Goal: Task Accomplishment & Management: Manage account settings

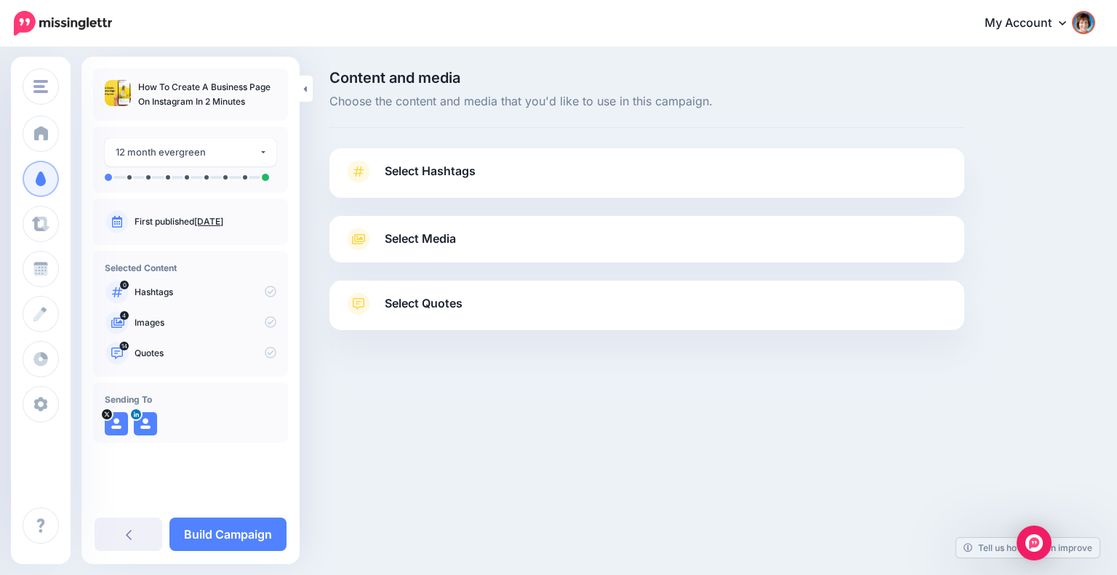
click at [492, 172] on link "Select Hashtags" at bounding box center [647, 179] width 606 height 38
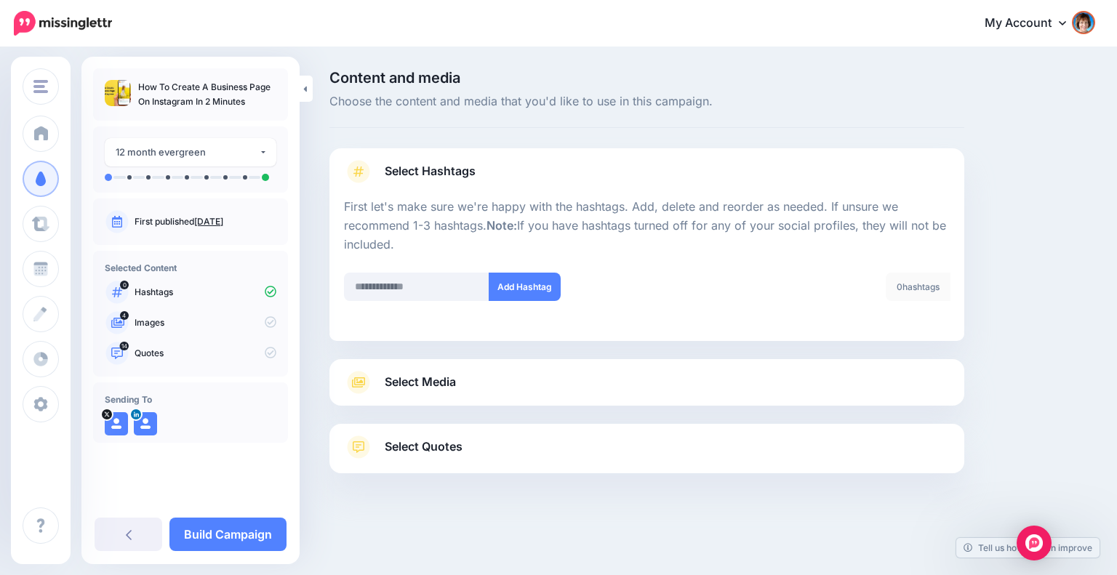
click at [709, 380] on link "Select Media" at bounding box center [647, 382] width 606 height 23
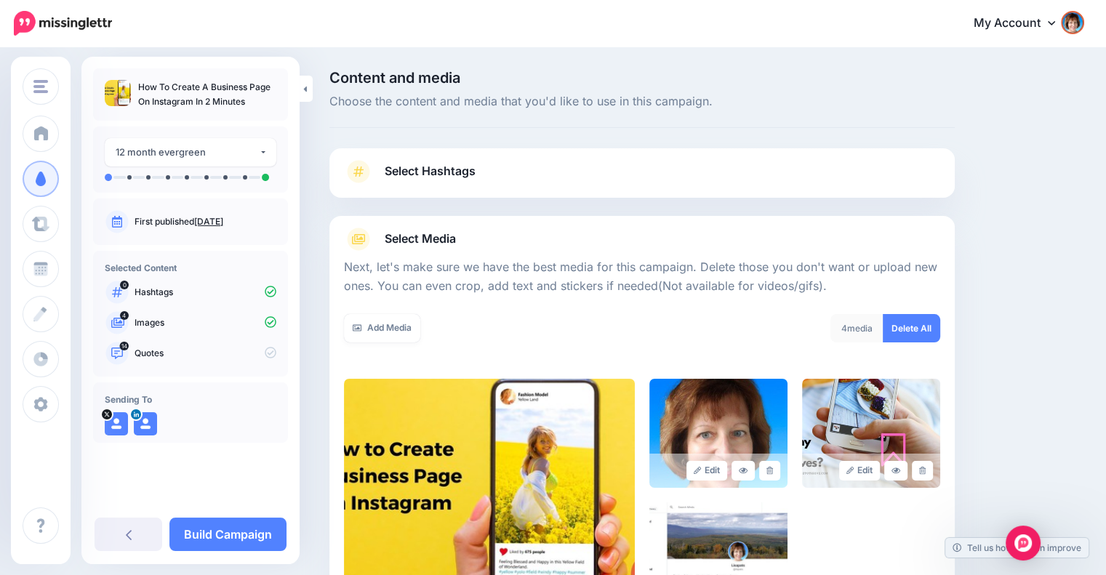
scroll to position [121, 0]
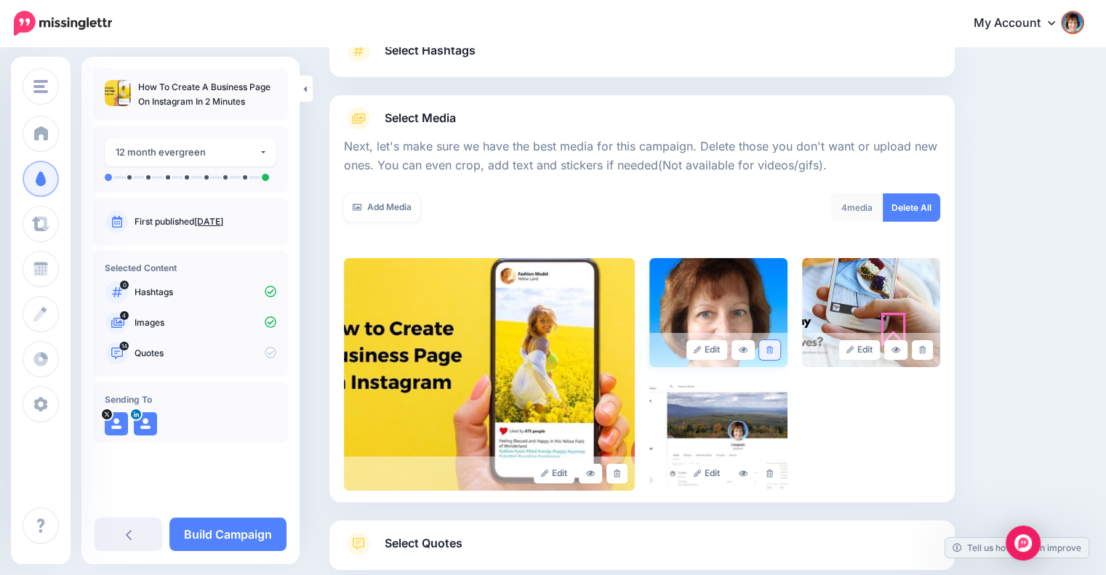
click at [773, 347] on icon at bounding box center [770, 350] width 7 height 8
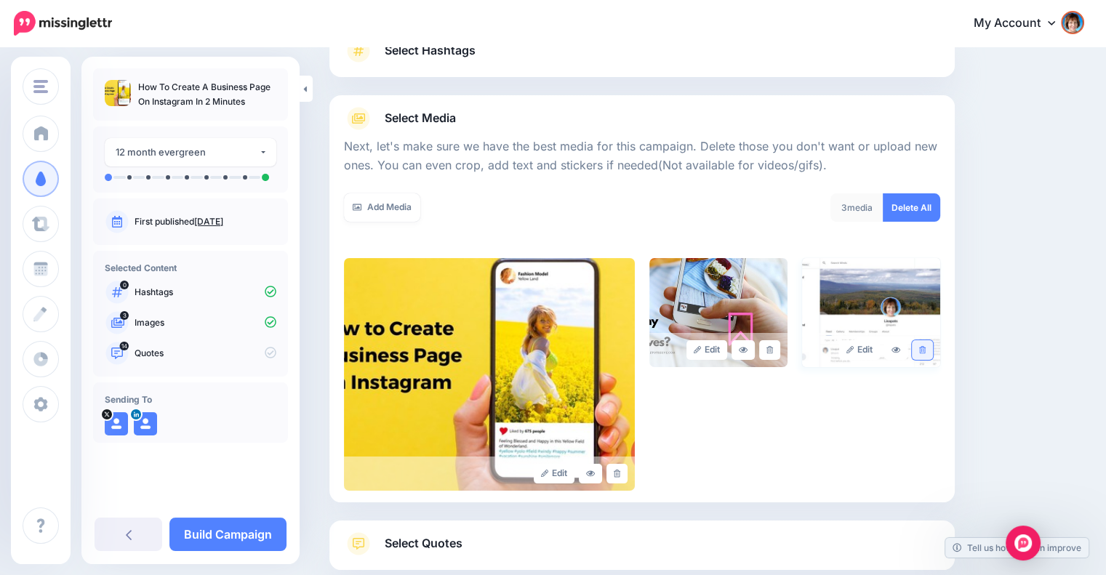
click at [926, 351] on icon at bounding box center [922, 350] width 7 height 8
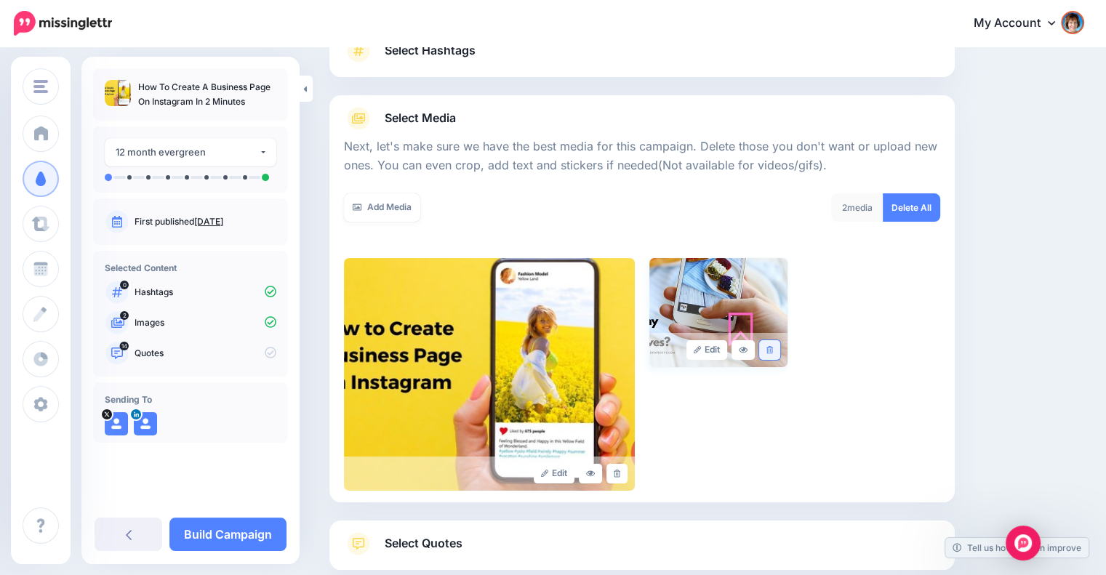
click at [772, 351] on link at bounding box center [769, 350] width 21 height 20
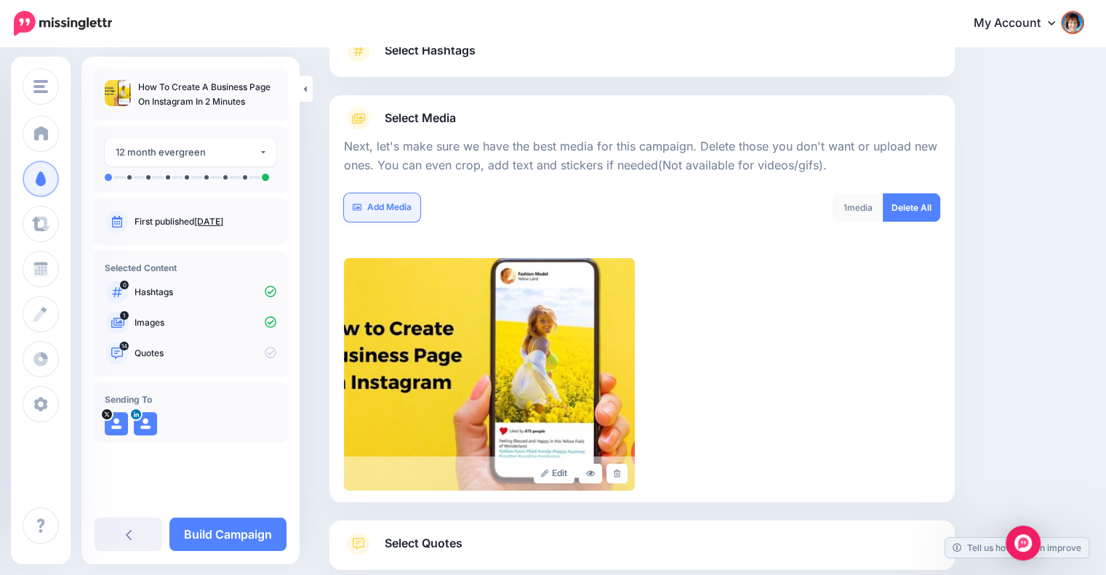
click at [393, 200] on link "Add Media" at bounding box center [382, 207] width 76 height 28
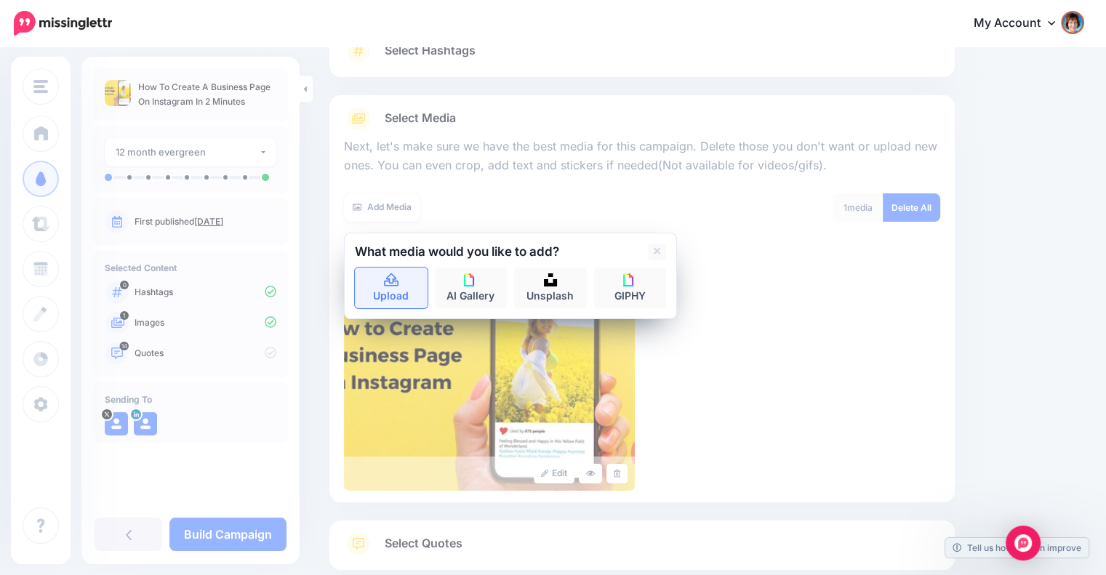
click at [396, 269] on link "Upload" at bounding box center [391, 288] width 73 height 41
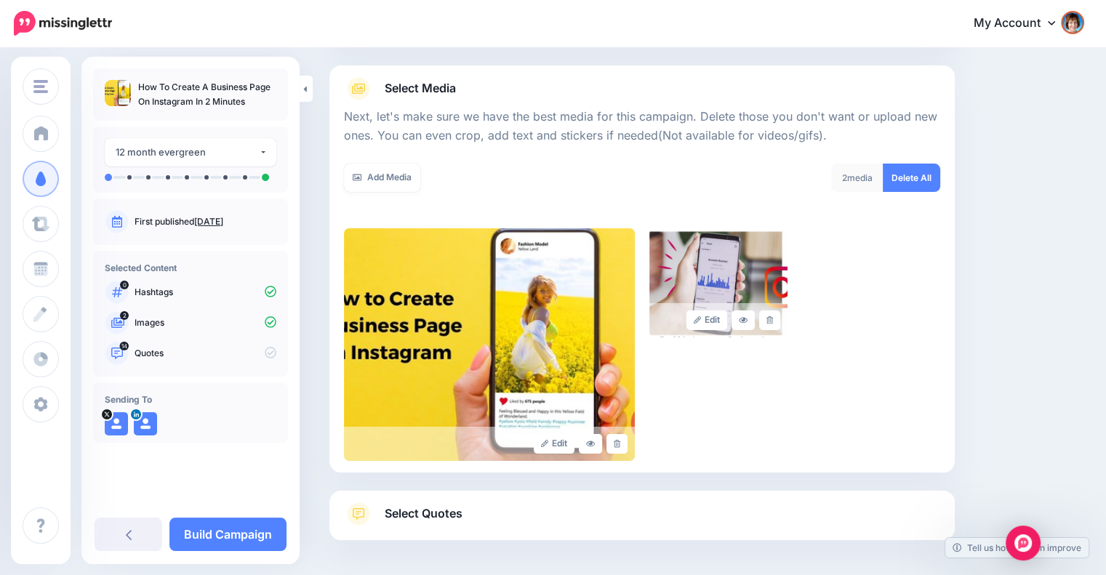
scroll to position [209, 0]
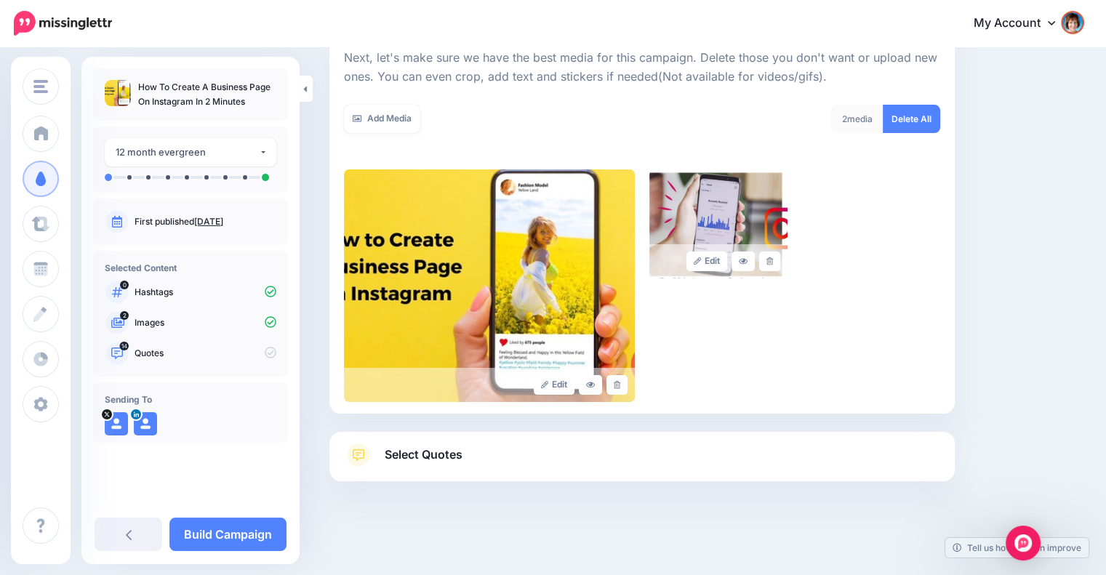
click at [536, 452] on link "Select Quotes" at bounding box center [642, 463] width 596 height 38
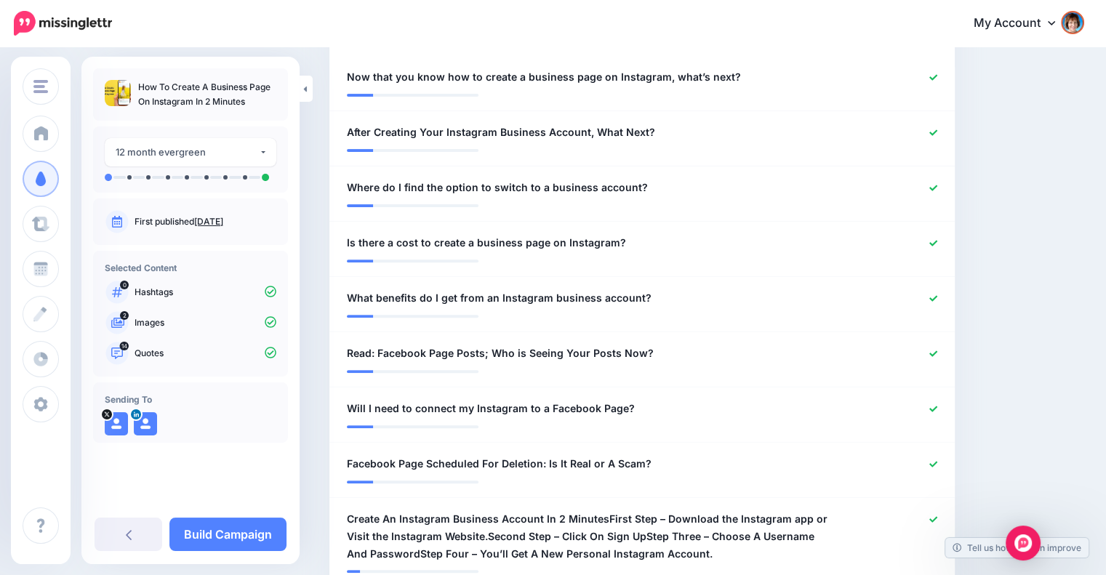
scroll to position [498, 0]
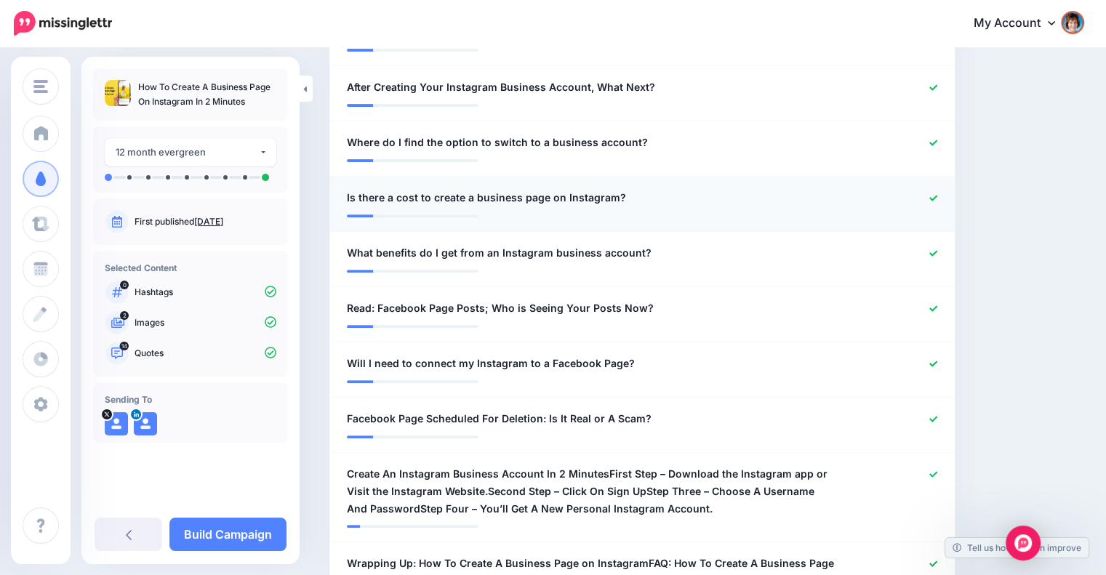
click at [938, 196] on icon at bounding box center [934, 198] width 8 height 6
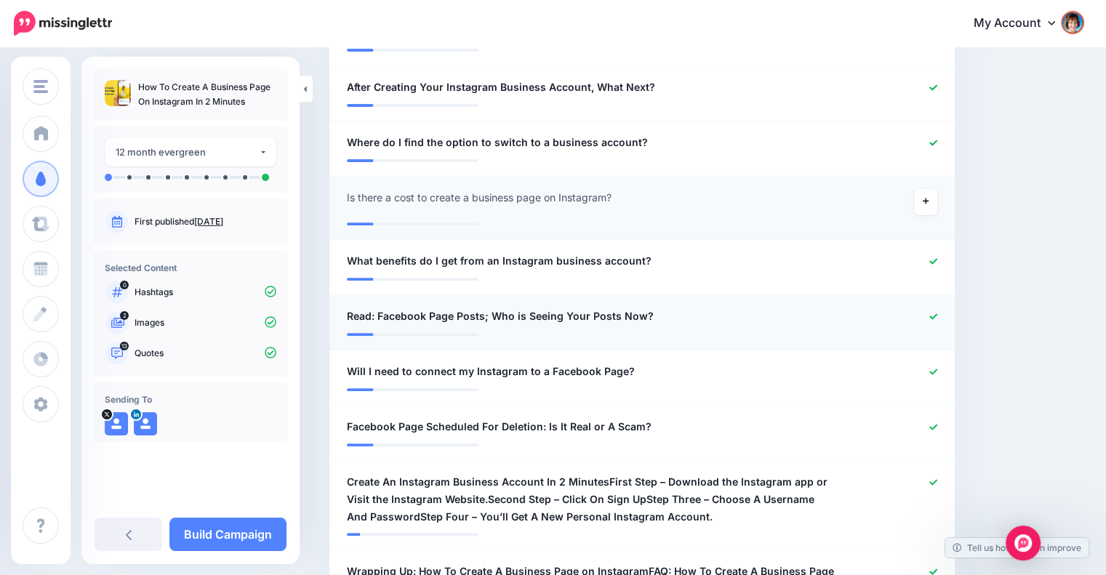
click at [938, 314] on icon at bounding box center [934, 317] width 8 height 6
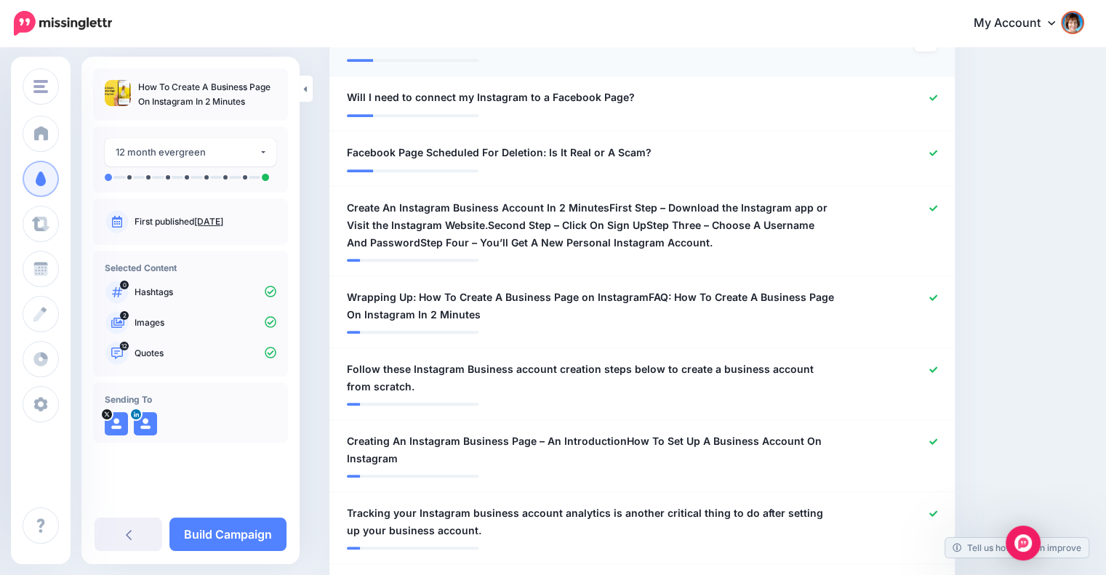
scroll to position [787, 0]
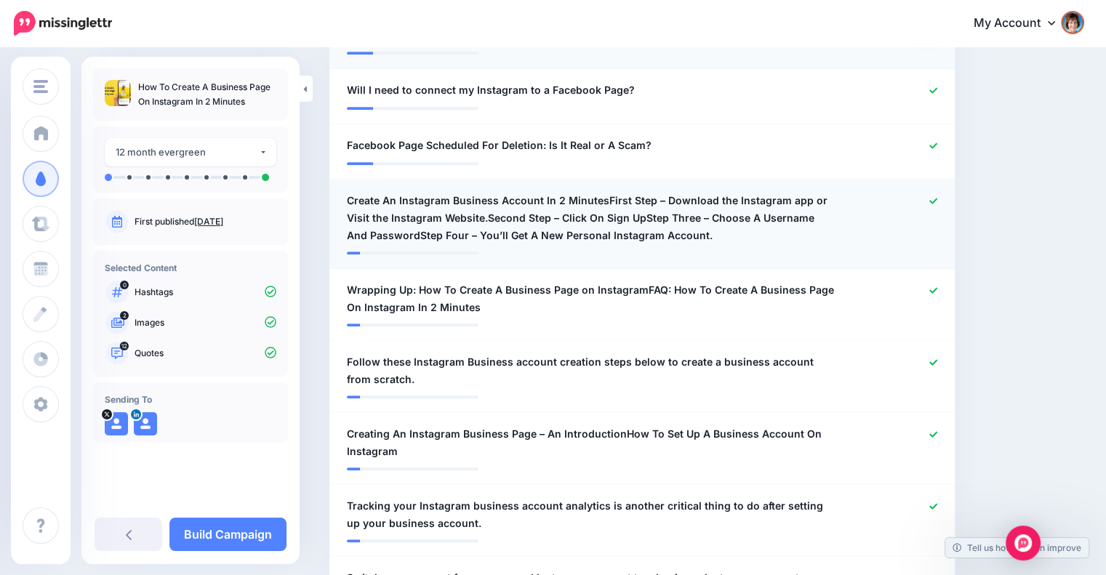
click at [698, 212] on span "Create An Instagram Business Account In 2 MinutesFirst Step – Download the Inst…" at bounding box center [591, 218] width 489 height 52
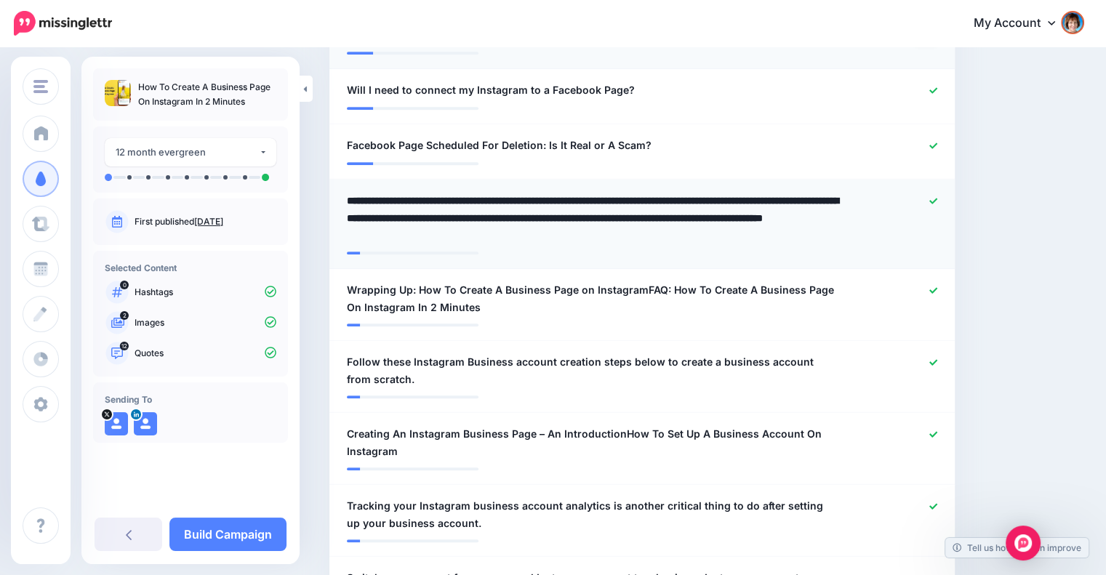
drag, startPoint x: 602, startPoint y: 193, endPoint x: 690, endPoint y: 228, distance: 95.1
click at [690, 228] on textarea "**********" at bounding box center [595, 218] width 496 height 52
type textarea "**********"
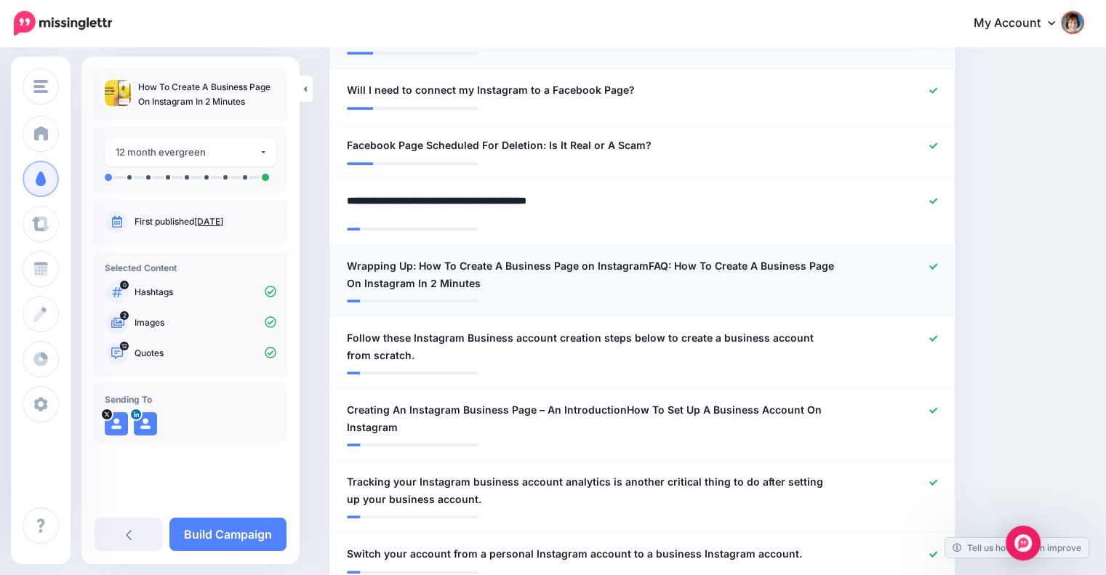
click at [646, 265] on span "Wrapping Up: How To Create A Business Page on InstagramFAQ: How To Create A Bus…" at bounding box center [591, 275] width 489 height 35
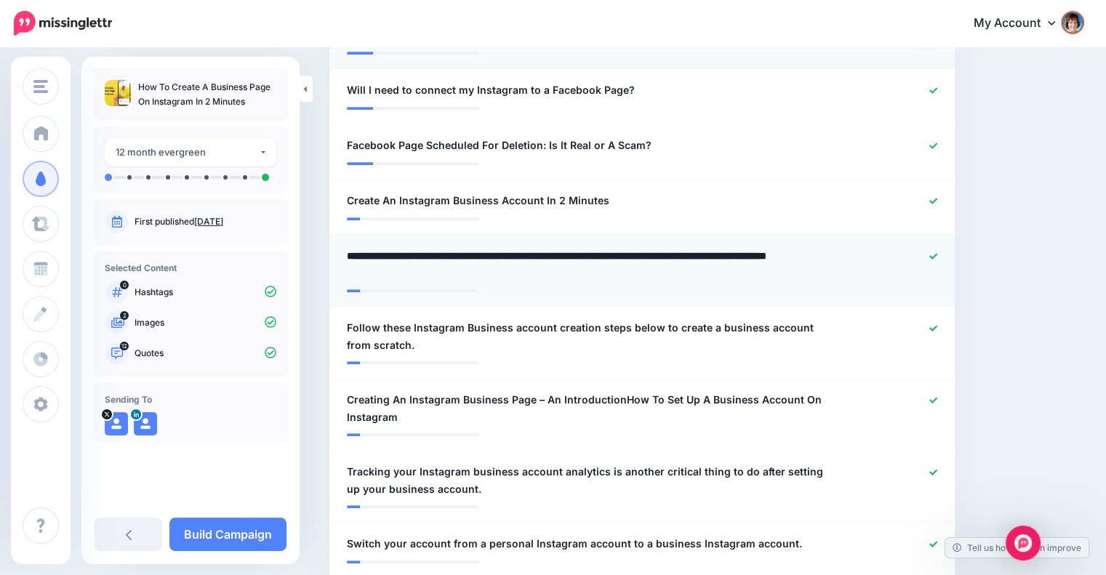
drag, startPoint x: 640, startPoint y: 256, endPoint x: 649, endPoint y: 272, distance: 18.2
click at [649, 272] on textarea "**********" at bounding box center [595, 264] width 496 height 35
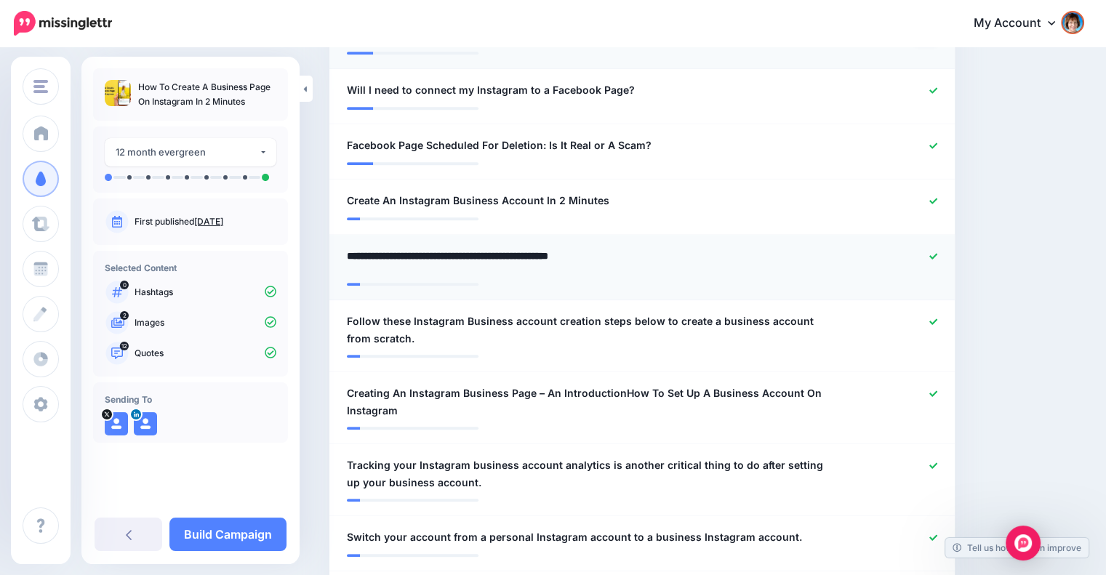
drag, startPoint x: 415, startPoint y: 252, endPoint x: 345, endPoint y: 245, distance: 70.1
click at [345, 247] on div "**********" at bounding box center [591, 261] width 511 height 28
type textarea "**********"
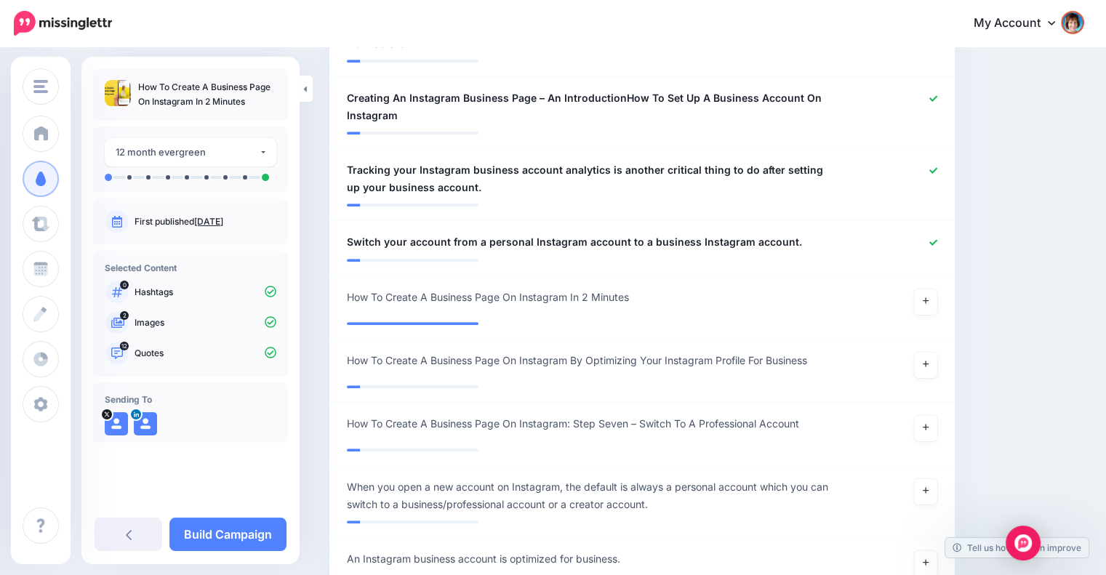
scroll to position [1128, 0]
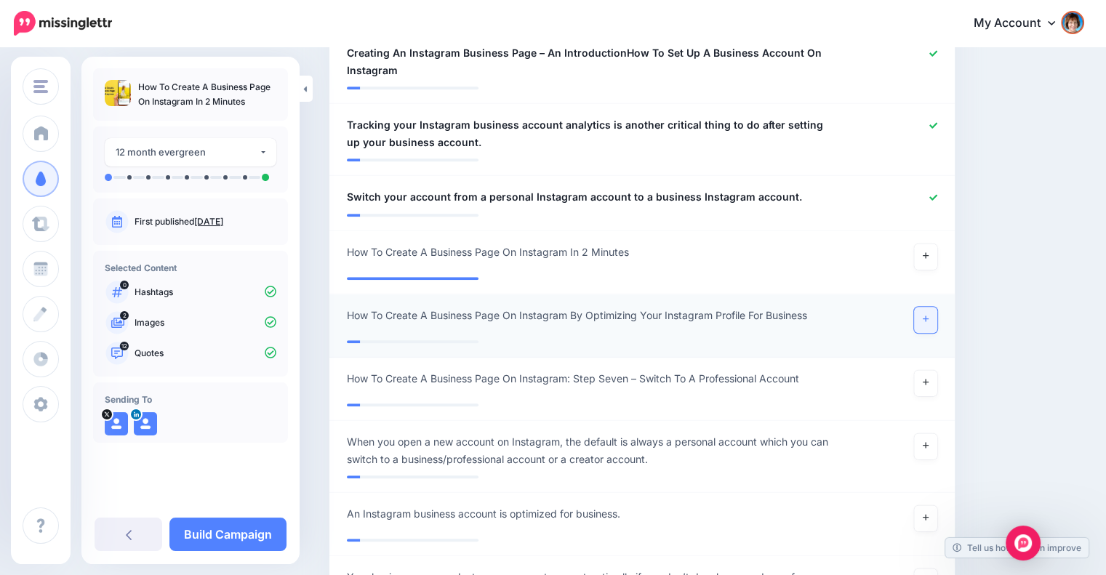
click at [929, 317] on icon at bounding box center [926, 319] width 6 height 8
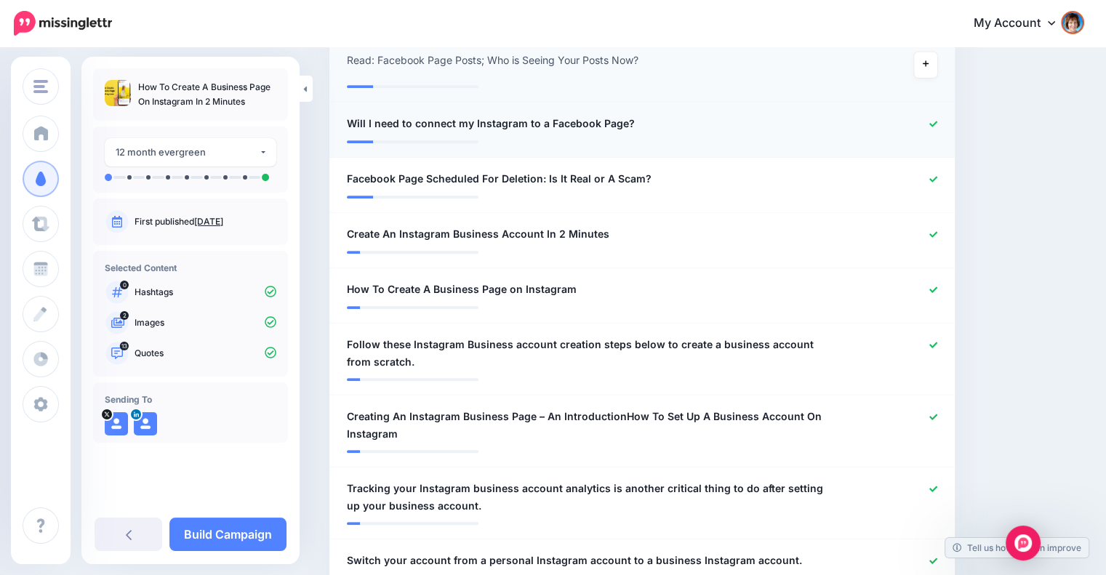
click at [938, 120] on icon at bounding box center [934, 124] width 8 height 8
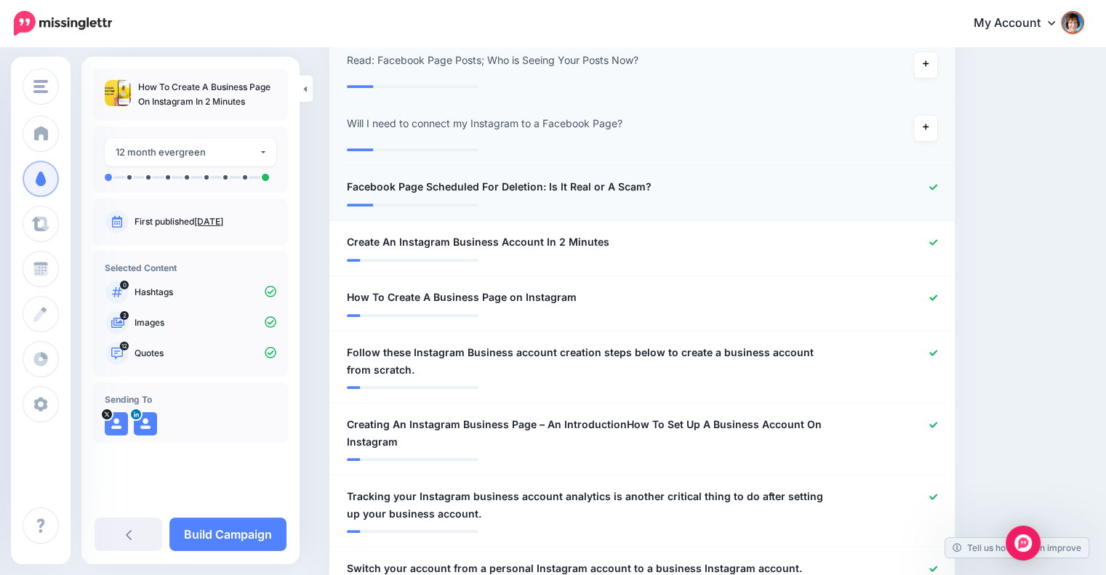
click at [938, 183] on link at bounding box center [934, 188] width 8 height 10
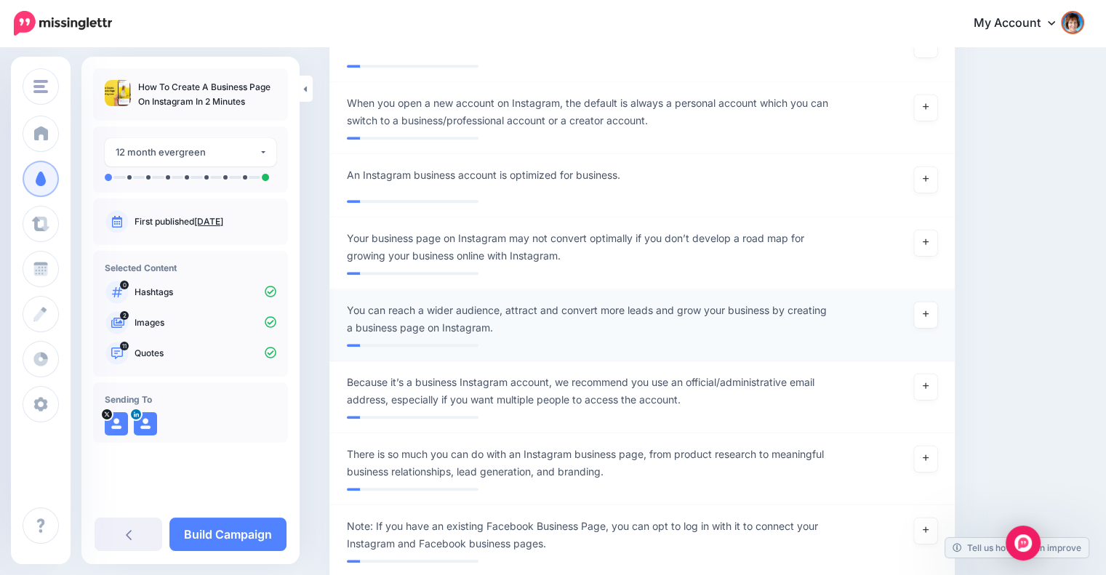
scroll to position [1240, 0]
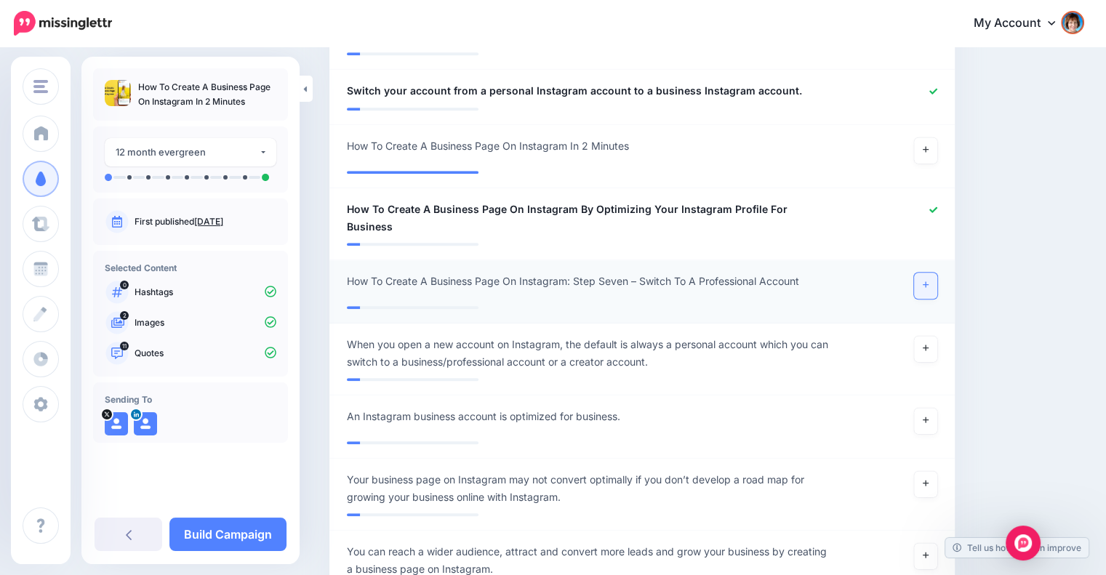
click at [931, 273] on link at bounding box center [925, 286] width 23 height 26
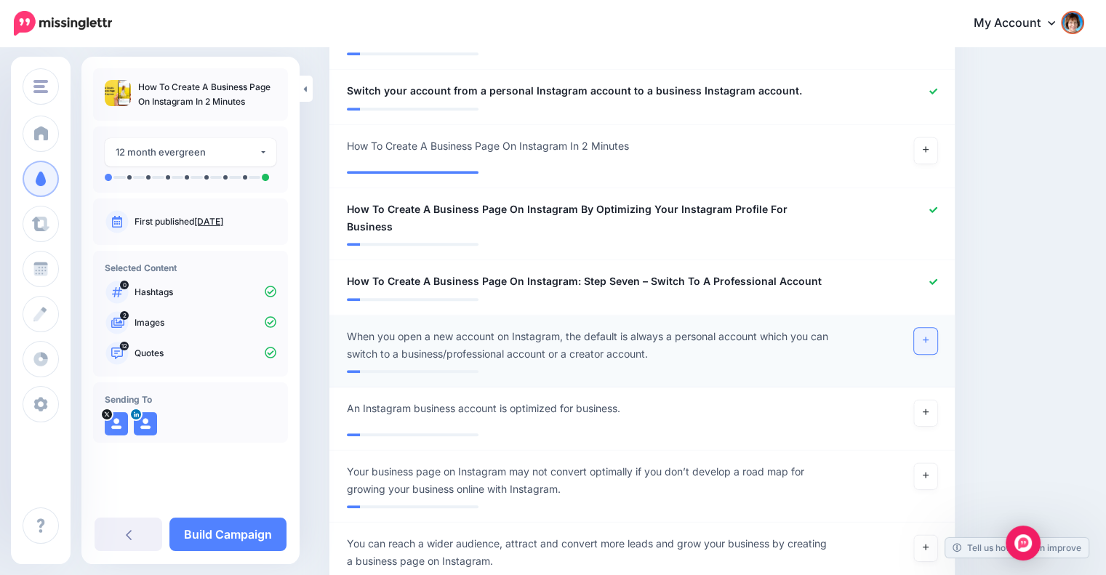
click at [929, 338] on icon at bounding box center [926, 341] width 6 height 6
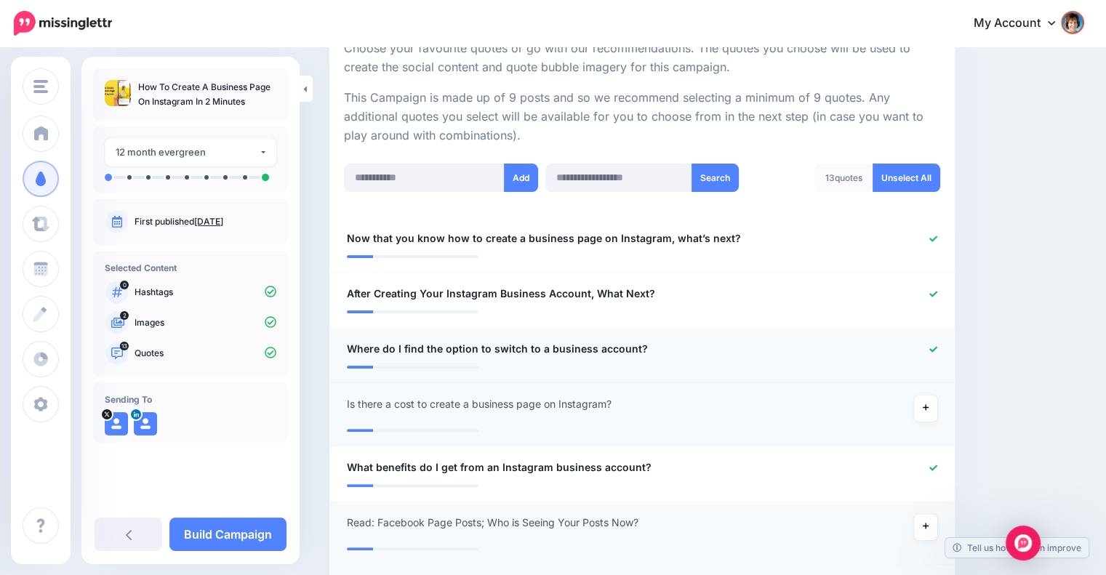
scroll to position [269, 0]
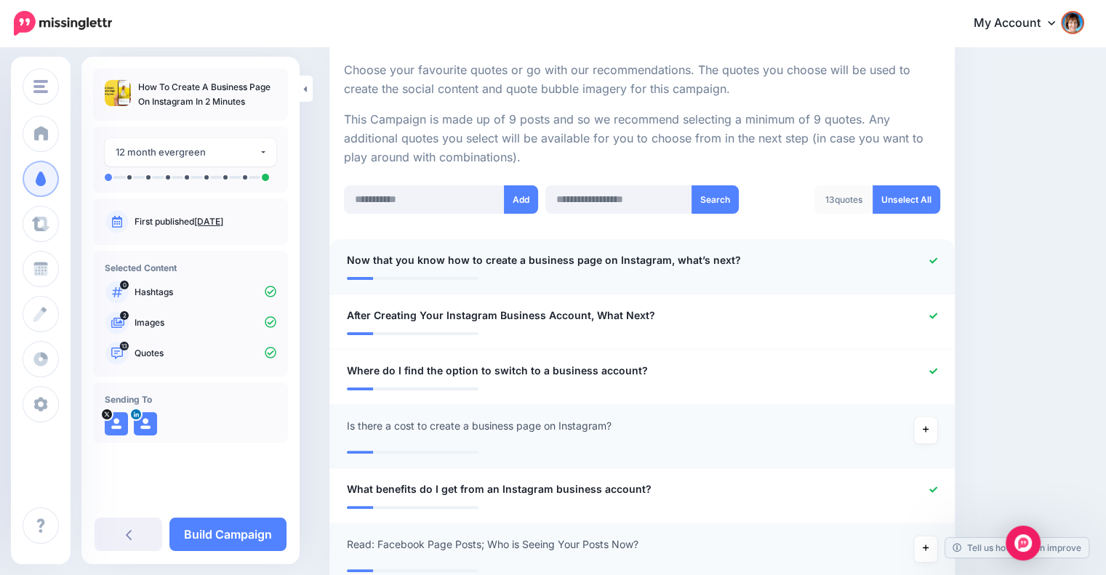
click at [938, 261] on icon at bounding box center [934, 261] width 8 height 6
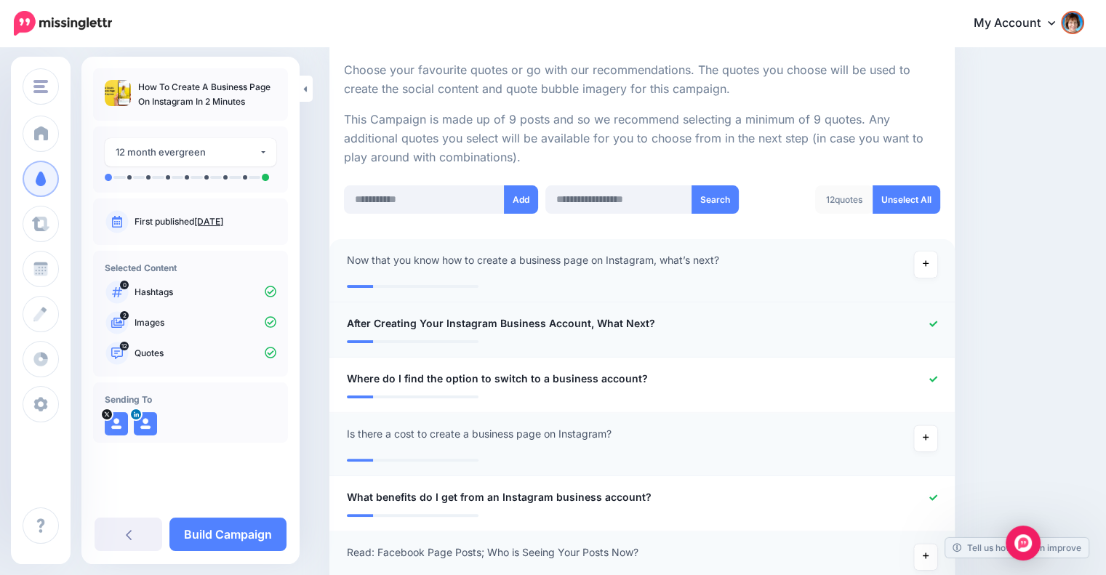
scroll to position [390, 0]
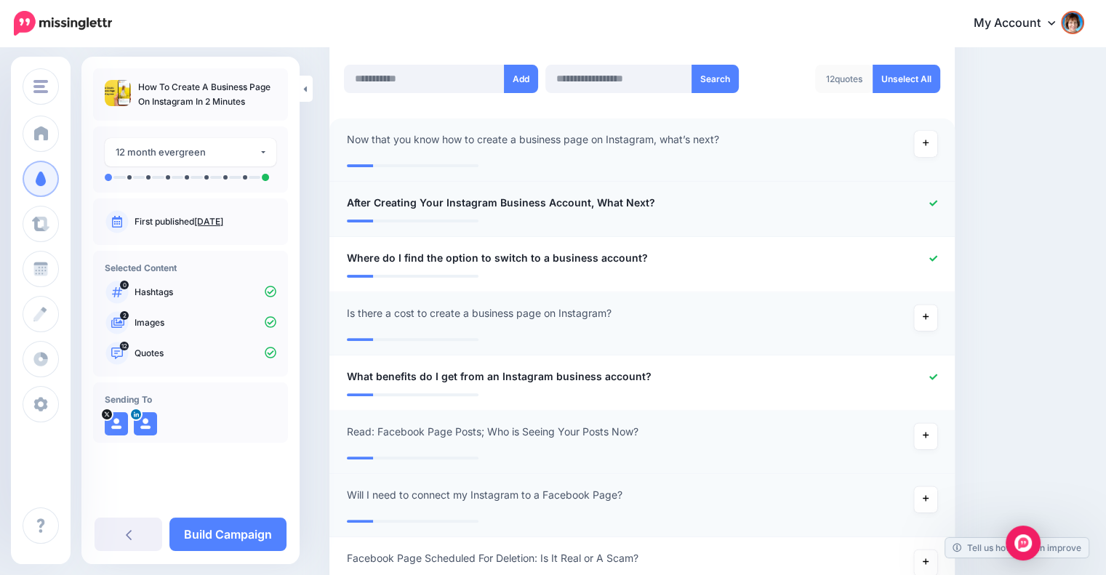
click at [938, 204] on icon at bounding box center [934, 203] width 8 height 6
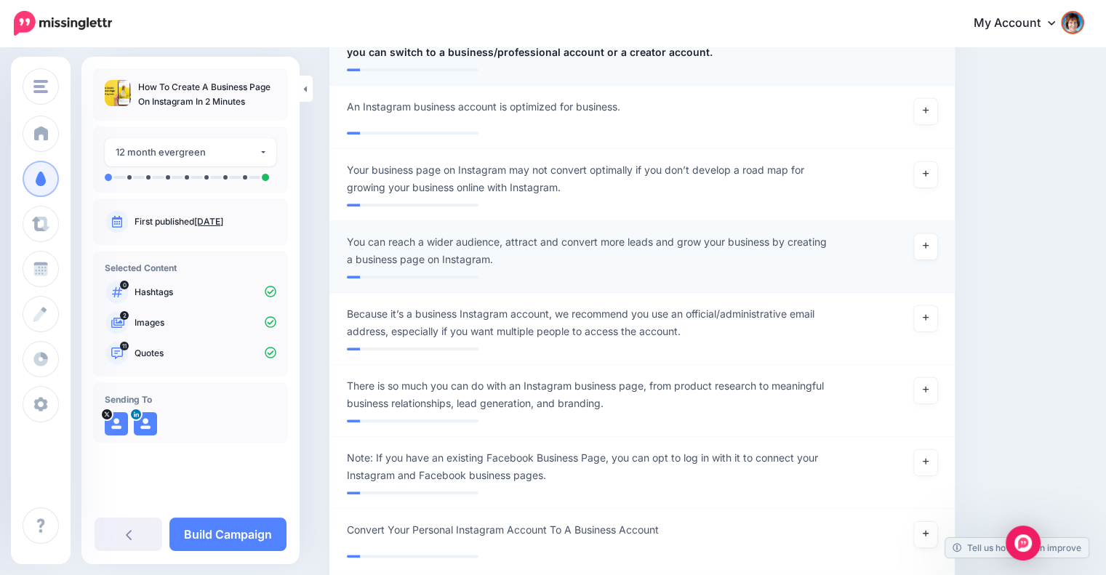
scroll to position [1481, 0]
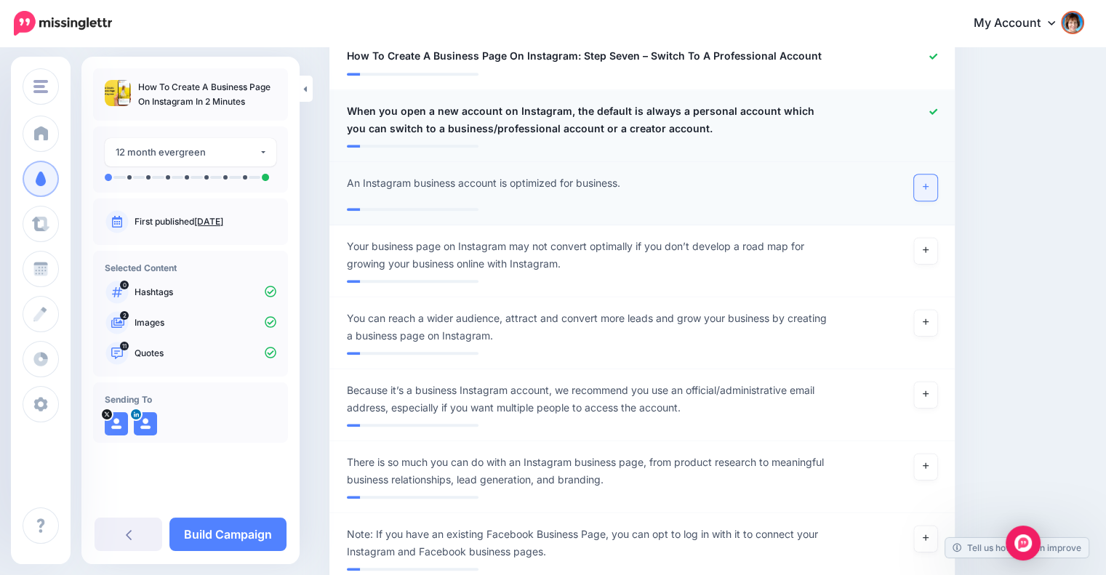
click at [929, 184] on icon at bounding box center [926, 187] width 6 height 6
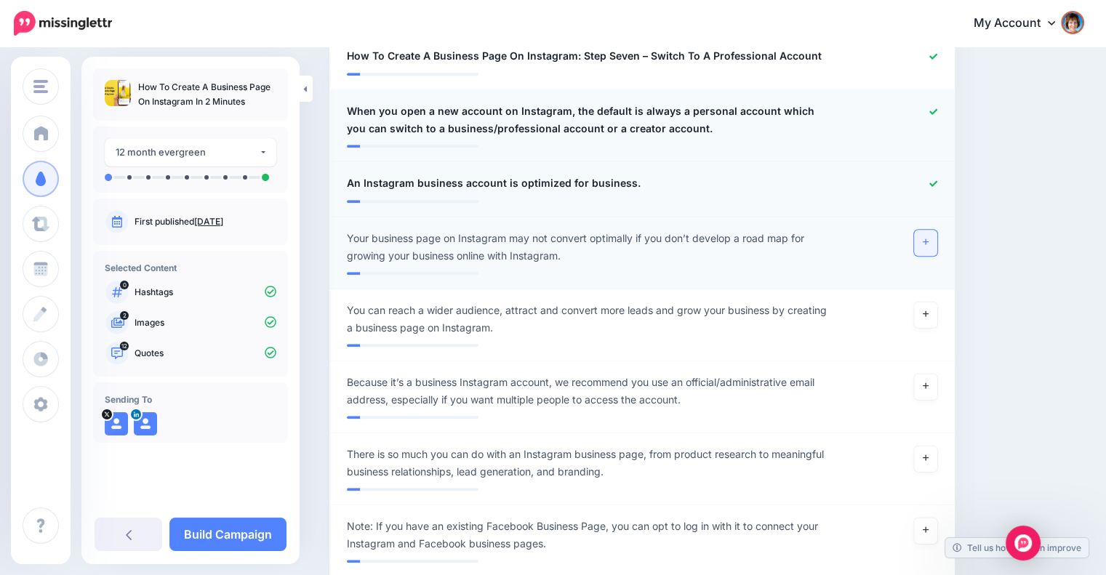
click at [938, 230] on link at bounding box center [925, 243] width 23 height 26
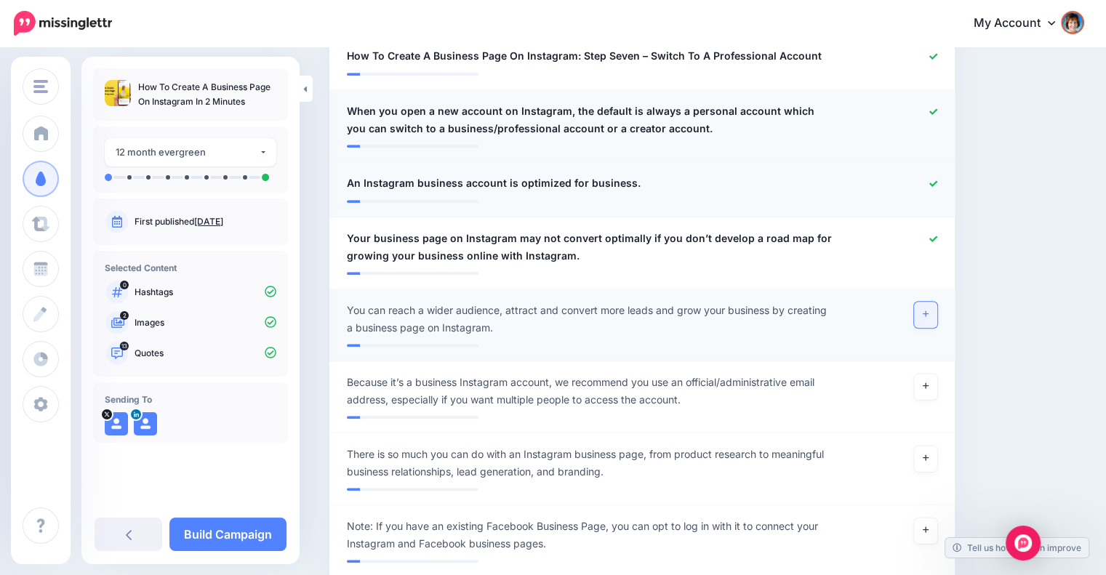
click at [938, 302] on link at bounding box center [925, 315] width 23 height 26
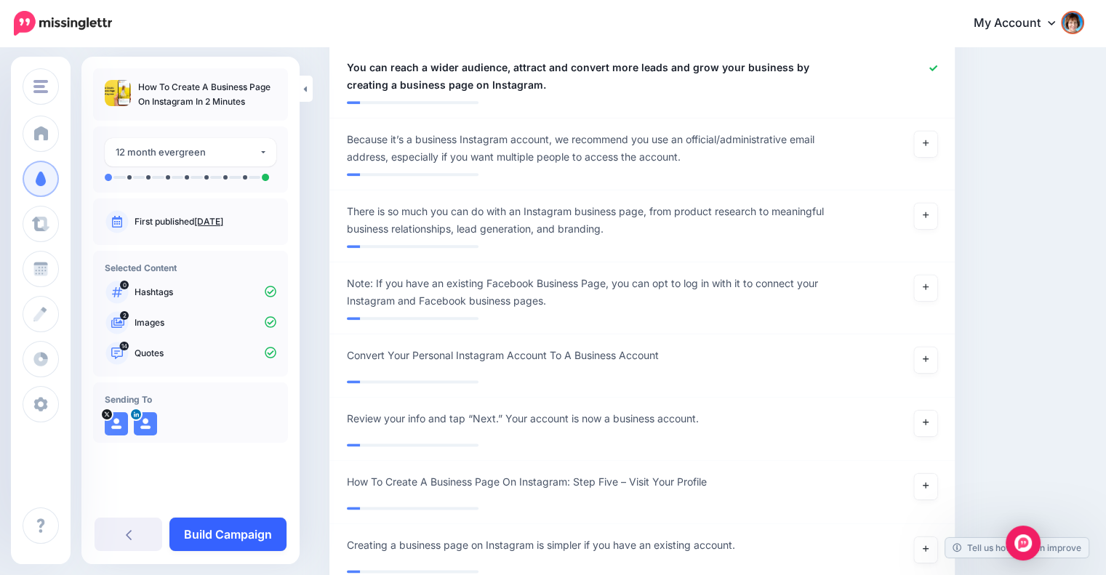
click at [256, 524] on link "Build Campaign" at bounding box center [227, 534] width 117 height 33
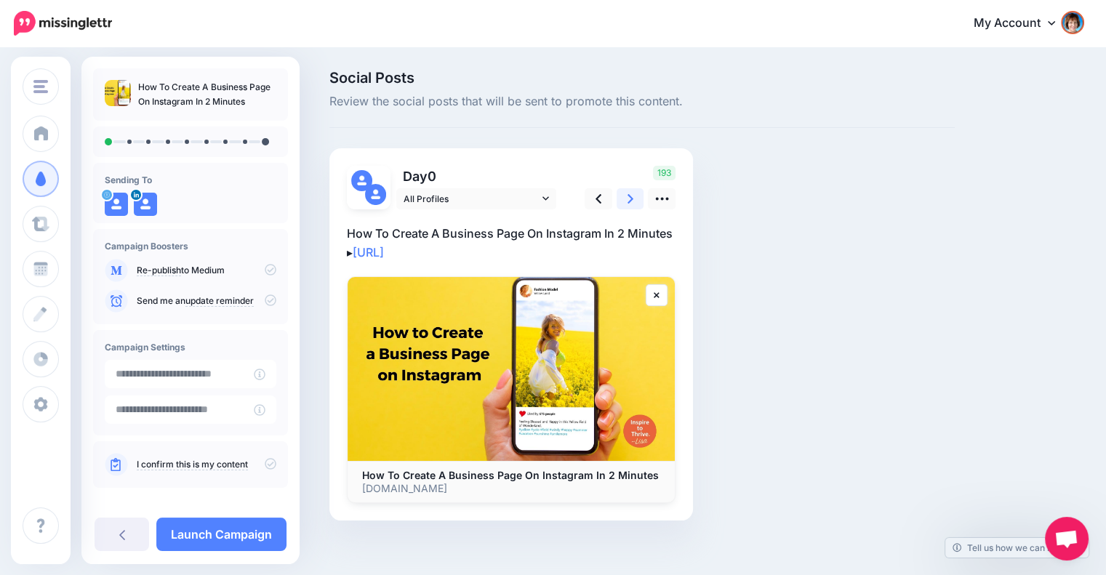
click at [631, 195] on icon at bounding box center [631, 198] width 6 height 15
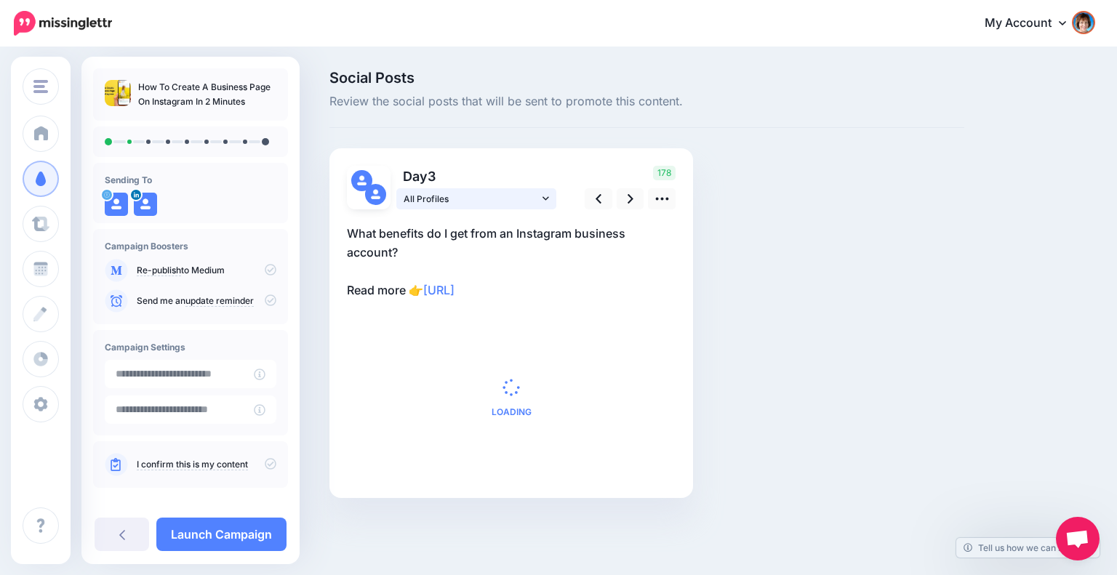
click at [539, 196] on link "All Profiles" at bounding box center [476, 198] width 160 height 21
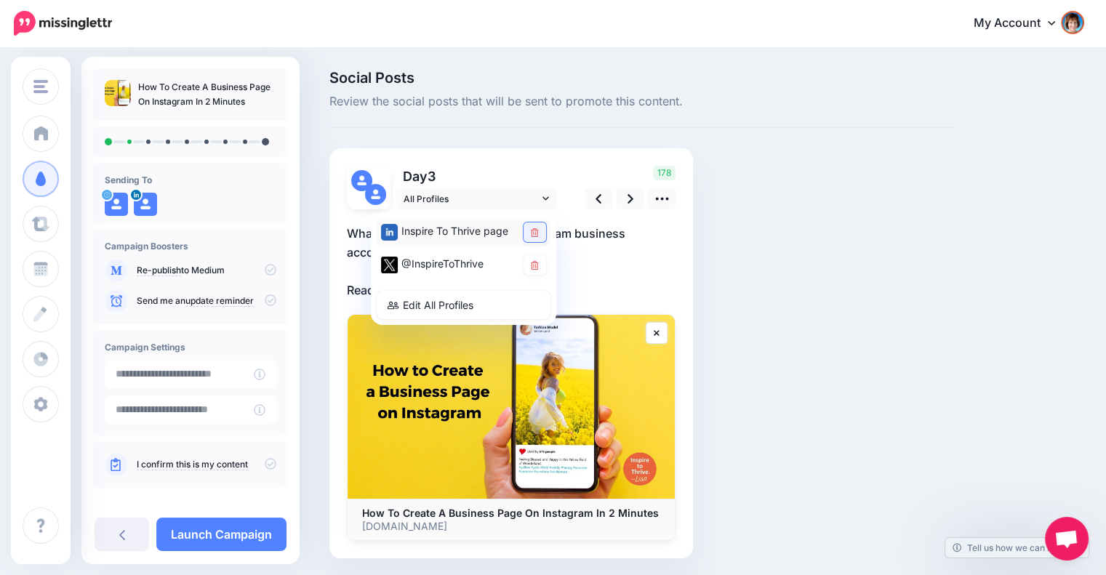
click at [533, 234] on icon at bounding box center [535, 232] width 8 height 9
click at [633, 196] on icon at bounding box center [631, 198] width 6 height 15
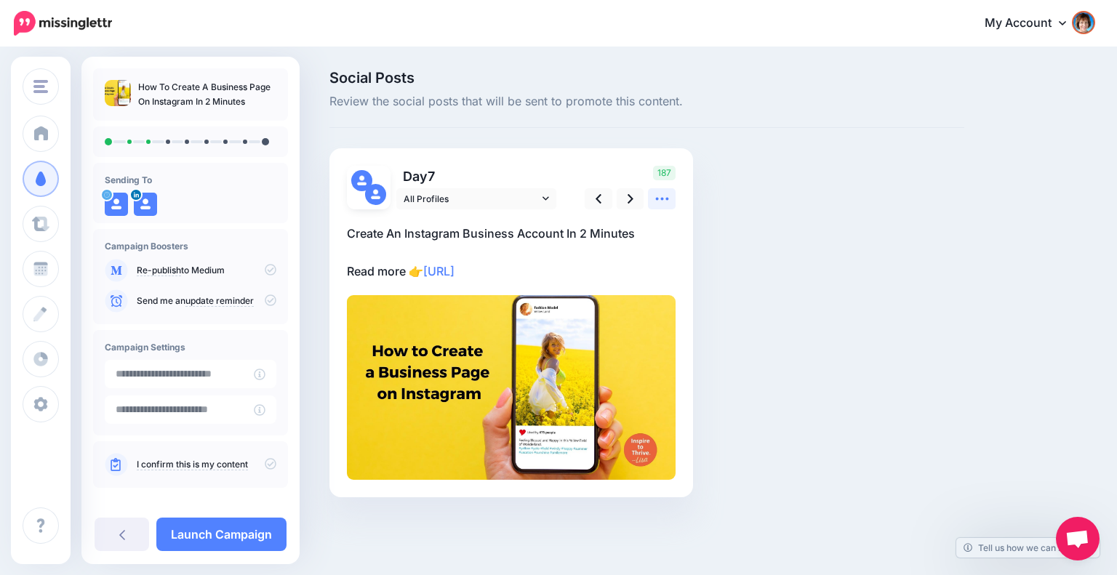
click at [661, 199] on icon at bounding box center [661, 199] width 13 height 3
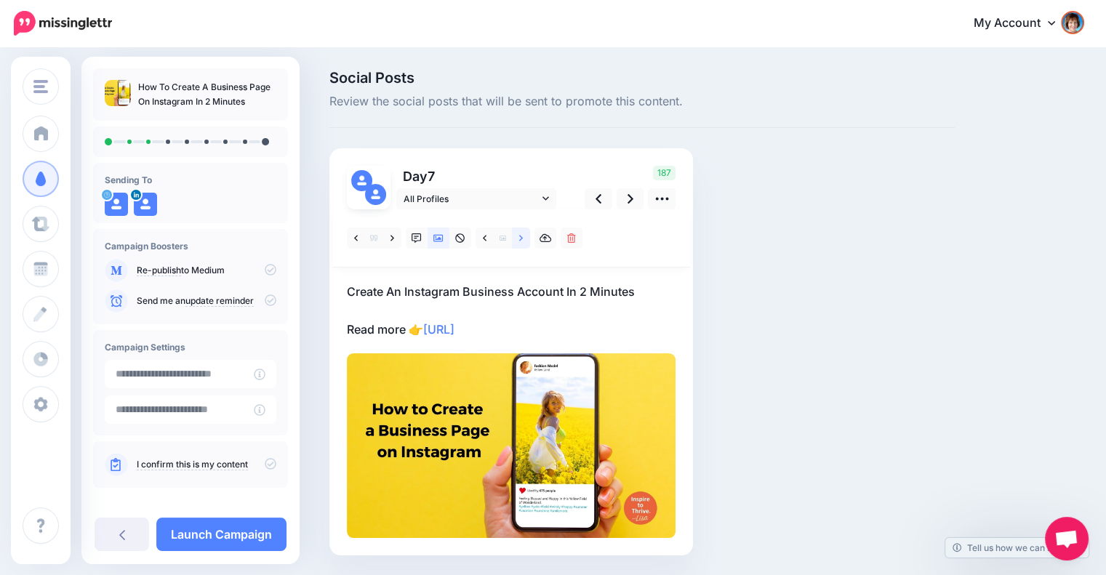
click at [521, 236] on icon at bounding box center [521, 238] width 4 height 6
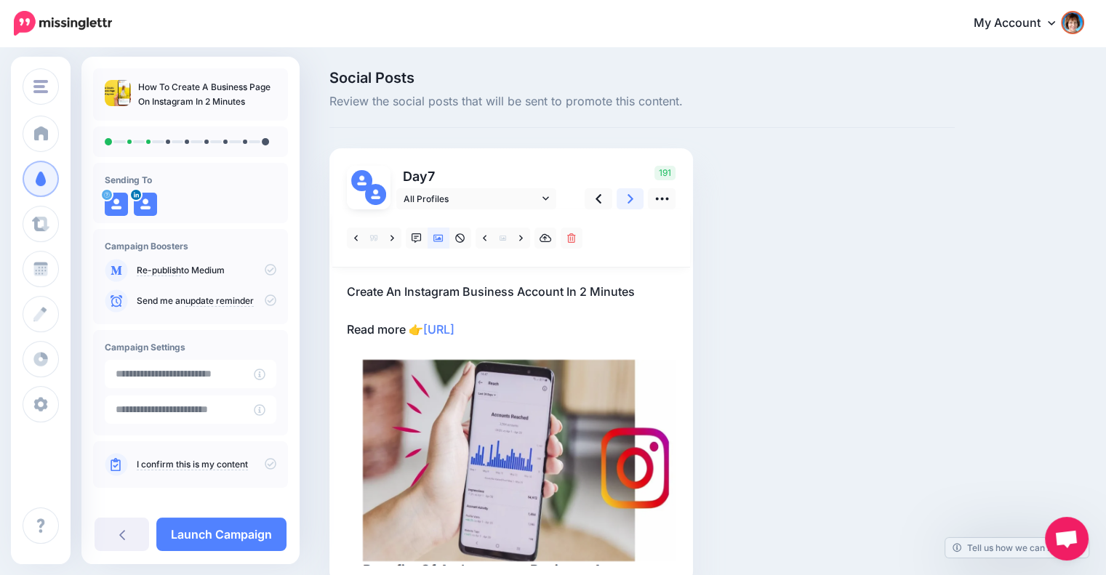
click at [623, 200] on link at bounding box center [631, 198] width 28 height 21
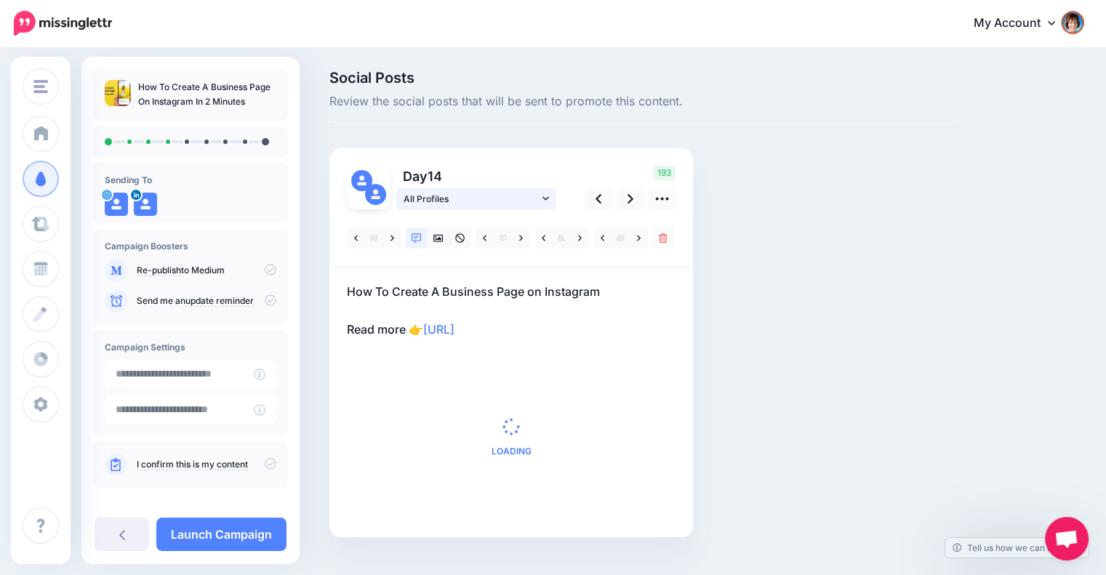
click at [548, 199] on icon at bounding box center [546, 198] width 7 height 10
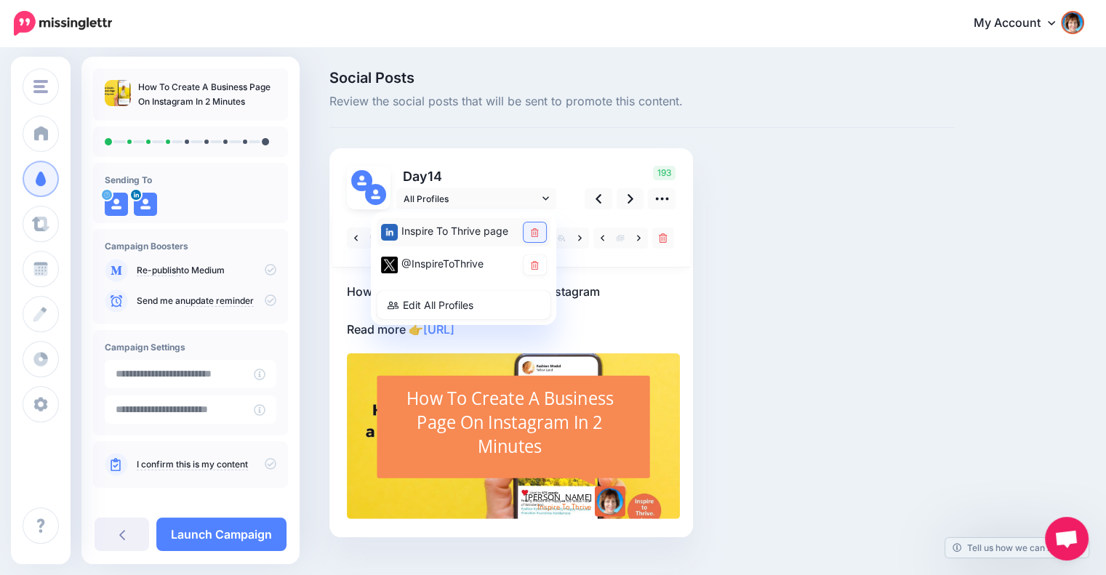
click at [535, 228] on icon at bounding box center [535, 232] width 8 height 9
click at [628, 199] on icon at bounding box center [631, 198] width 6 height 15
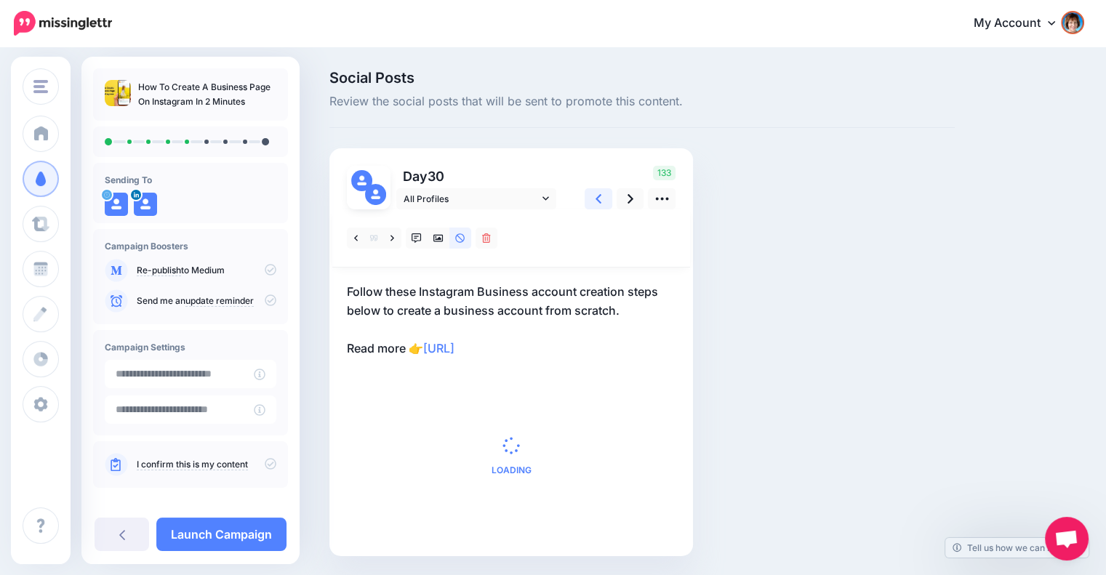
click at [599, 199] on icon at bounding box center [599, 198] width 6 height 15
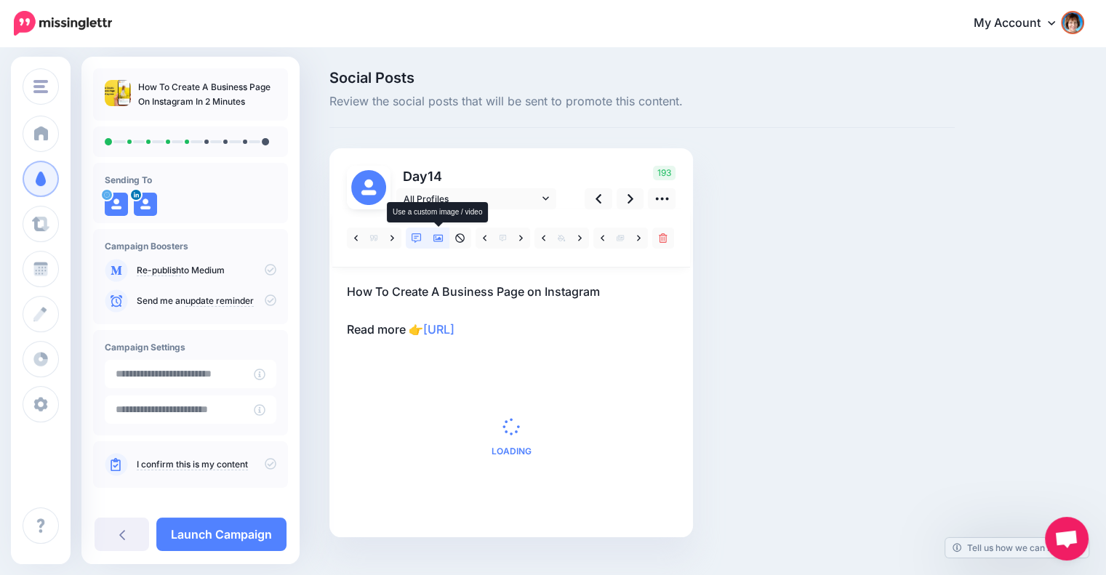
click at [439, 236] on icon at bounding box center [439, 239] width 10 height 10
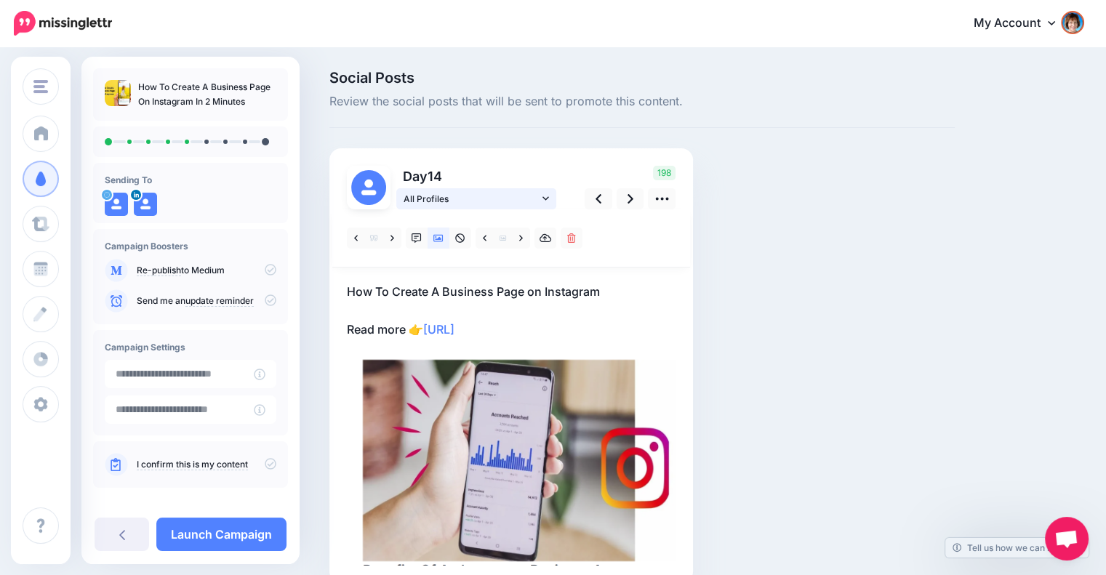
click at [547, 196] on icon at bounding box center [546, 198] width 7 height 10
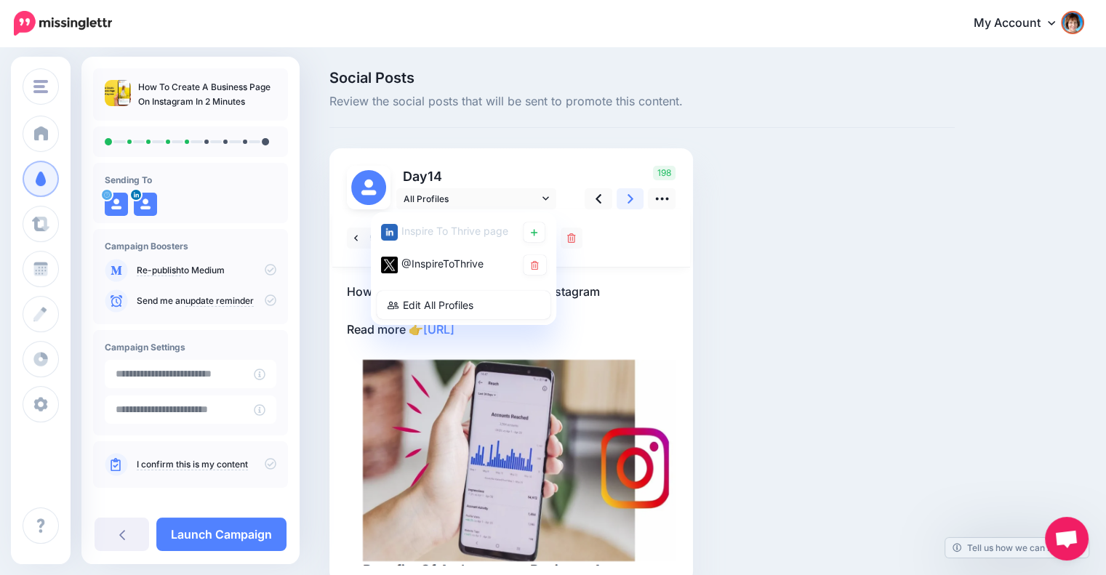
click at [631, 199] on icon at bounding box center [631, 198] width 6 height 9
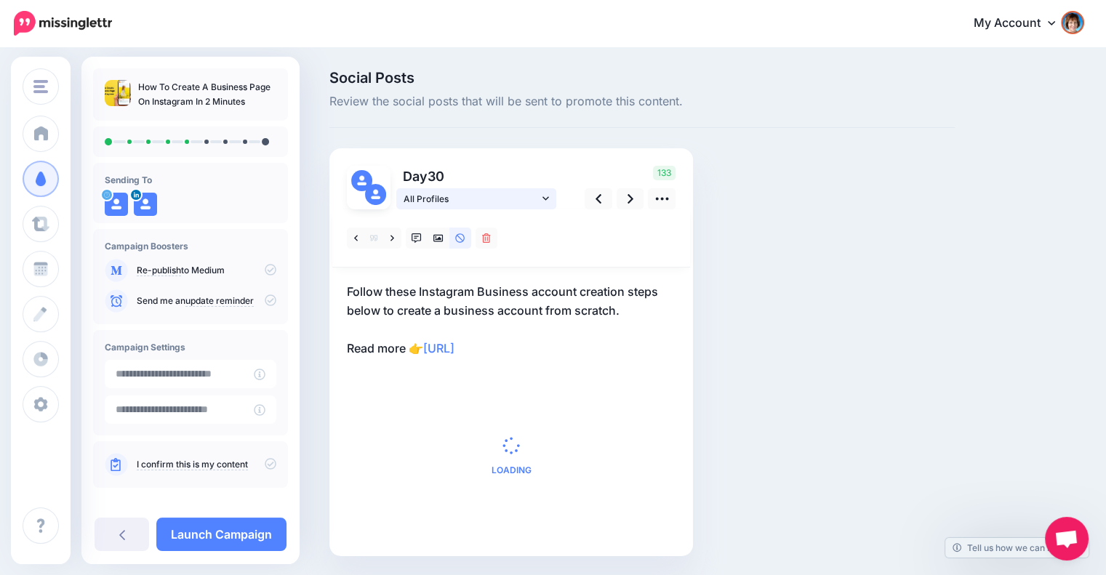
click at [544, 196] on icon at bounding box center [546, 198] width 7 height 10
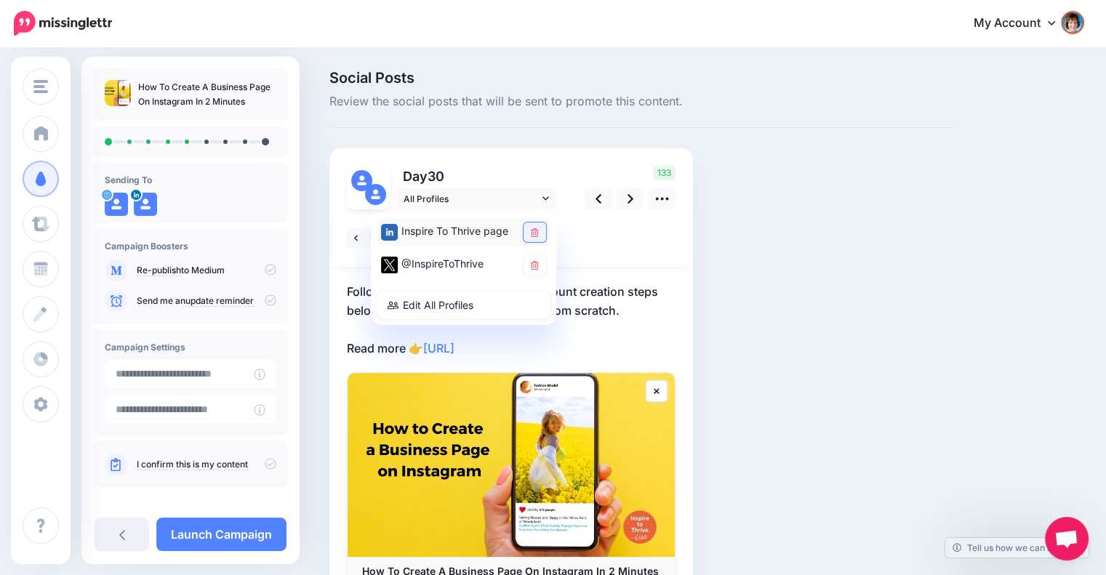
click at [532, 238] on link at bounding box center [535, 233] width 23 height 20
click at [634, 203] on link at bounding box center [631, 198] width 28 height 21
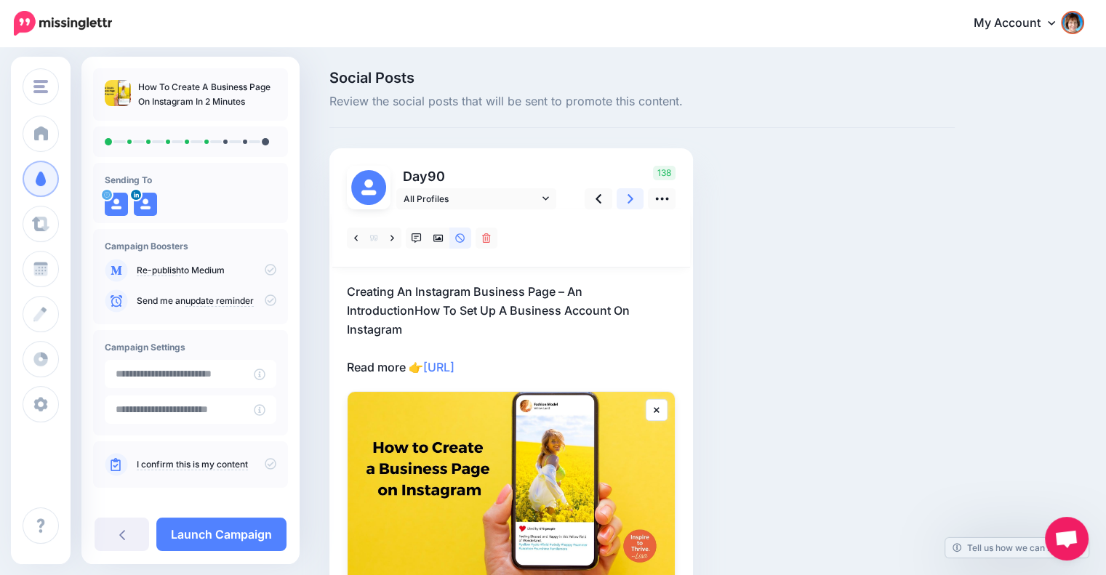
click at [620, 201] on link at bounding box center [631, 198] width 28 height 21
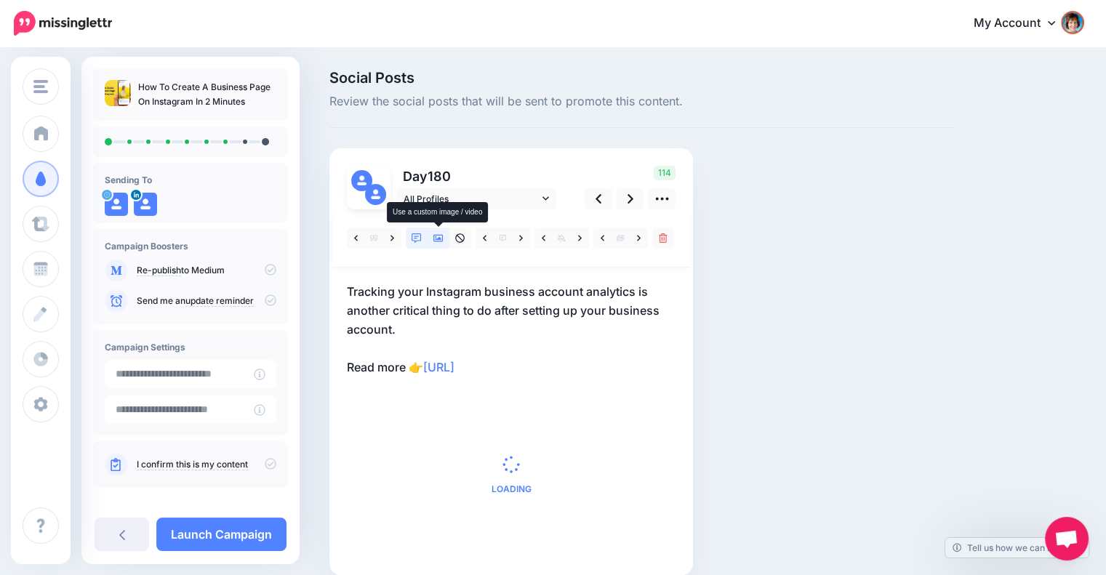
click at [438, 234] on icon at bounding box center [439, 239] width 10 height 10
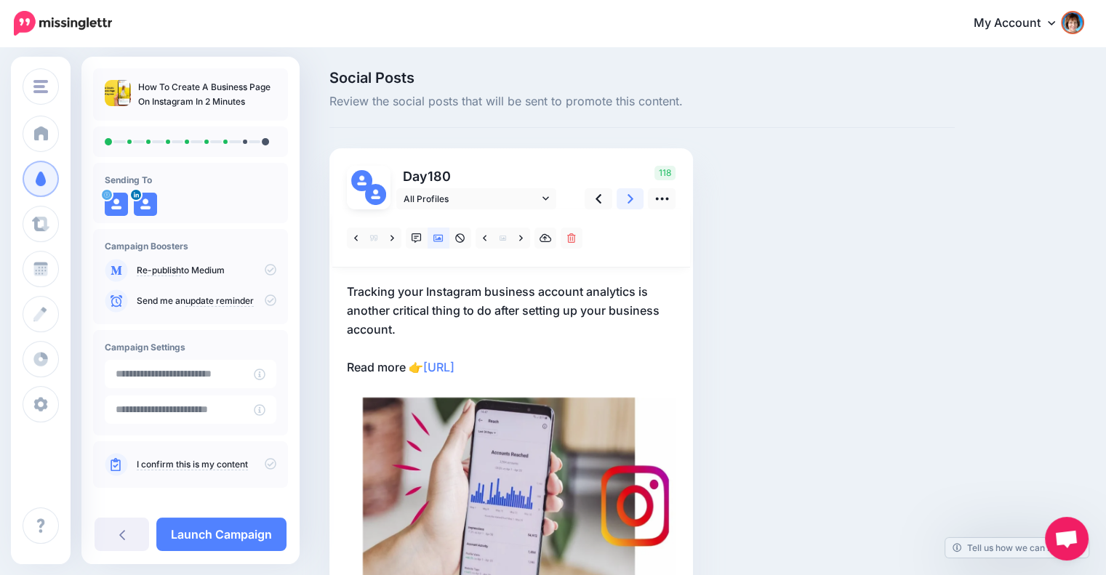
click at [628, 203] on icon at bounding box center [631, 198] width 6 height 15
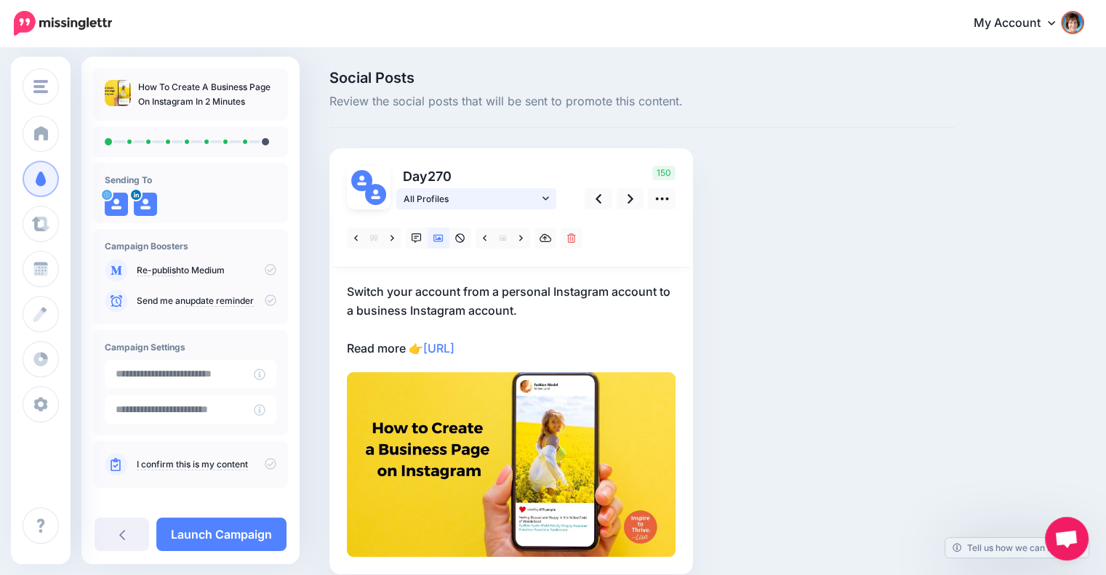
click at [550, 206] on link "All Profiles" at bounding box center [476, 198] width 160 height 21
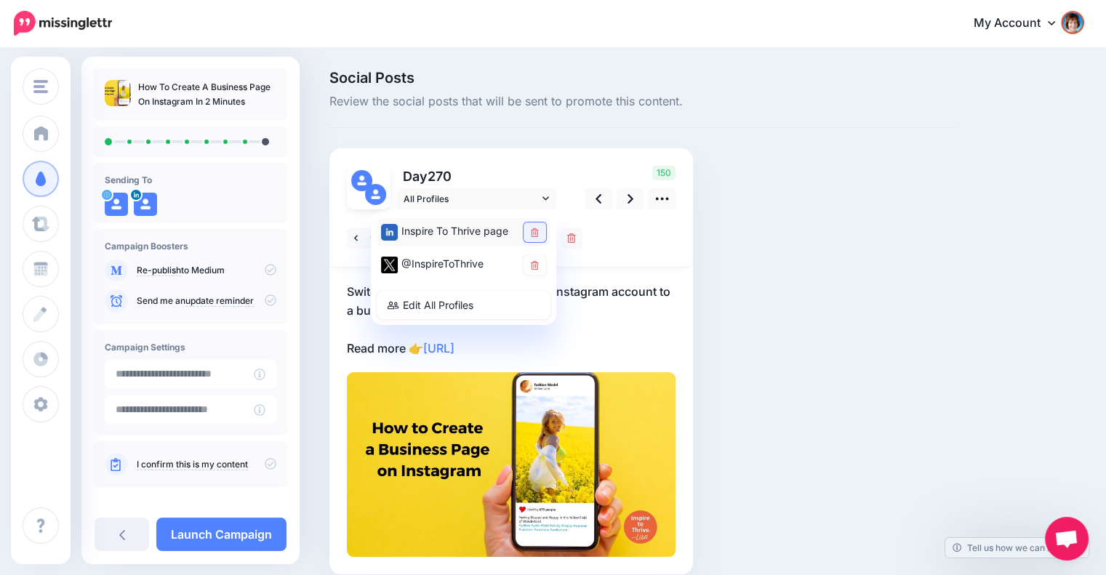
click at [532, 231] on icon at bounding box center [535, 232] width 8 height 9
click at [635, 204] on link at bounding box center [631, 198] width 28 height 21
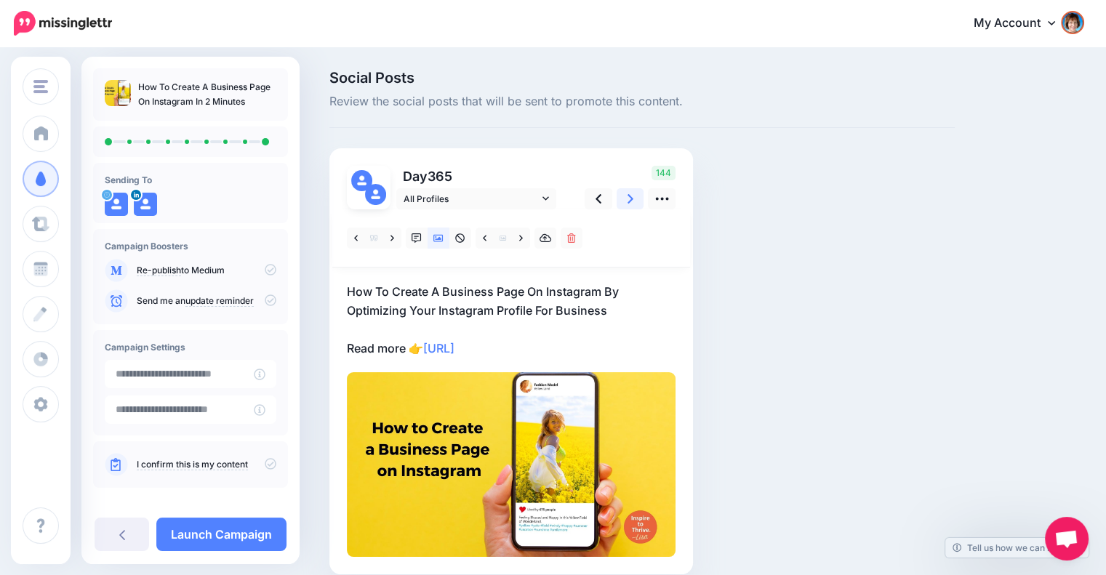
click at [635, 204] on link at bounding box center [631, 198] width 28 height 21
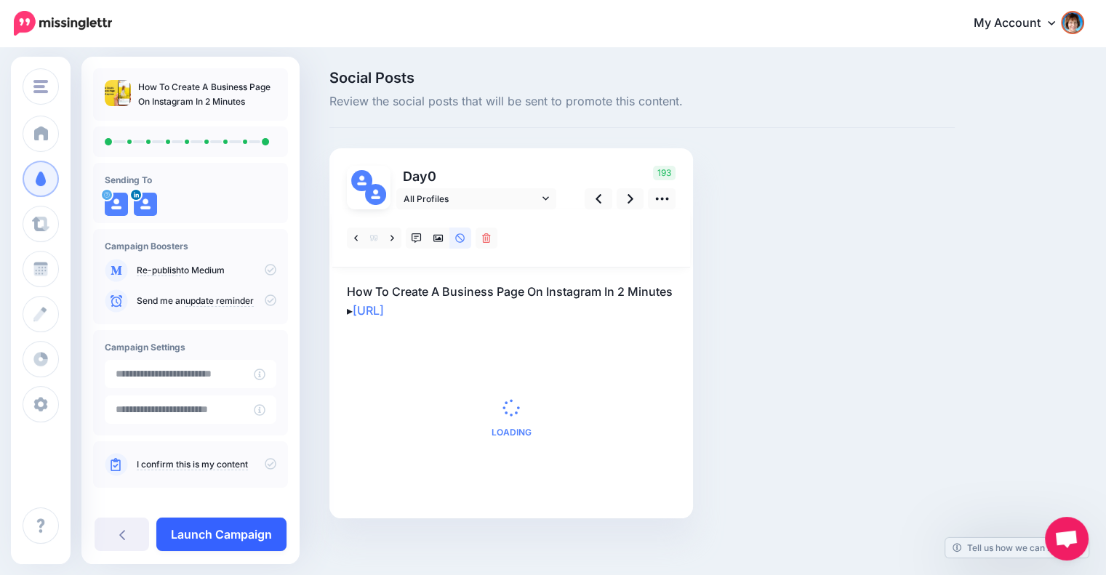
click at [201, 534] on link "Launch Campaign" at bounding box center [221, 534] width 130 height 33
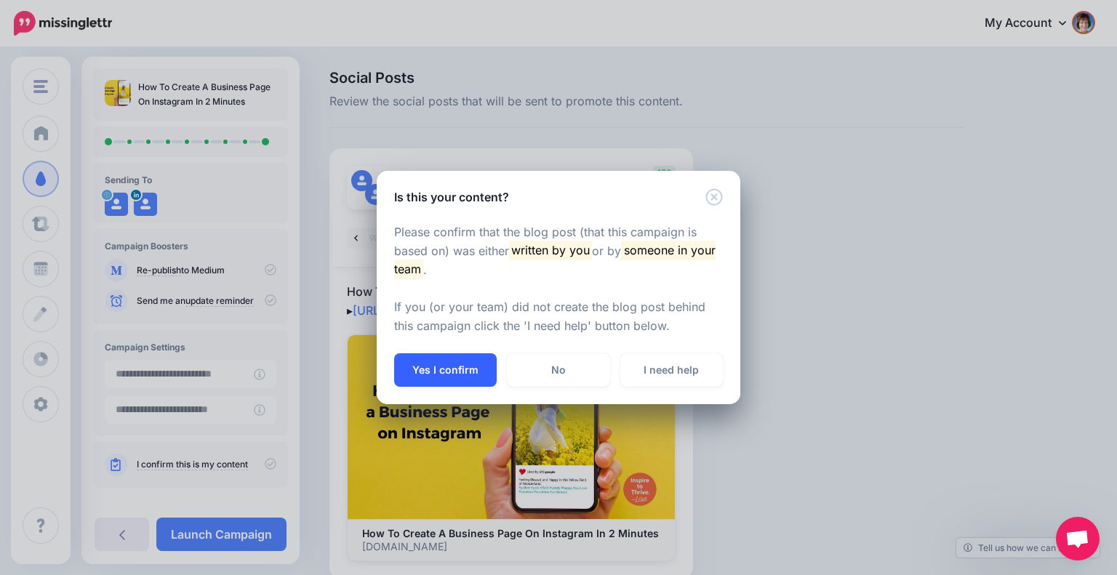
click at [442, 367] on button "Yes I confirm" at bounding box center [445, 370] width 103 height 33
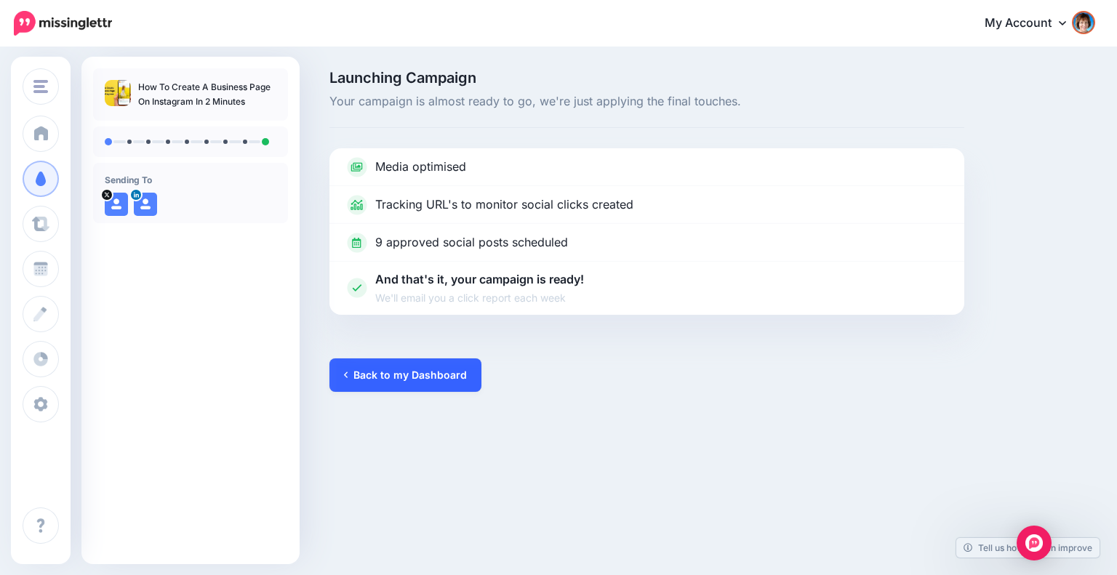
click at [413, 366] on link "Back to my Dashboard" at bounding box center [406, 375] width 152 height 33
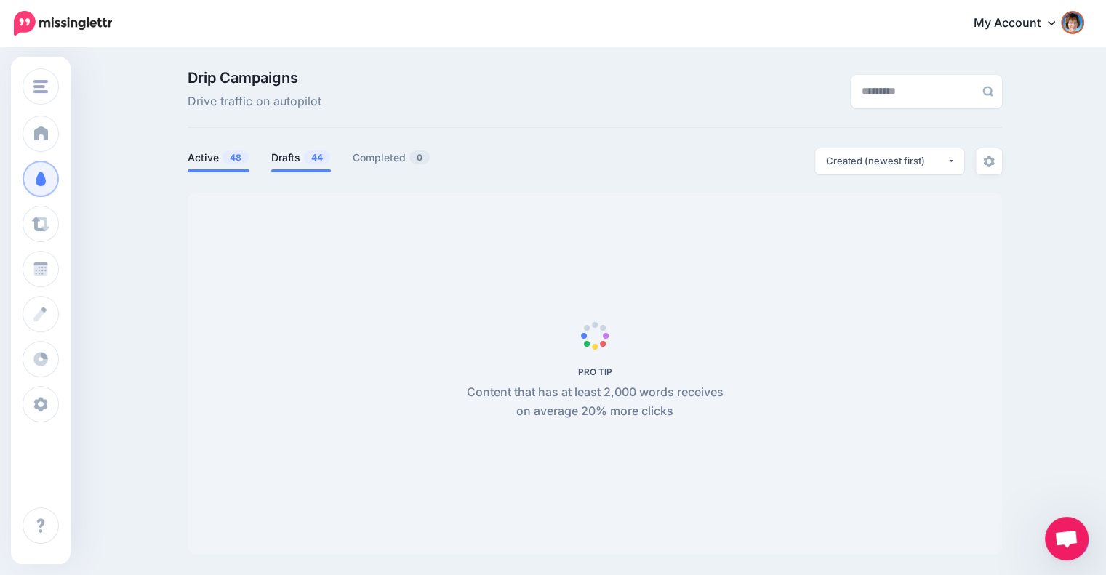
click at [290, 162] on link "Drafts 44" at bounding box center [301, 157] width 60 height 17
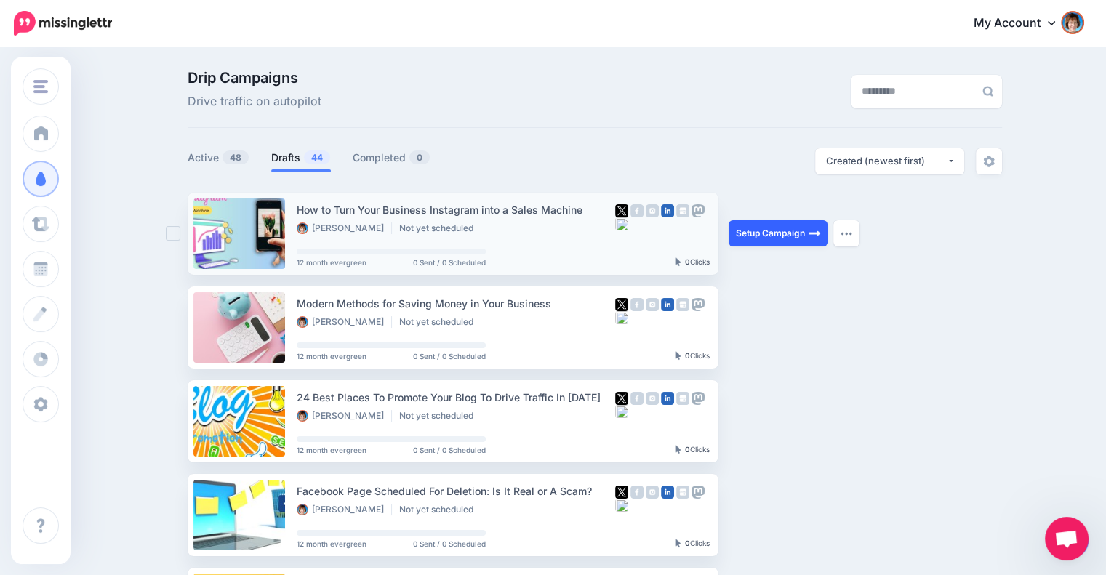
click at [802, 232] on link "Setup Campaign" at bounding box center [778, 233] width 99 height 26
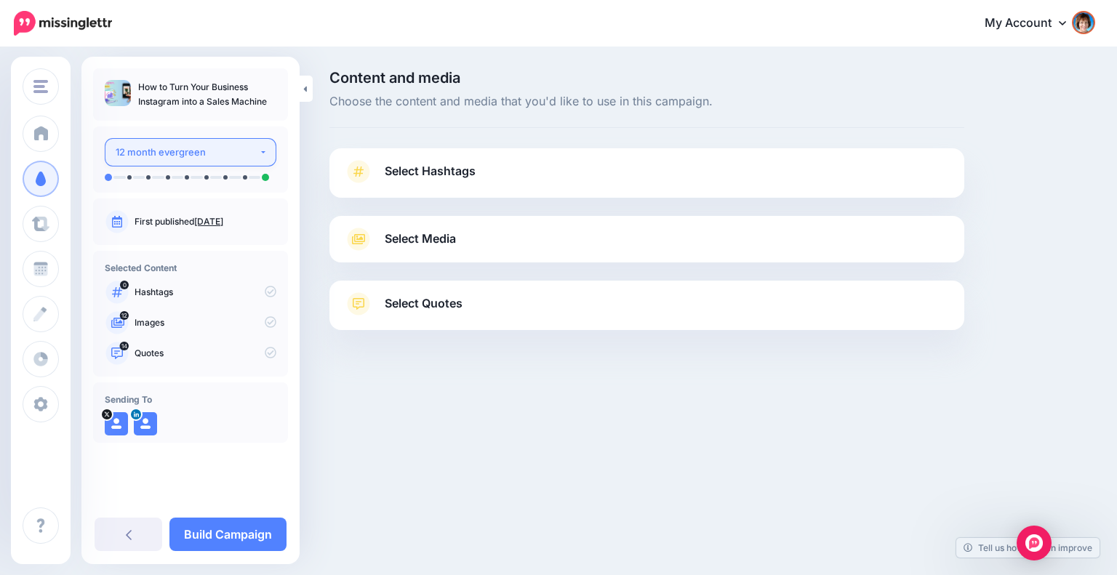
click at [239, 156] on div "12 month evergreen" at bounding box center [187, 152] width 143 height 17
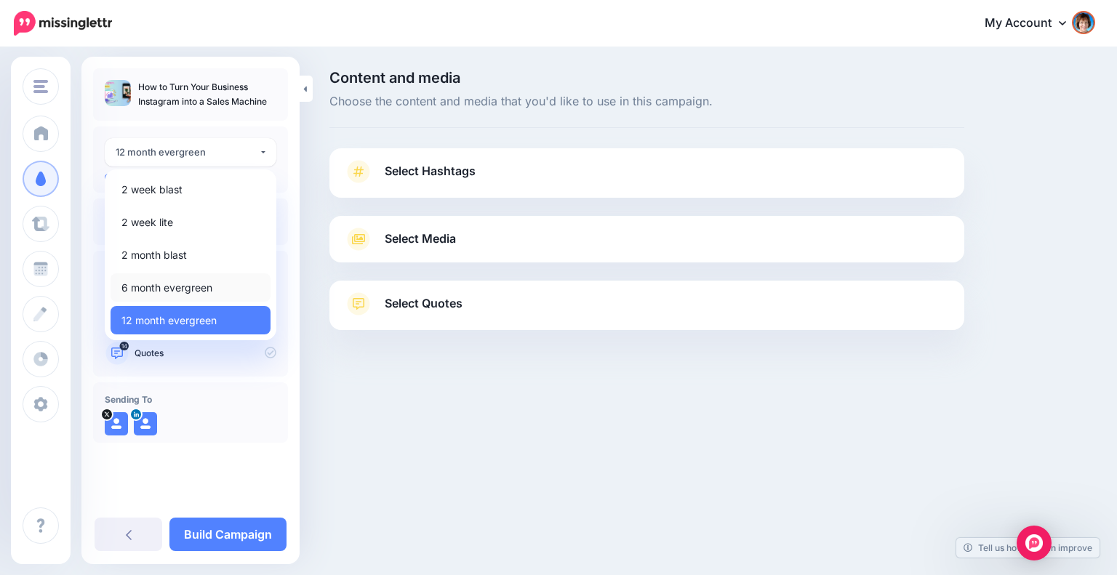
click at [179, 283] on span "6 month evergreen" at bounding box center [166, 287] width 91 height 17
select select "*****"
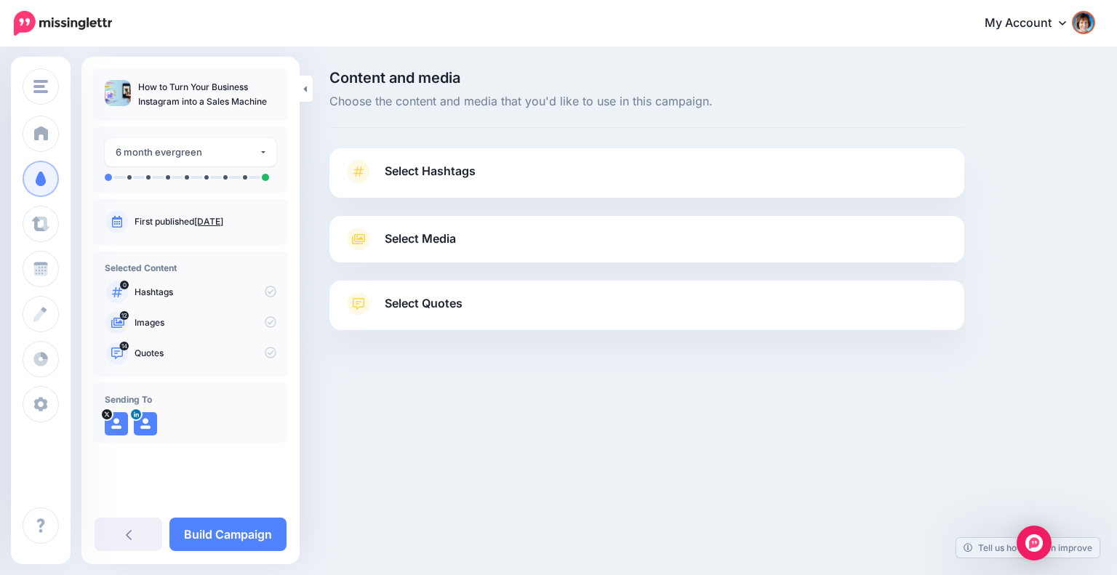
click at [503, 182] on link "Select Hashtags" at bounding box center [647, 179] width 606 height 38
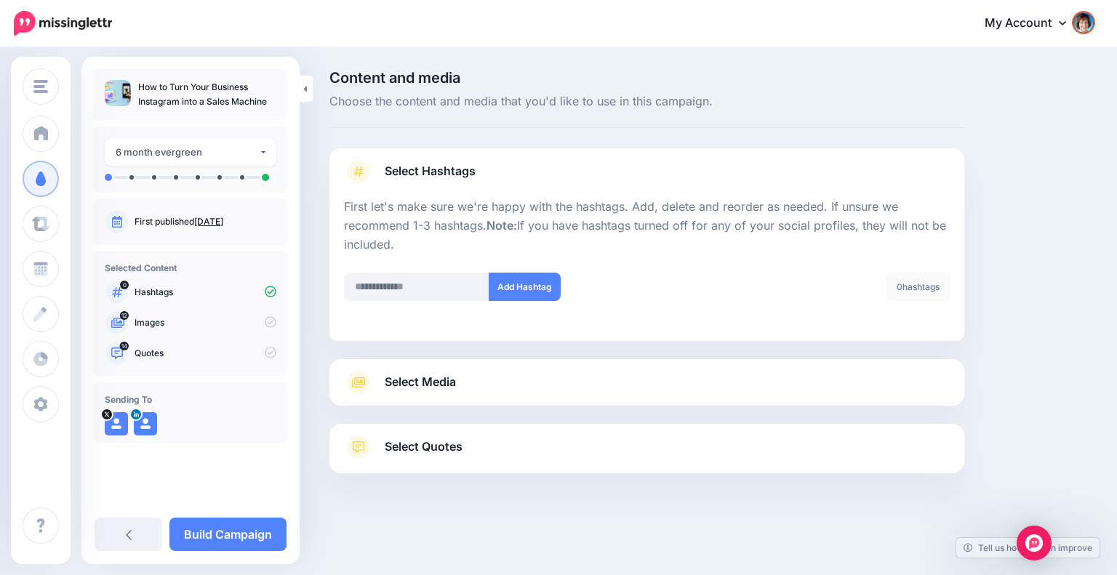
click at [861, 372] on link "Select Media" at bounding box center [647, 382] width 606 height 23
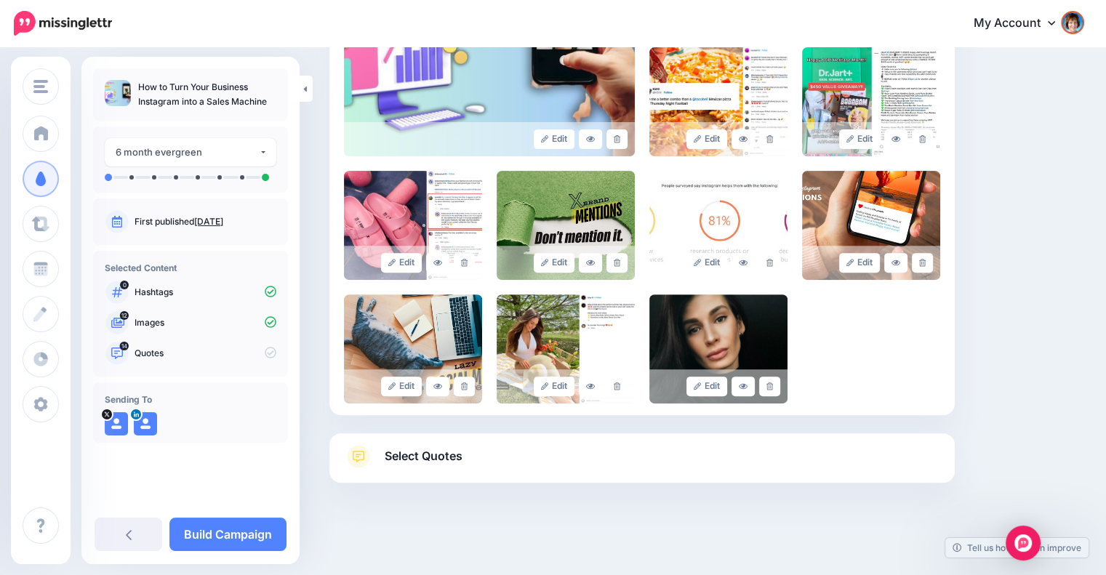
scroll to position [457, 0]
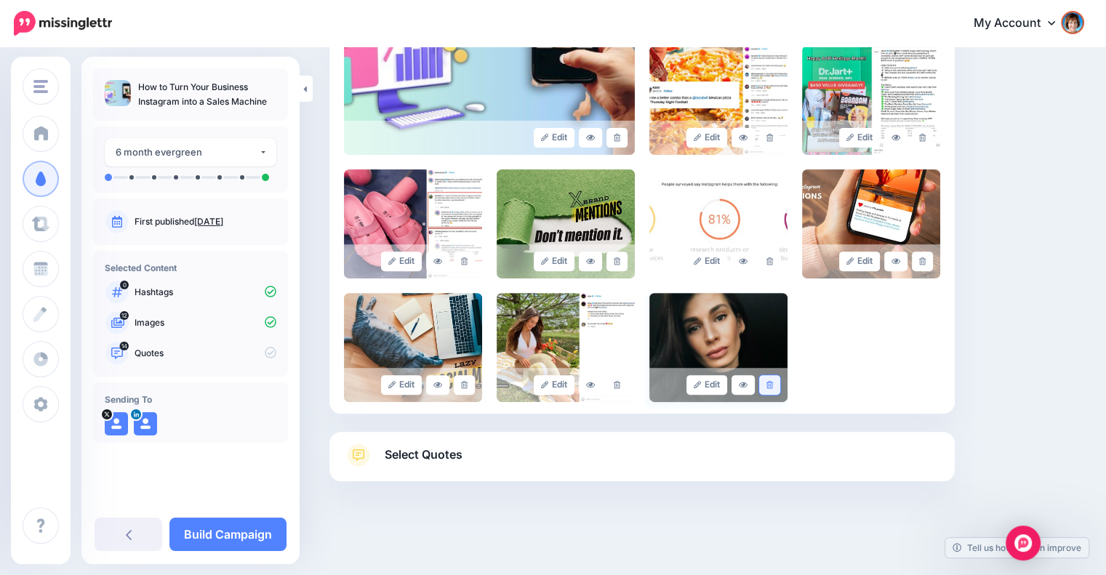
click at [773, 381] on icon at bounding box center [770, 385] width 7 height 8
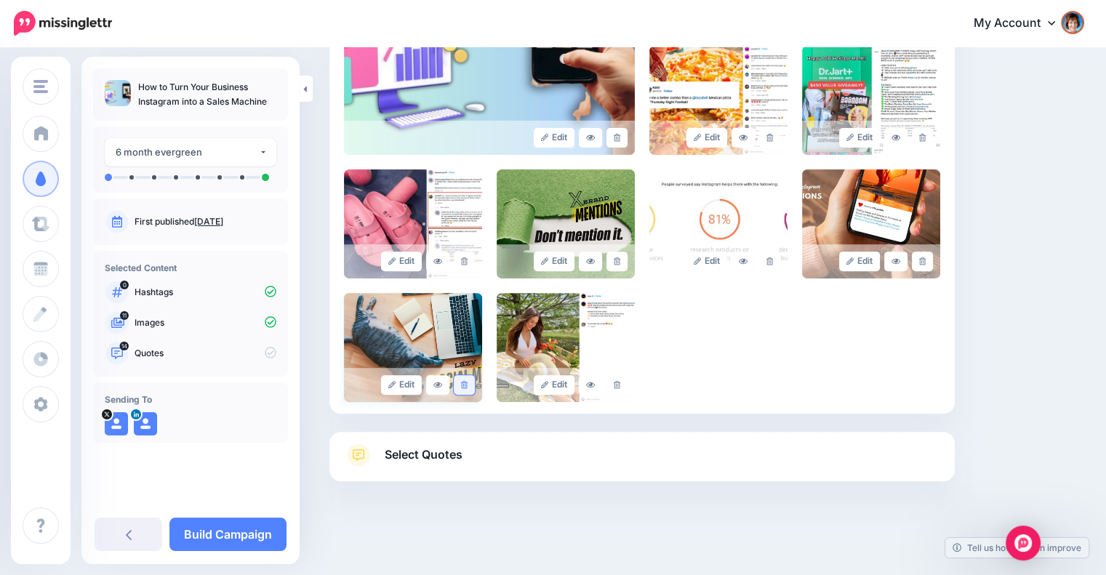
click at [462, 381] on link at bounding box center [464, 385] width 21 height 20
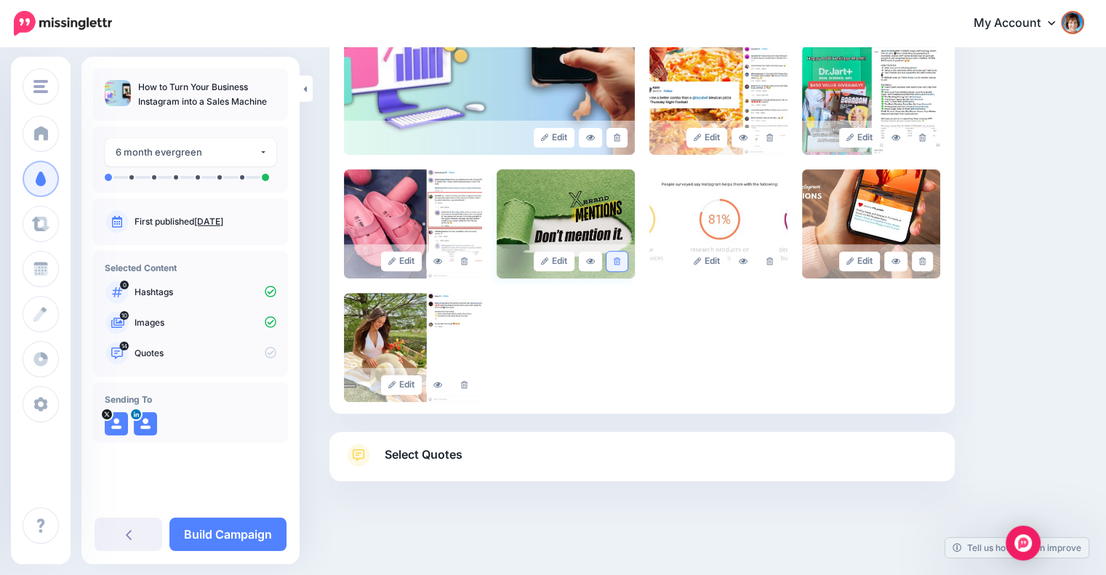
click at [620, 264] on icon at bounding box center [617, 262] width 7 height 8
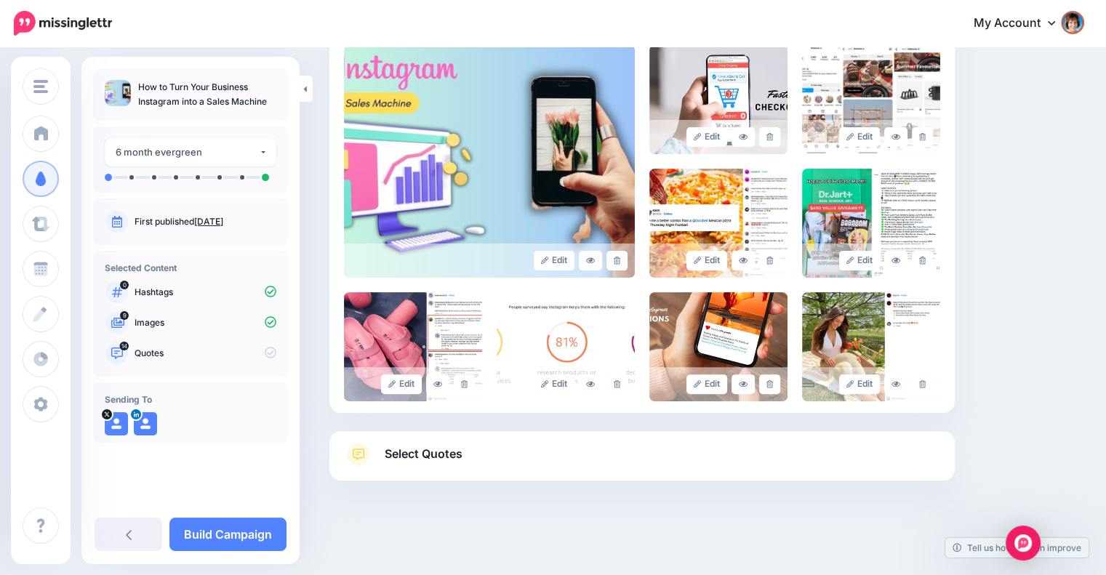
scroll to position [333, 0]
click at [773, 386] on icon at bounding box center [770, 385] width 7 height 8
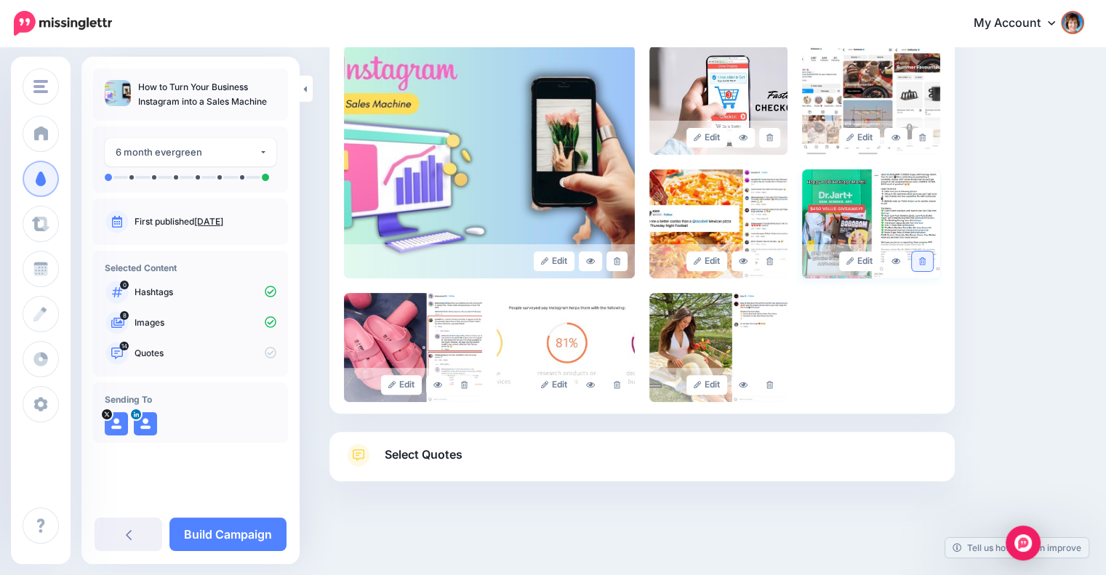
click at [926, 258] on icon at bounding box center [922, 262] width 7 height 8
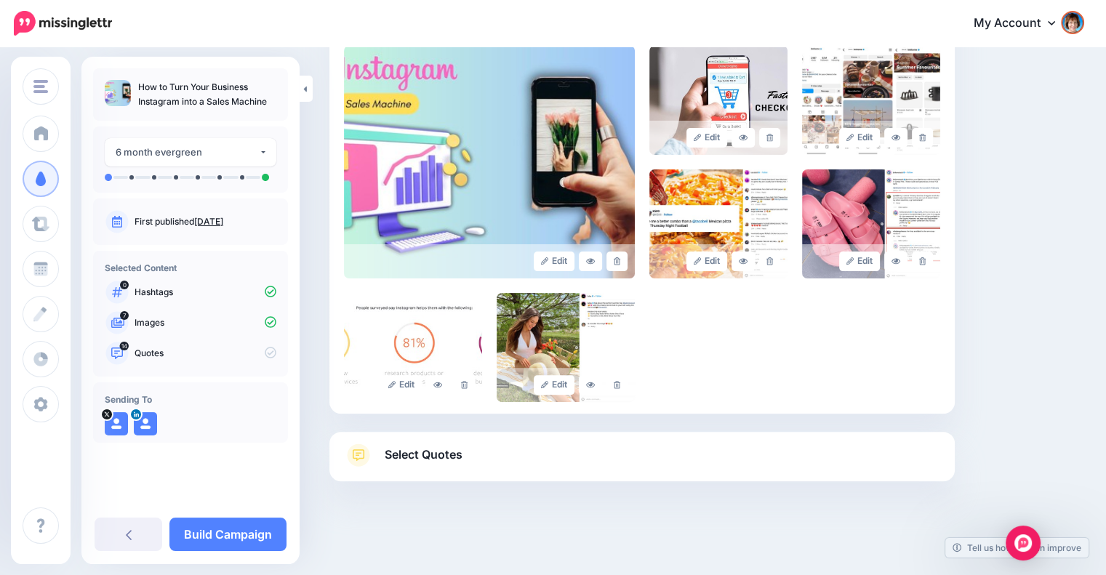
click at [632, 438] on div "Select Quotes Choose your favourite quotes or go with our recommendations. The …" at bounding box center [643, 456] width 626 height 49
click at [621, 450] on link "Select Quotes" at bounding box center [642, 463] width 596 height 38
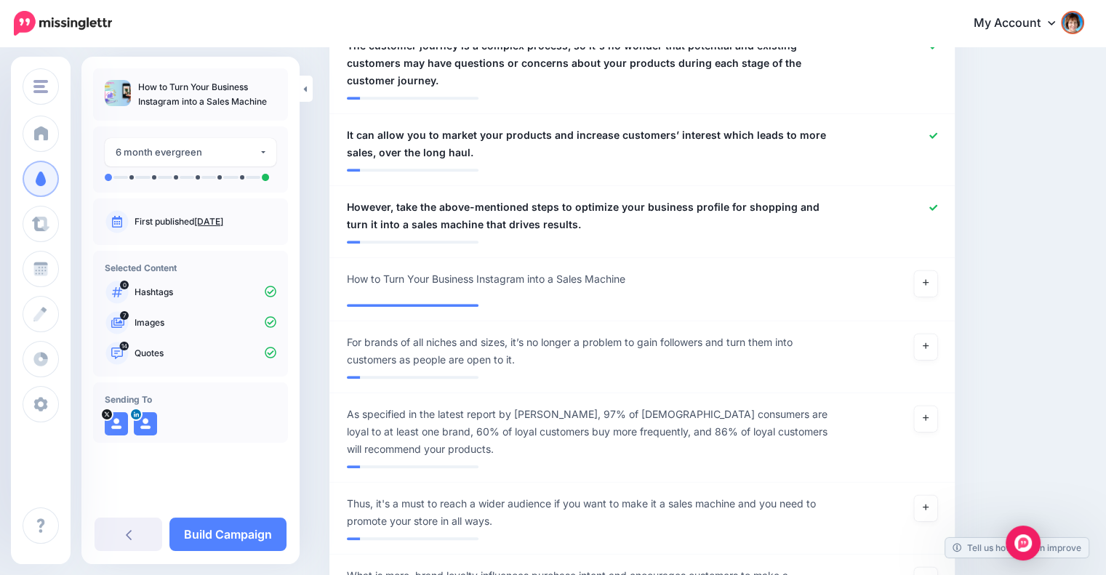
scroll to position [1288, 0]
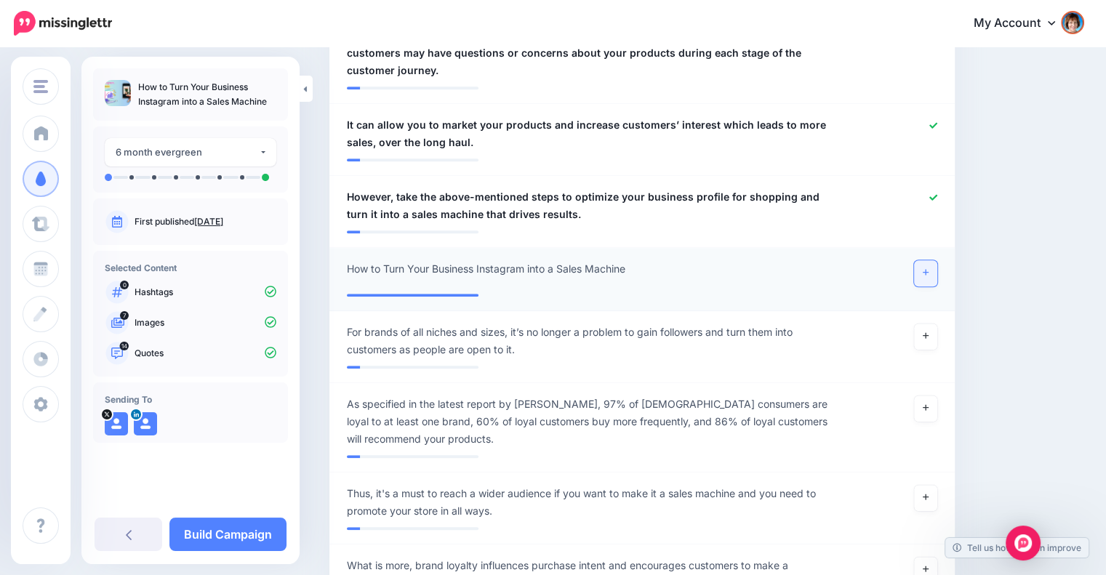
click at [929, 270] on icon at bounding box center [926, 273] width 6 height 6
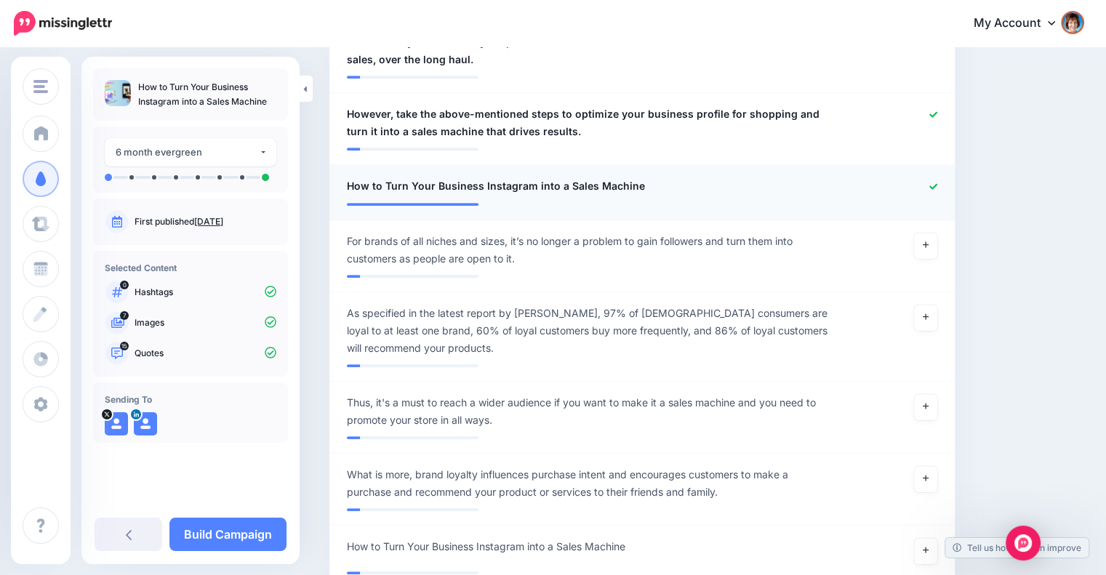
scroll to position [1370, 0]
click at [938, 233] on link at bounding box center [925, 246] width 23 height 26
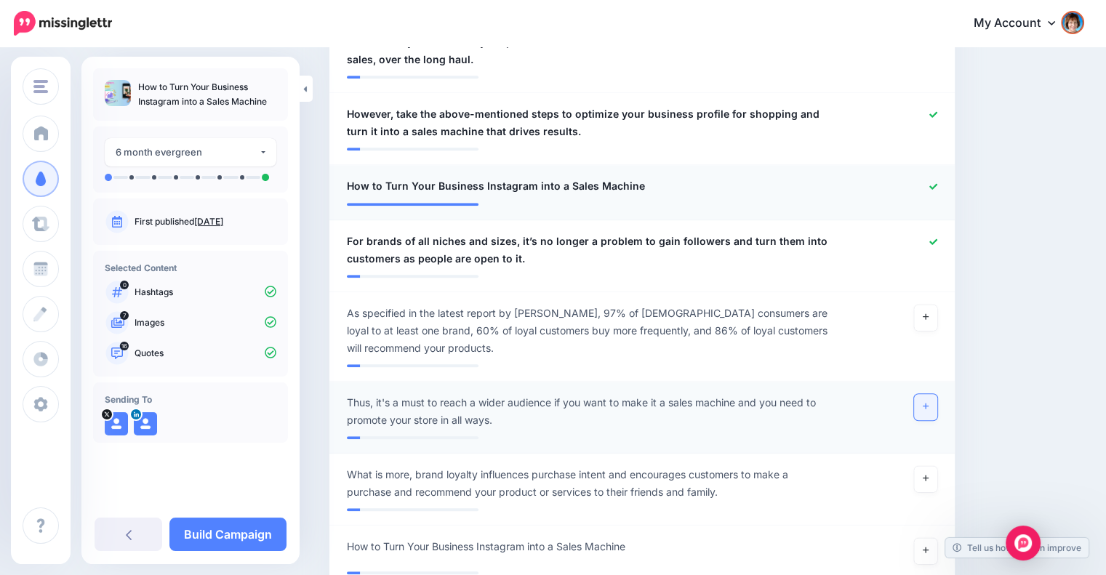
click at [929, 404] on icon at bounding box center [926, 407] width 6 height 6
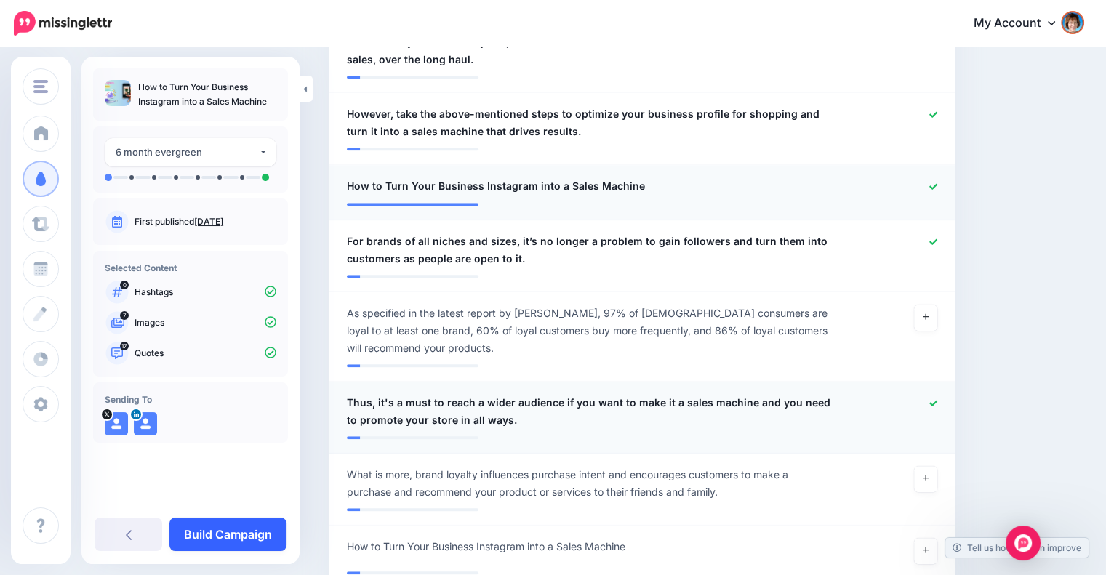
click at [268, 530] on link "Build Campaign" at bounding box center [227, 534] width 117 height 33
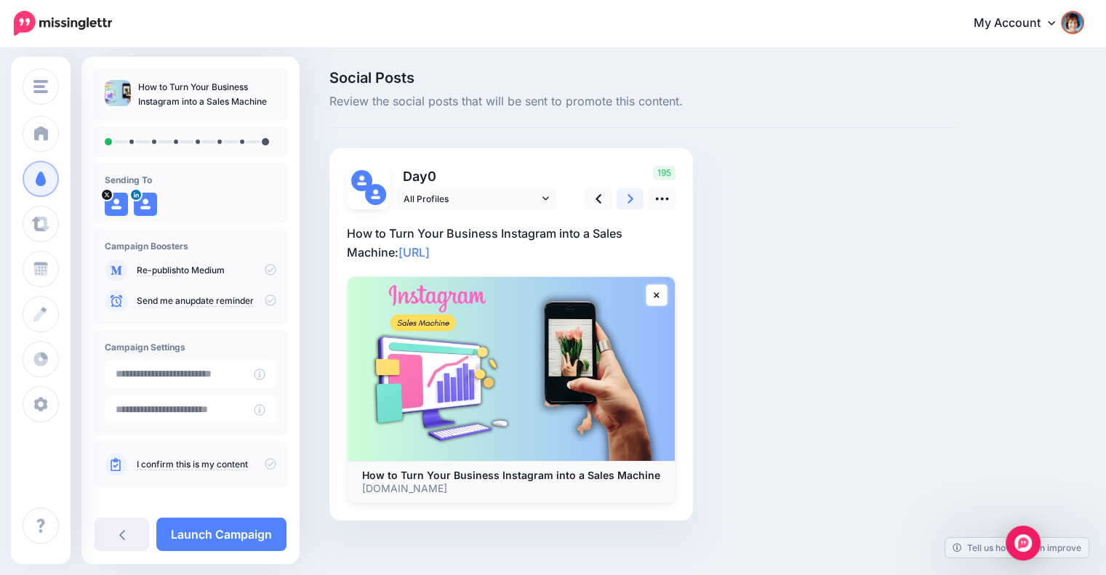
click at [629, 199] on icon at bounding box center [631, 198] width 6 height 15
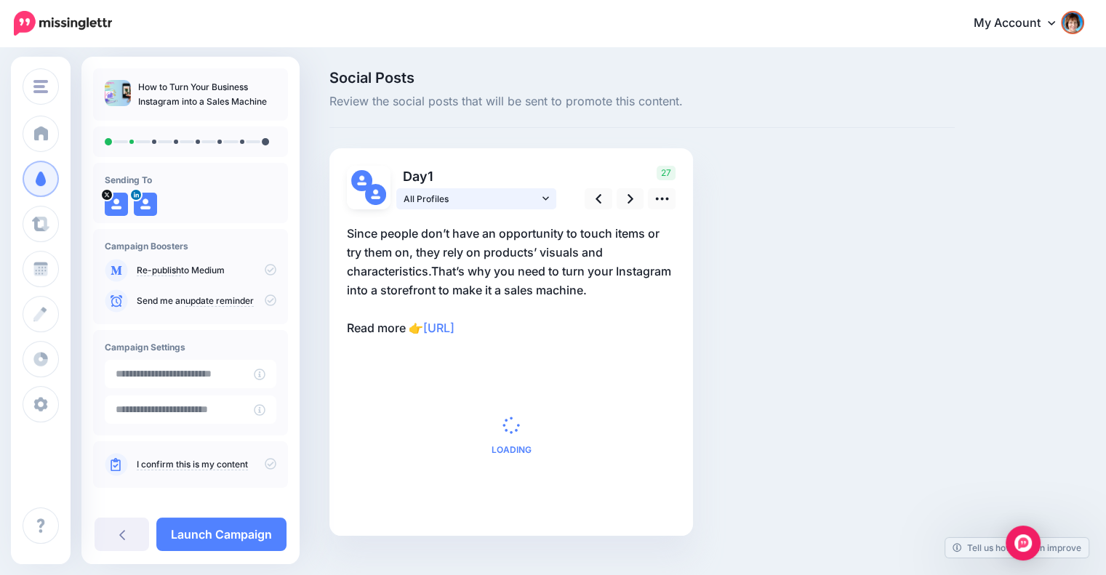
click at [544, 194] on icon at bounding box center [546, 198] width 7 height 10
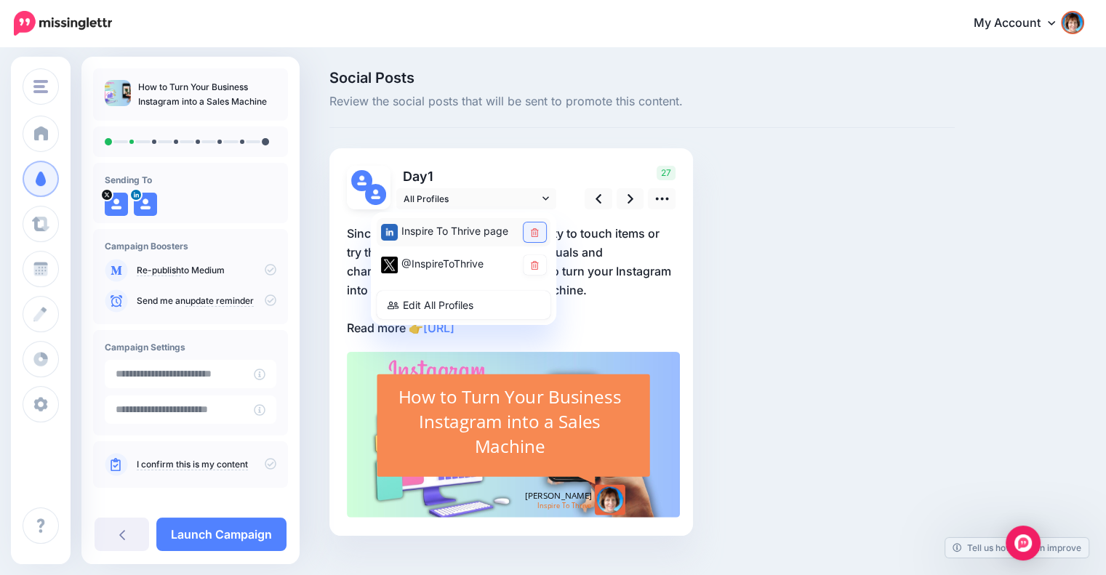
click at [533, 231] on icon at bounding box center [535, 232] width 8 height 9
click at [741, 252] on div "Social Posts Review the social posts that will be sent to promote this content.…" at bounding box center [642, 325] width 647 height 509
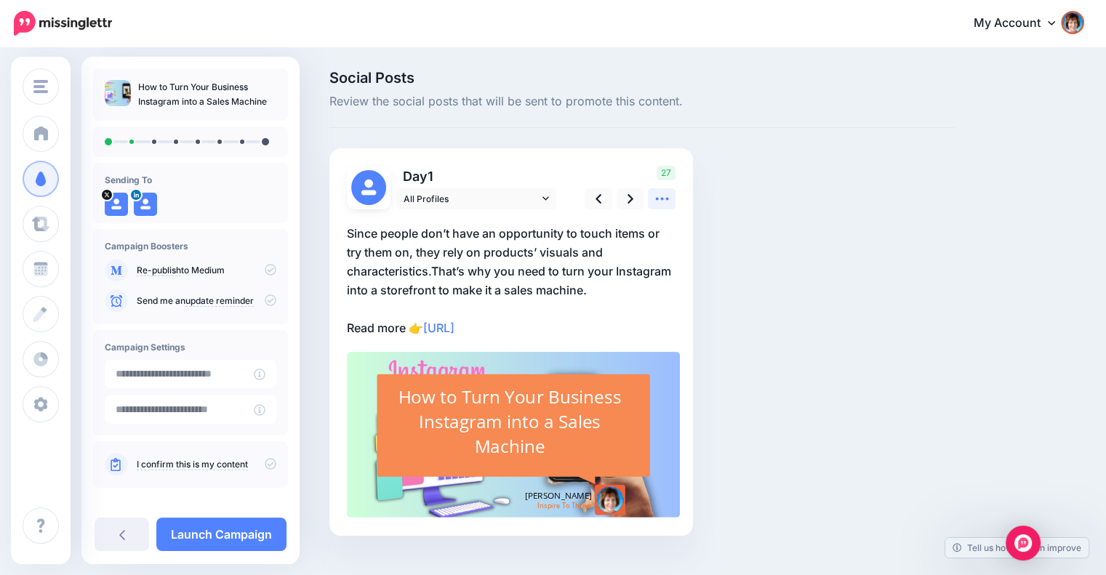
click at [656, 195] on icon at bounding box center [662, 198] width 15 height 15
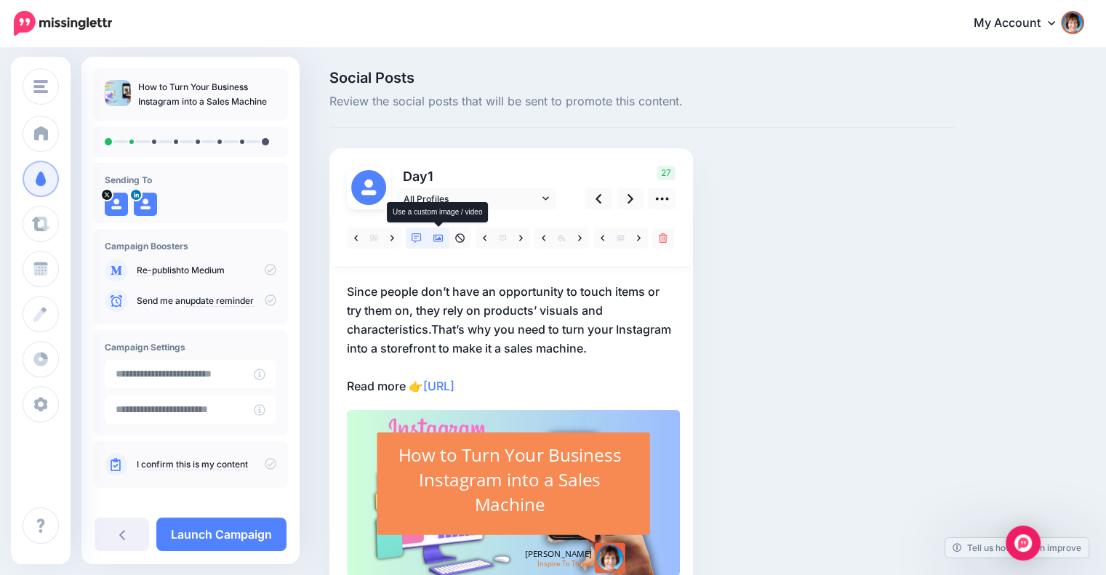
click at [442, 238] on icon at bounding box center [439, 238] width 10 height 7
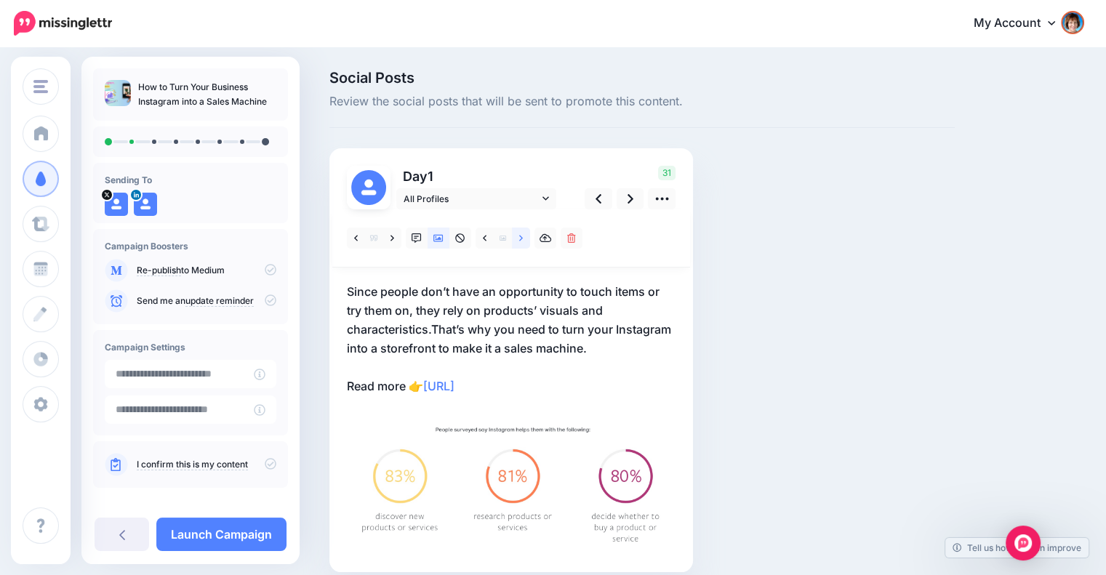
click at [516, 238] on link at bounding box center [521, 238] width 18 height 21
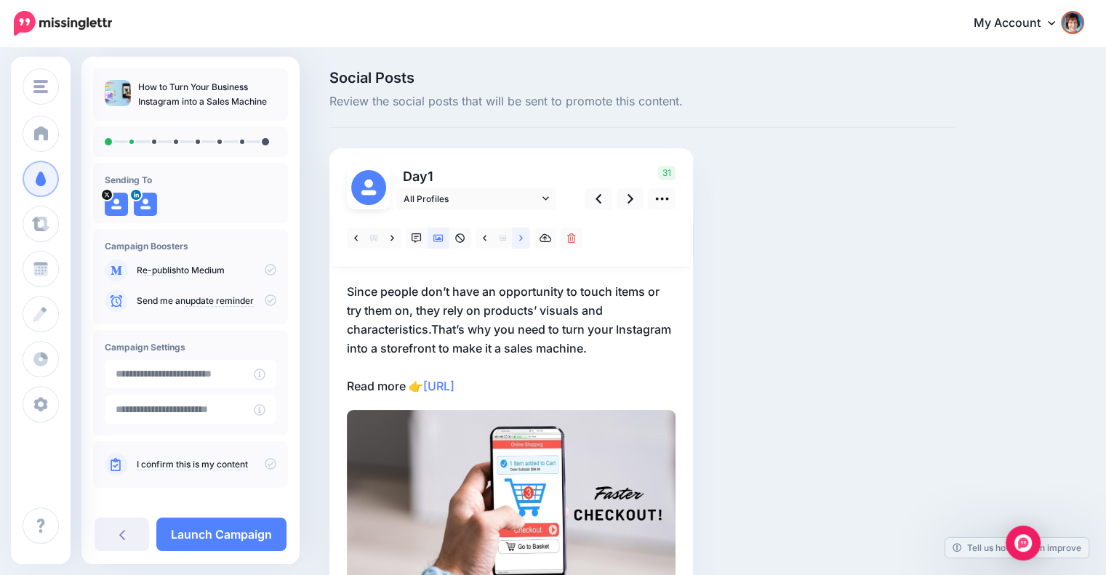
click at [516, 238] on link at bounding box center [521, 238] width 18 height 21
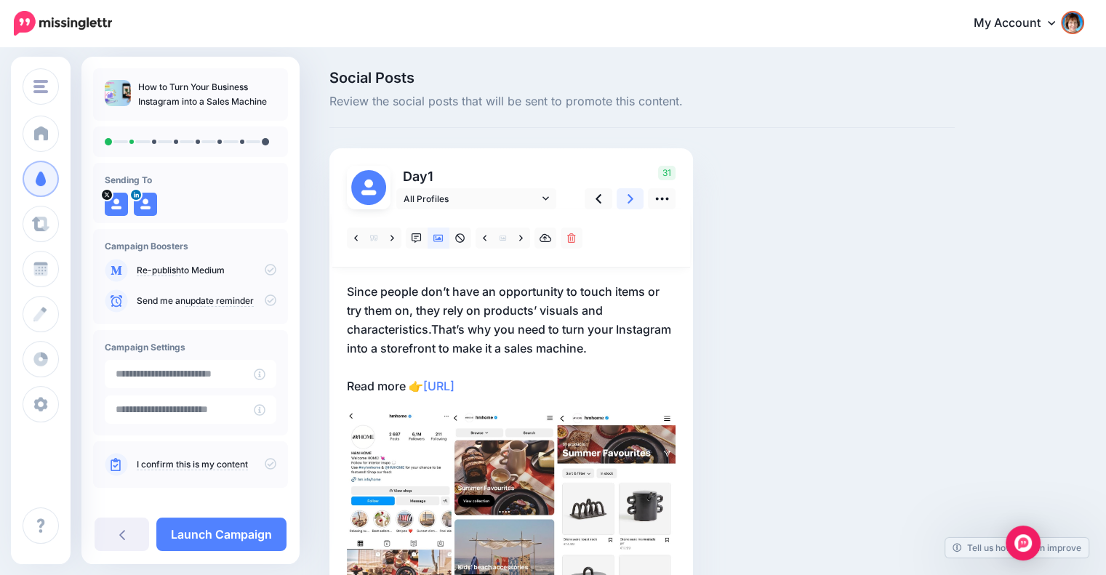
click at [628, 204] on icon at bounding box center [631, 198] width 6 height 15
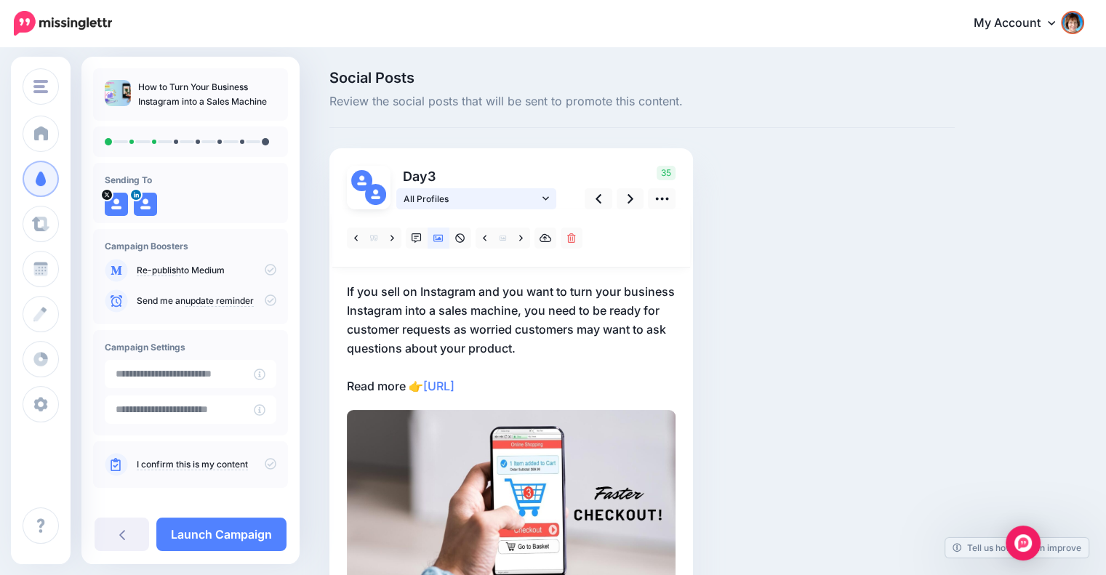
click at [540, 203] on link "All Profiles" at bounding box center [476, 198] width 160 height 21
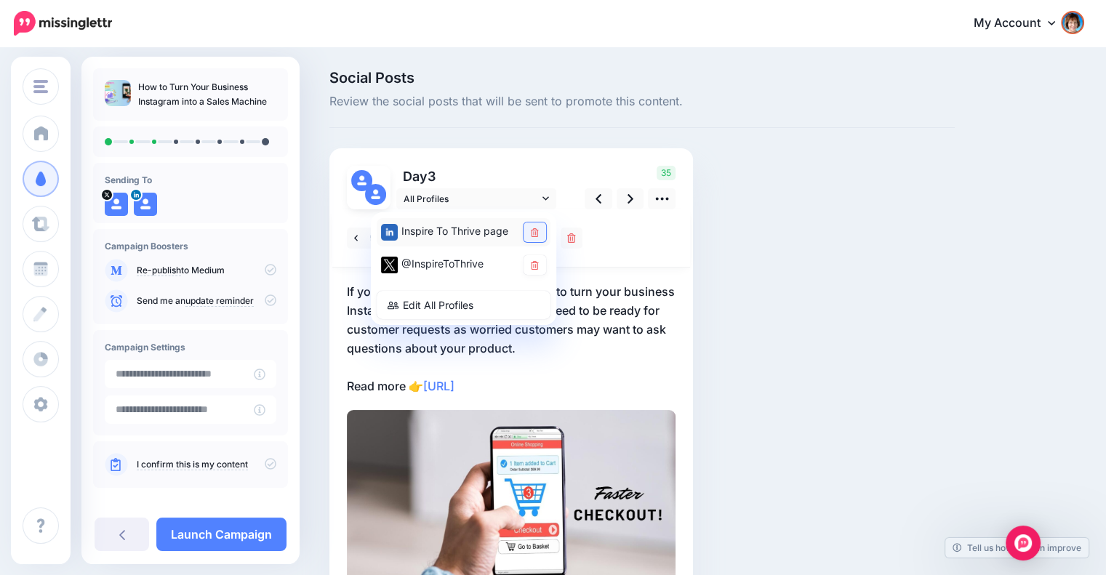
click at [534, 226] on link at bounding box center [535, 233] width 23 height 20
click at [623, 197] on link at bounding box center [631, 198] width 28 height 21
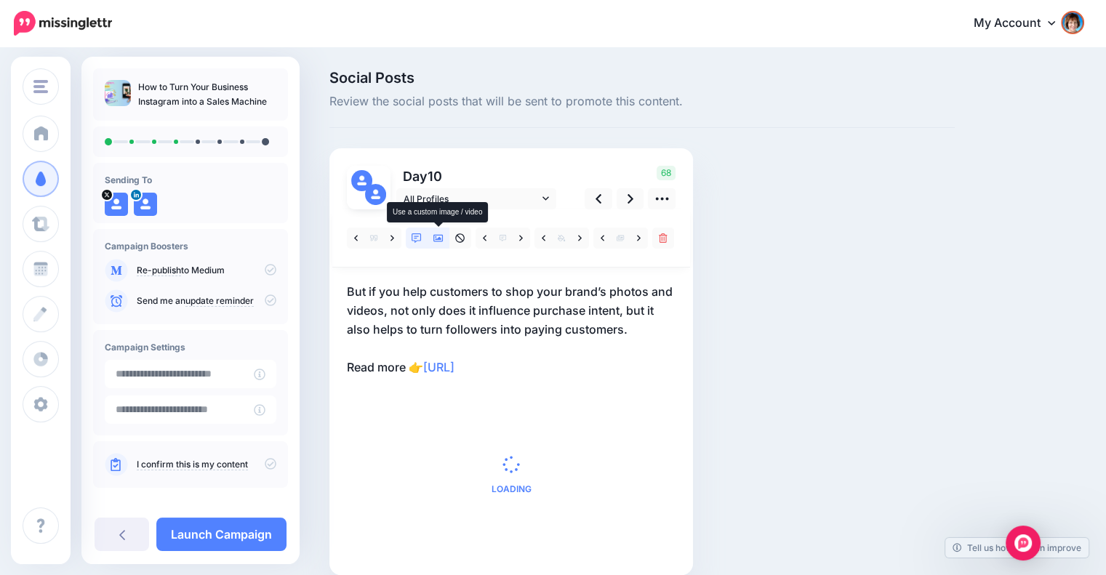
click at [434, 239] on icon at bounding box center [439, 238] width 10 height 7
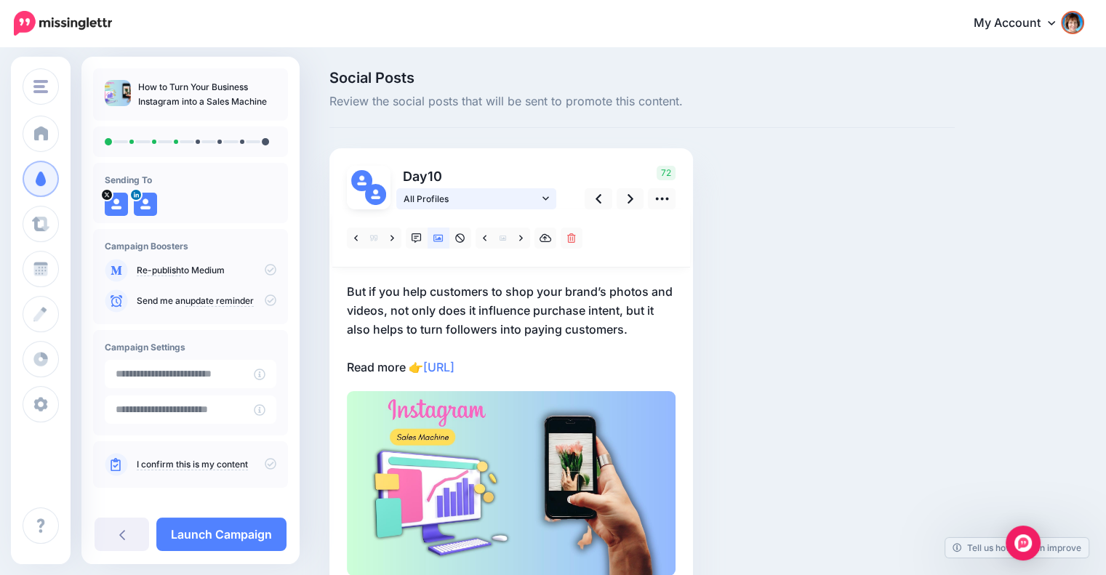
click at [538, 199] on span "All Profiles" at bounding box center [471, 198] width 135 height 15
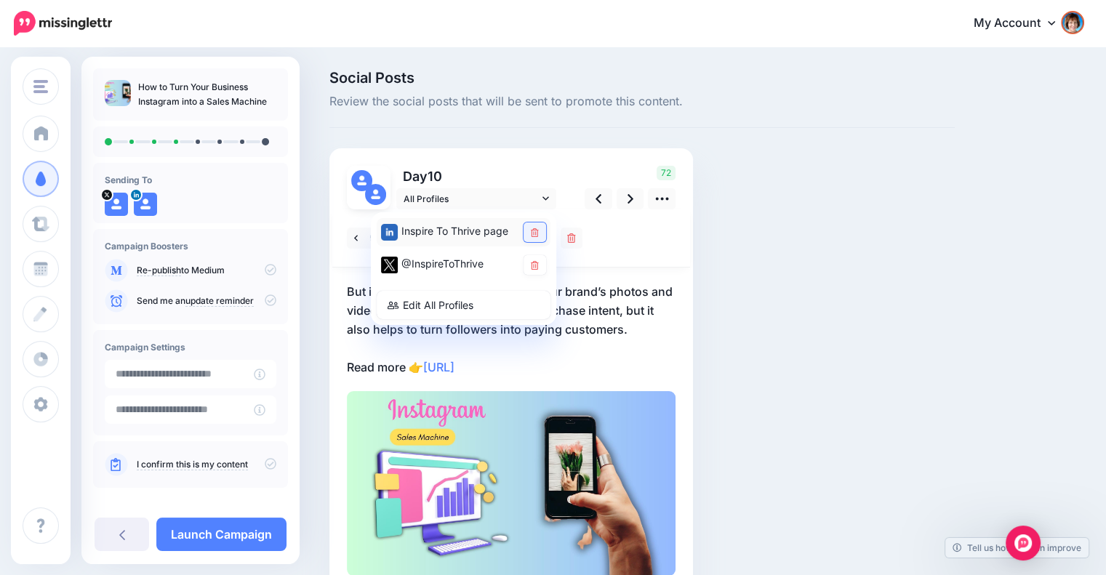
click at [531, 230] on icon at bounding box center [535, 232] width 8 height 9
click at [743, 282] on div "Social Posts Review the social posts that will be sent to promote this content.…" at bounding box center [642, 354] width 647 height 567
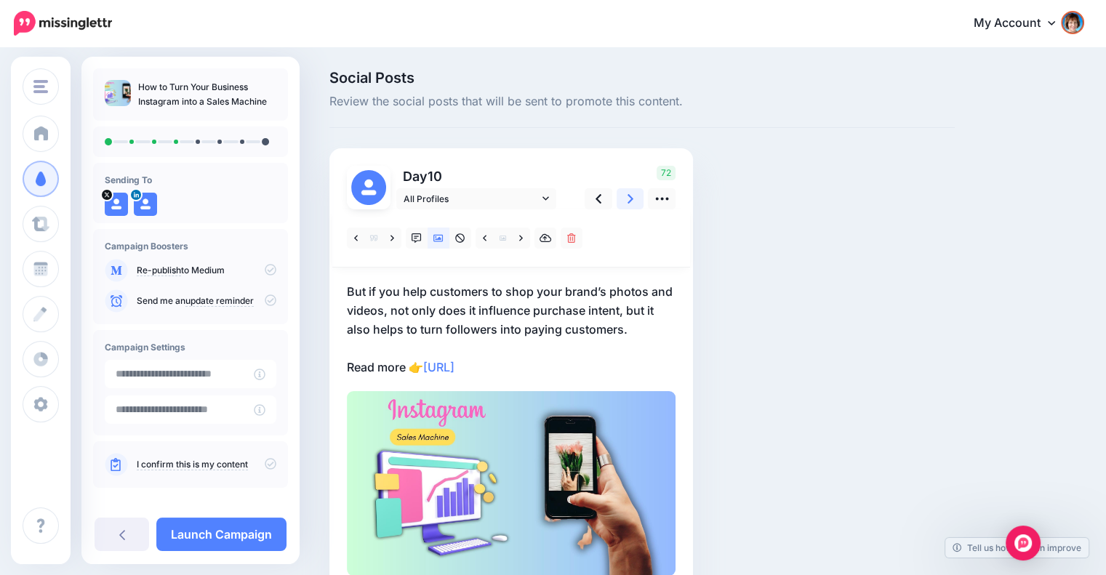
click at [631, 200] on icon at bounding box center [631, 198] width 6 height 15
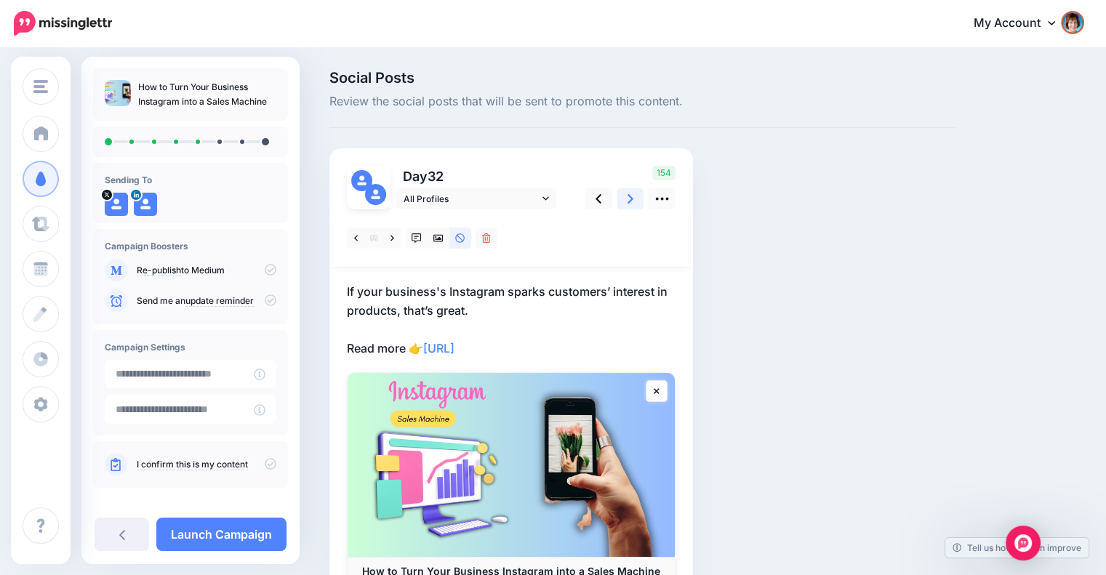
click at [628, 205] on icon at bounding box center [631, 198] width 6 height 15
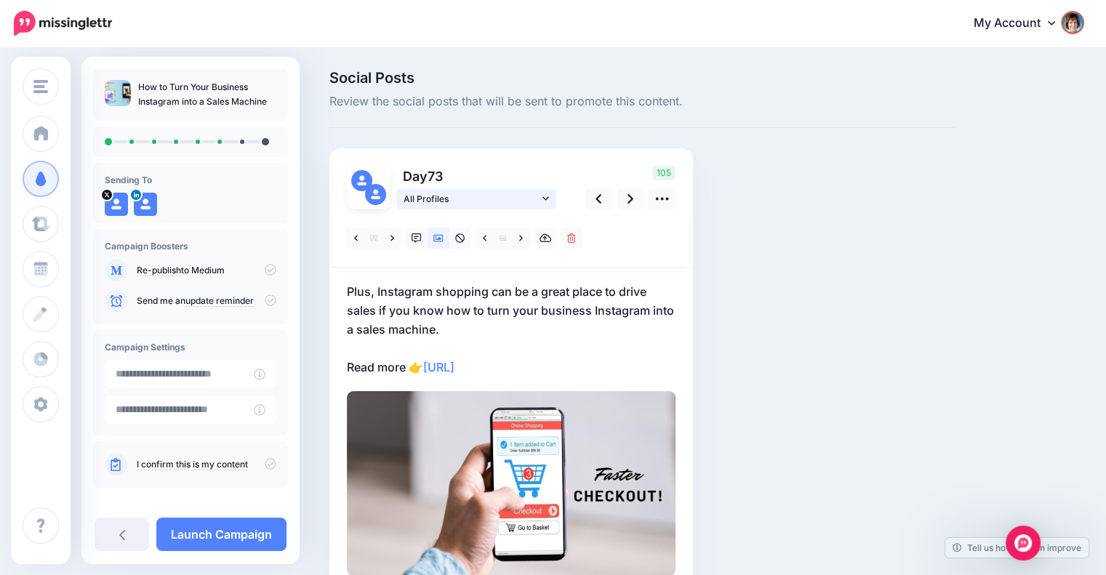
click at [544, 200] on icon at bounding box center [546, 198] width 7 height 10
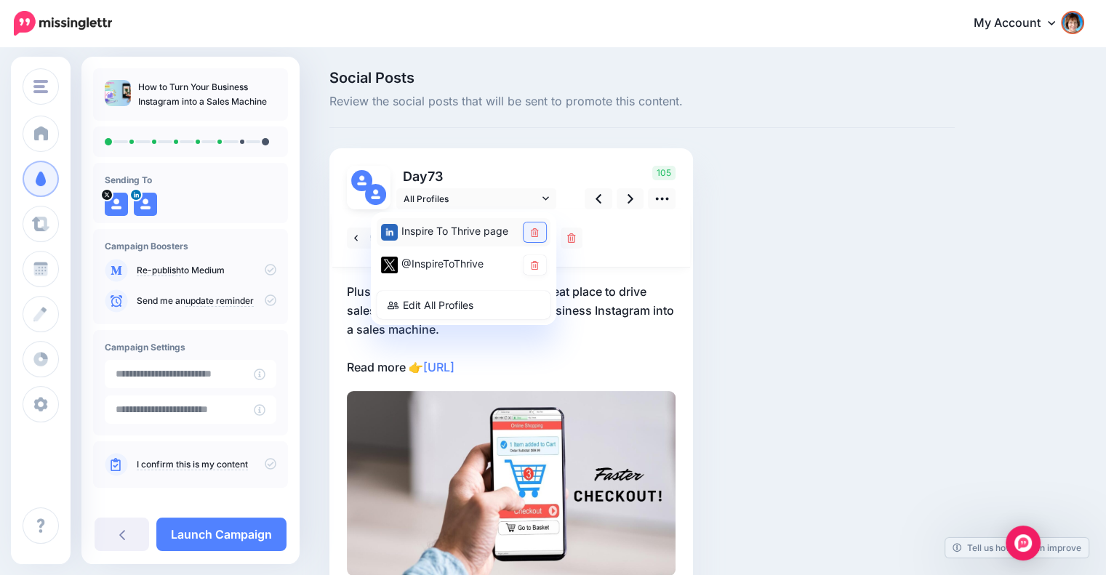
click at [544, 229] on link at bounding box center [535, 233] width 23 height 20
click at [632, 199] on icon at bounding box center [631, 198] width 6 height 9
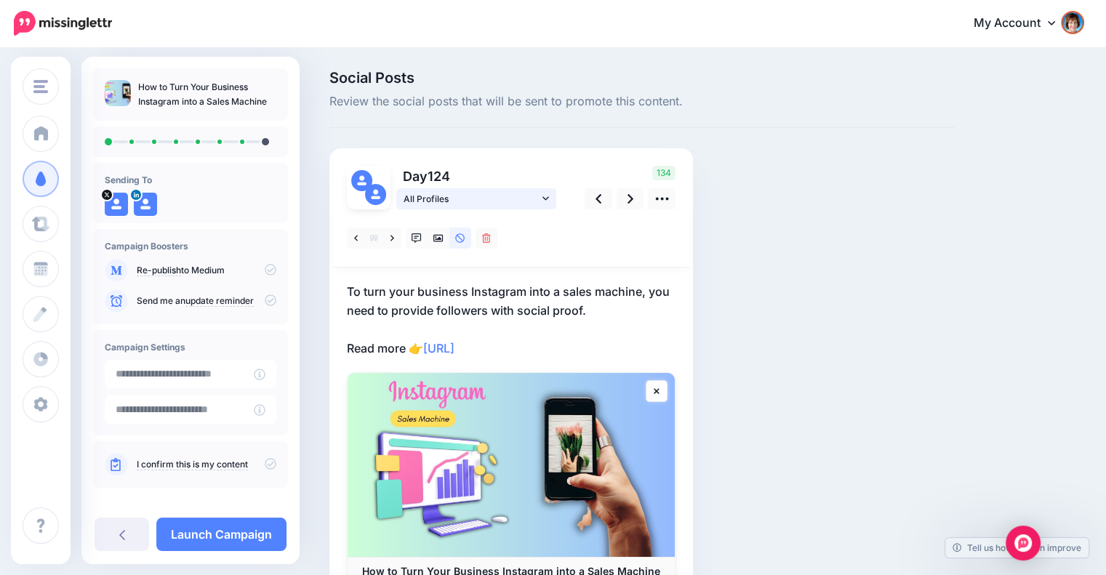
click at [543, 200] on icon at bounding box center [546, 198] width 7 height 10
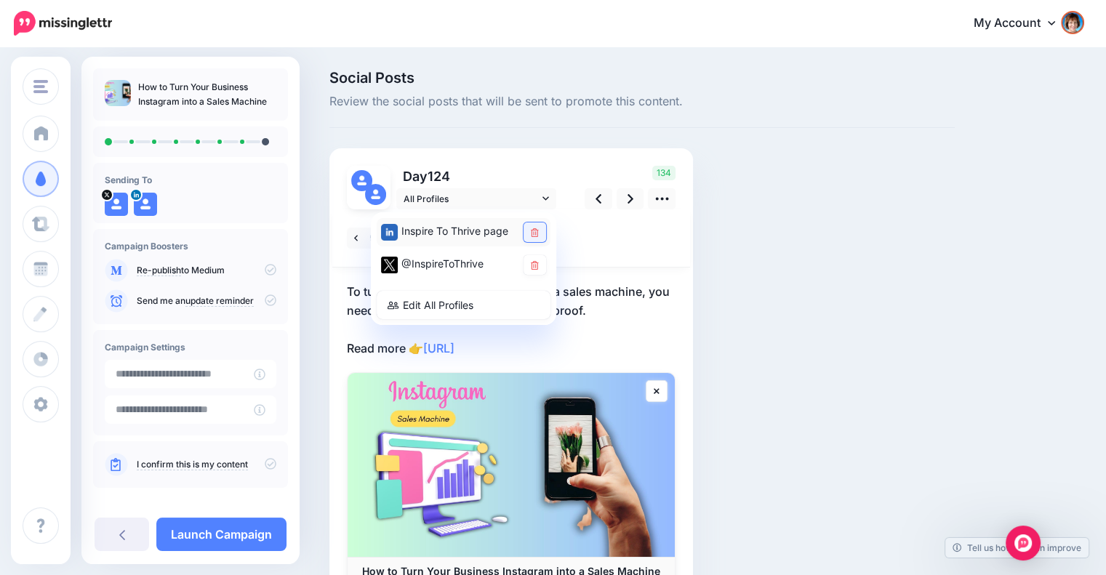
click at [530, 226] on link at bounding box center [535, 233] width 23 height 20
click at [628, 198] on icon at bounding box center [631, 198] width 6 height 15
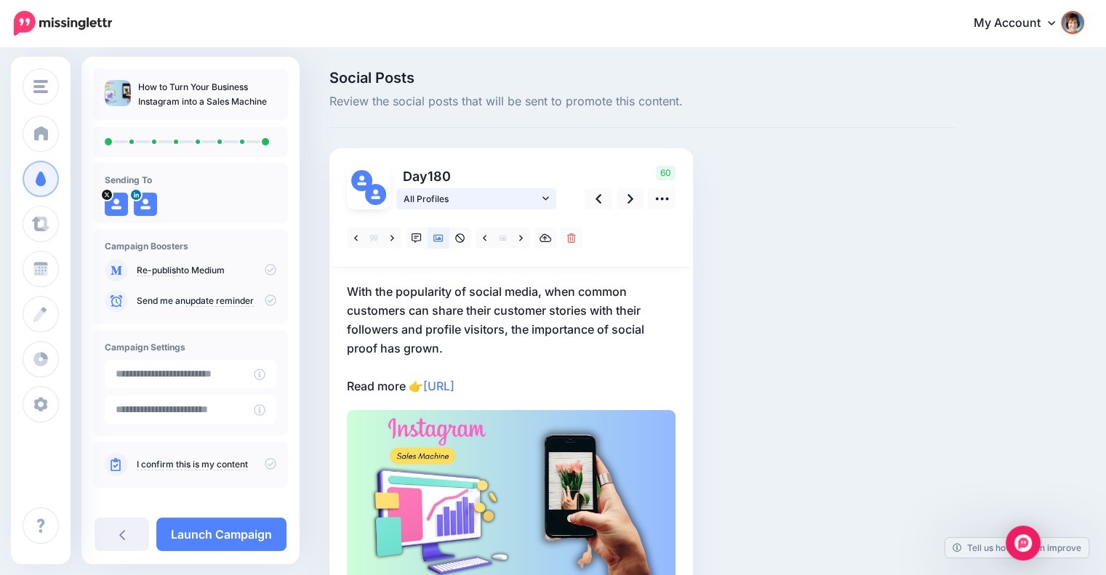
click at [548, 201] on icon at bounding box center [546, 198] width 7 height 10
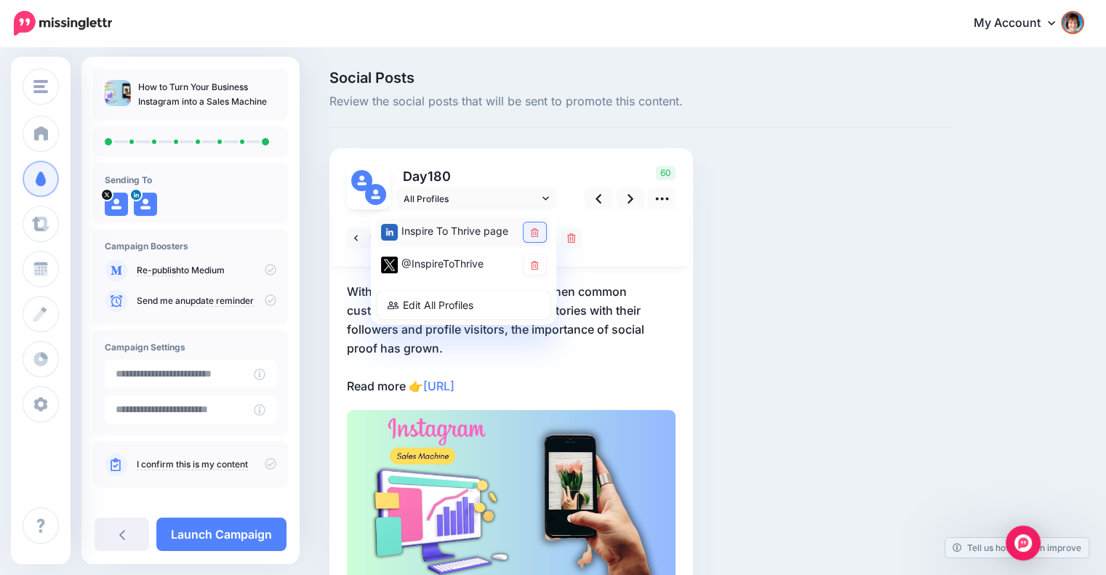
click at [536, 228] on icon at bounding box center [535, 232] width 8 height 9
click at [647, 250] on div at bounding box center [511, 238] width 358 height 58
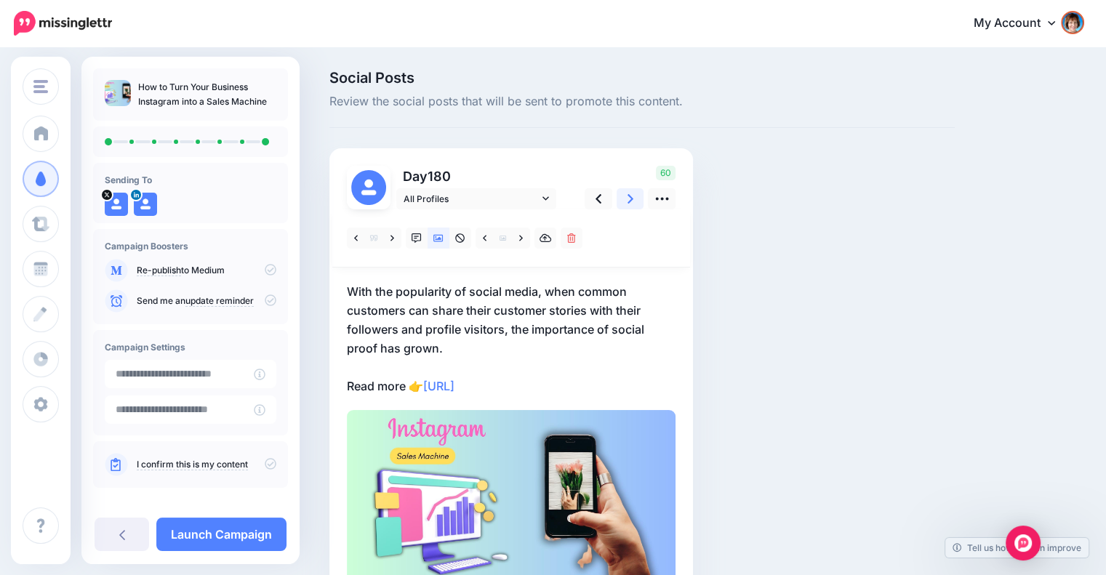
click at [625, 200] on link at bounding box center [631, 198] width 28 height 21
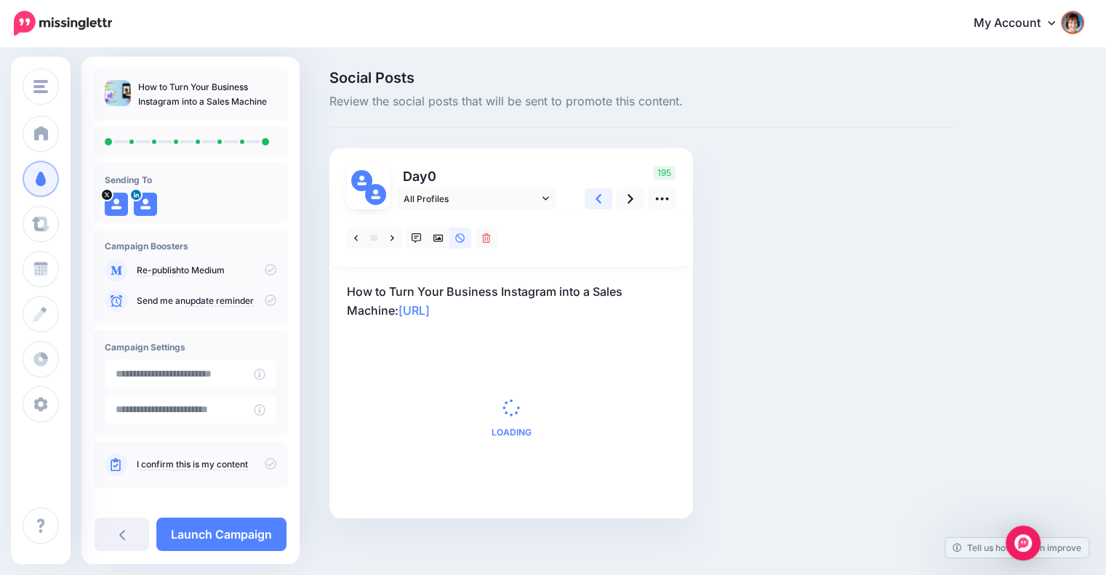
click at [596, 199] on icon at bounding box center [599, 198] width 6 height 15
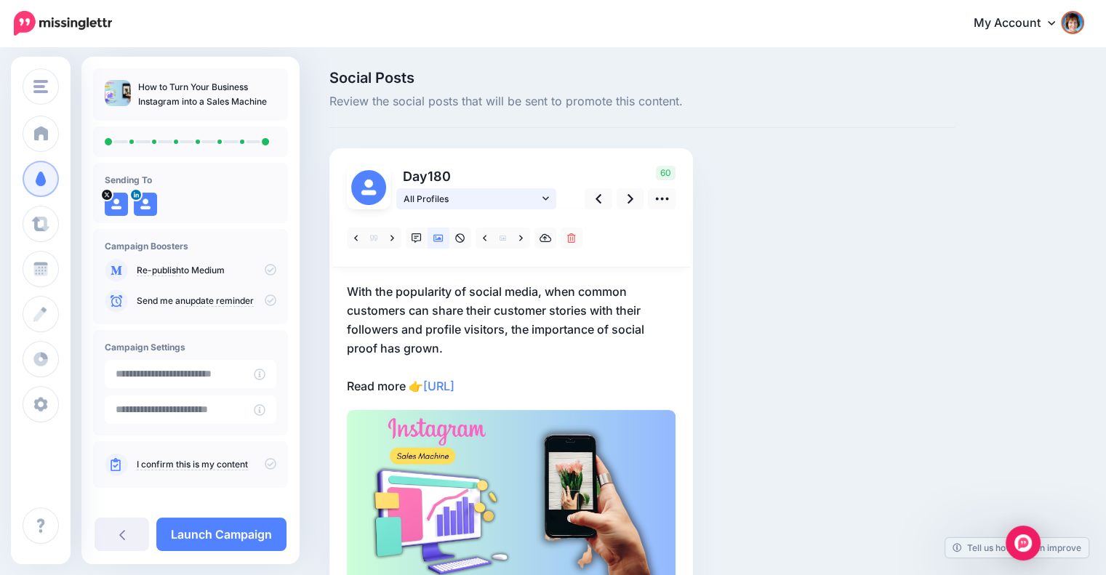
click at [543, 202] on icon at bounding box center [546, 198] width 7 height 10
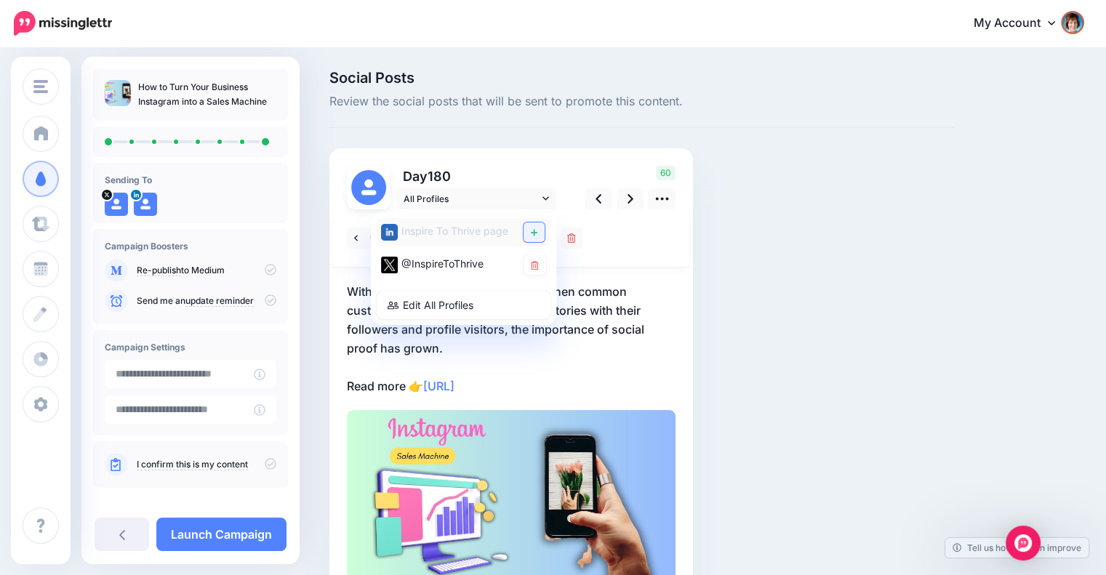
click at [534, 229] on icon at bounding box center [534, 232] width 7 height 7
click at [778, 280] on div "Social Posts Review the social posts that will be sent to promote this content.…" at bounding box center [642, 364] width 647 height 586
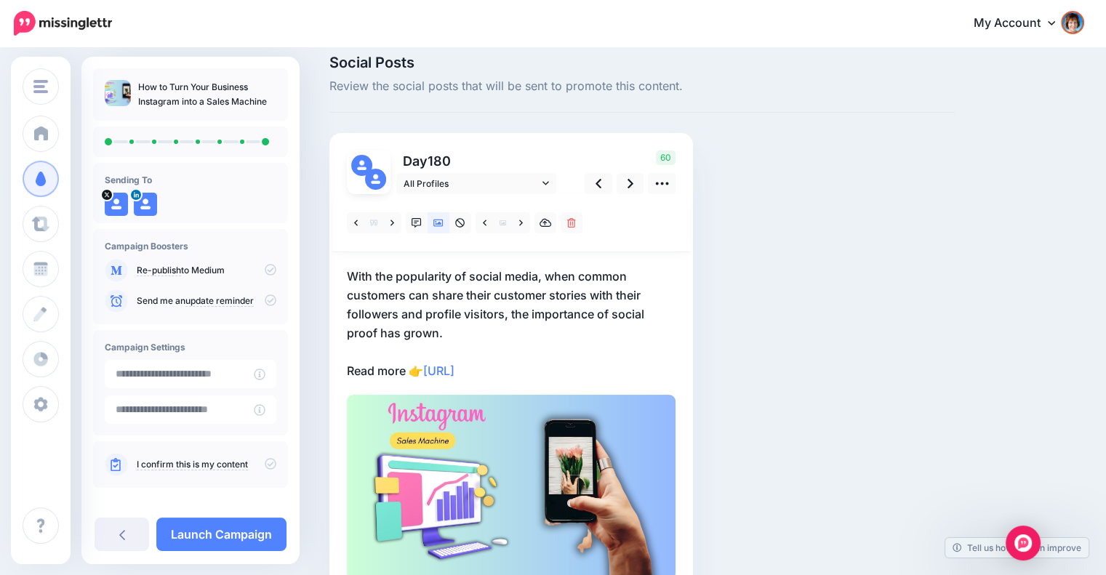
scroll to position [102, 0]
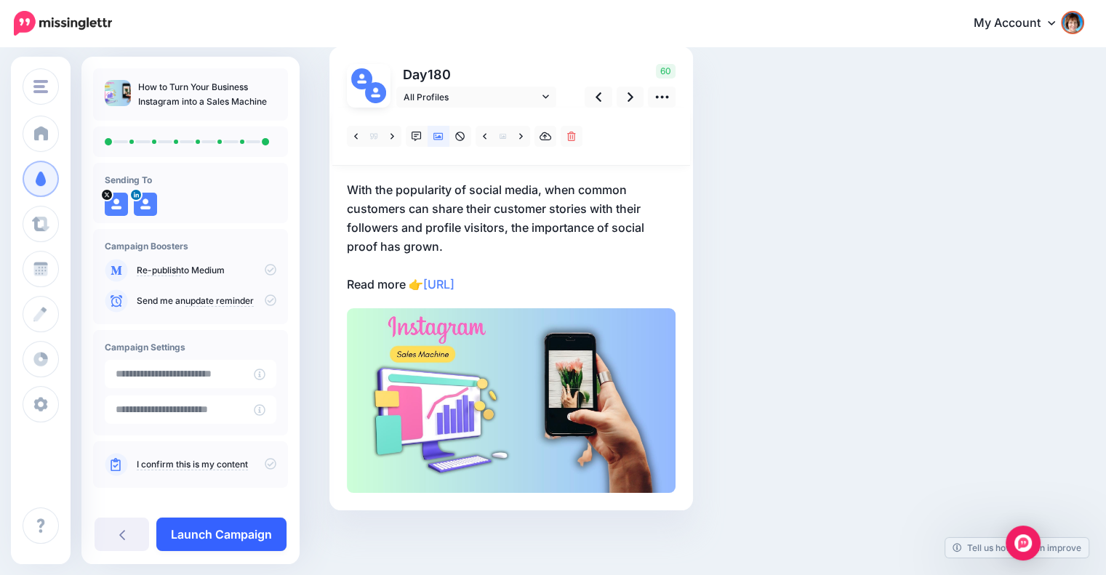
click at [242, 526] on link "Launch Campaign" at bounding box center [221, 534] width 130 height 33
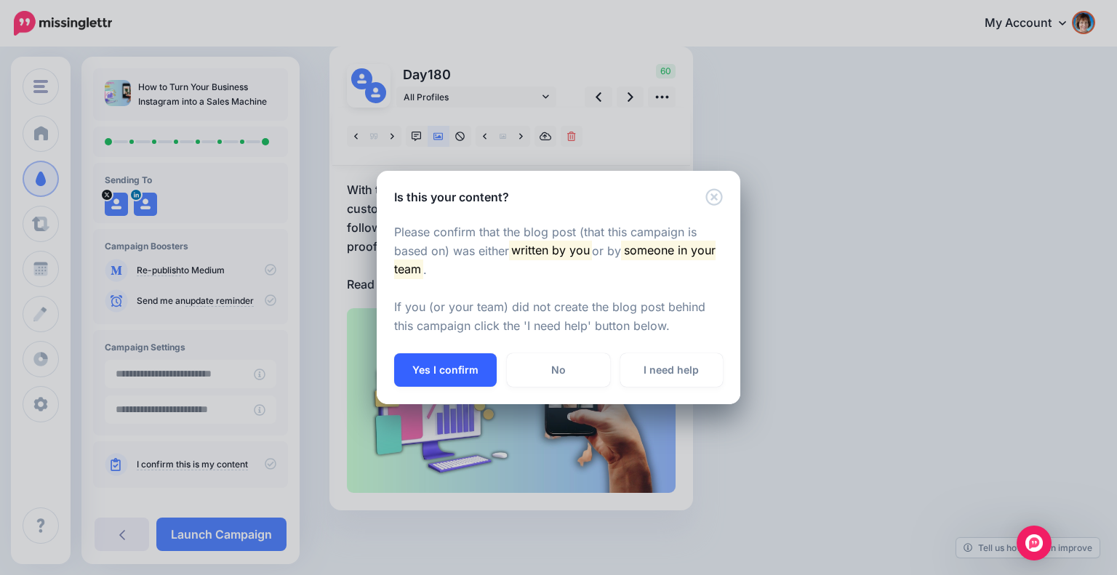
click at [410, 369] on button "Yes I confirm" at bounding box center [445, 370] width 103 height 33
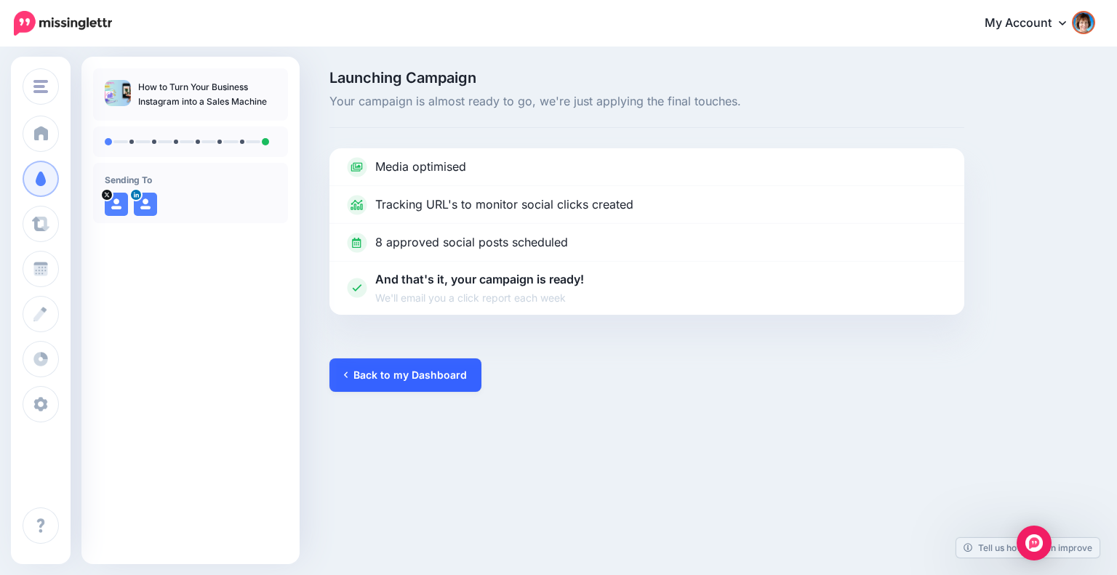
click at [447, 370] on link "Back to my Dashboard" at bounding box center [406, 375] width 152 height 33
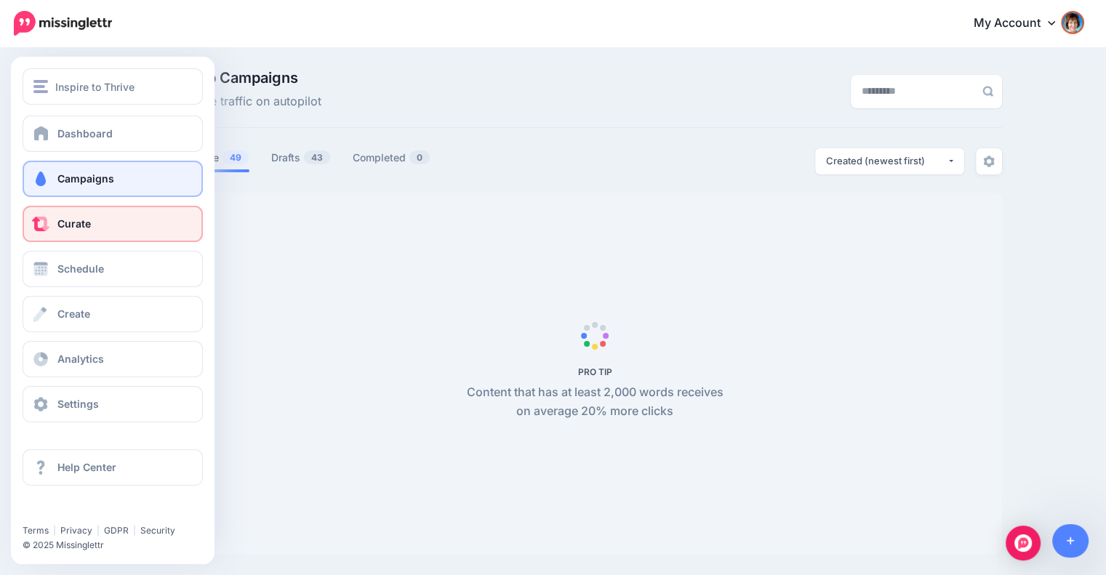
click at [46, 220] on span at bounding box center [40, 224] width 19 height 15
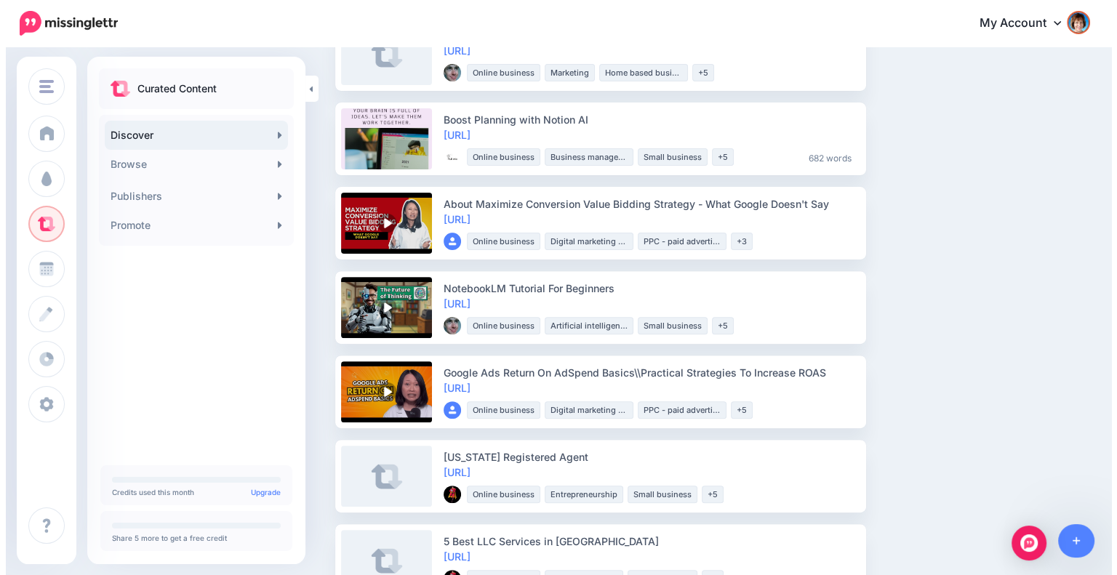
scroll to position [430, 0]
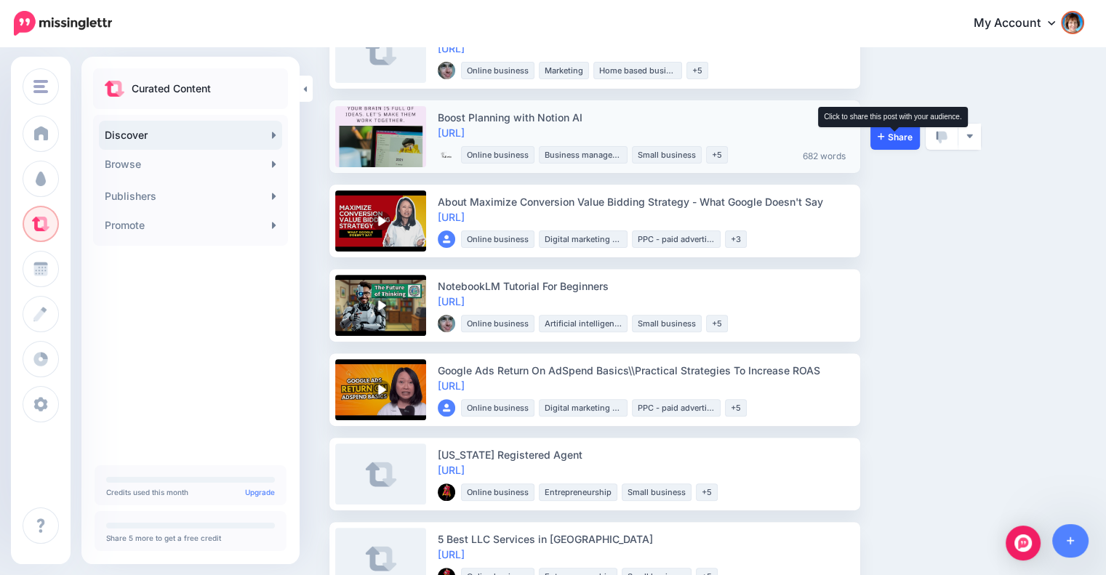
click at [903, 137] on span "Share" at bounding box center [895, 136] width 35 height 9
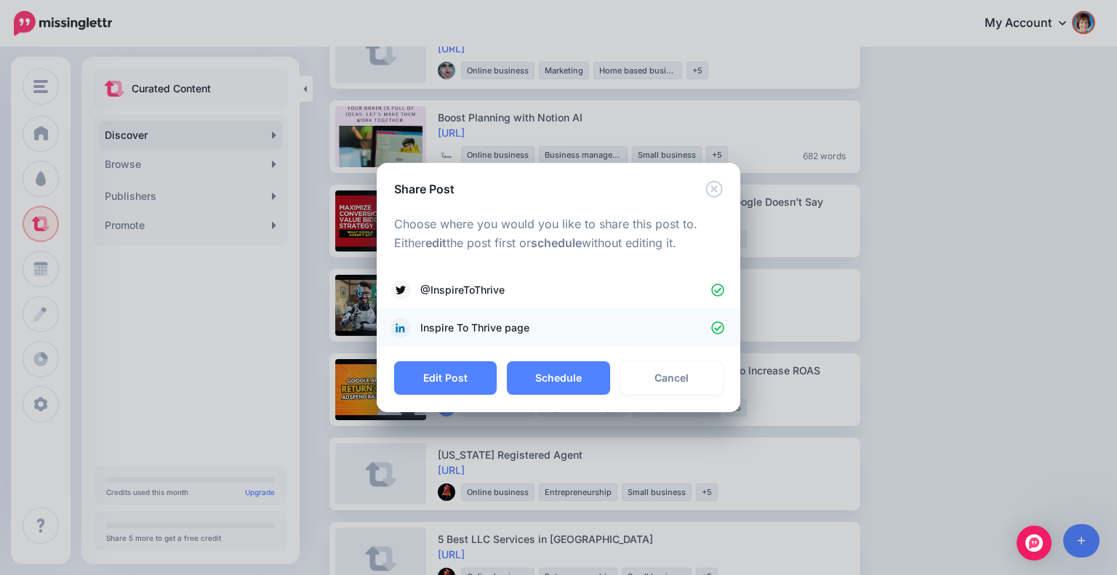
click at [716, 322] on icon at bounding box center [717, 328] width 13 height 13
click at [567, 376] on button "Schedule" at bounding box center [558, 378] width 103 height 33
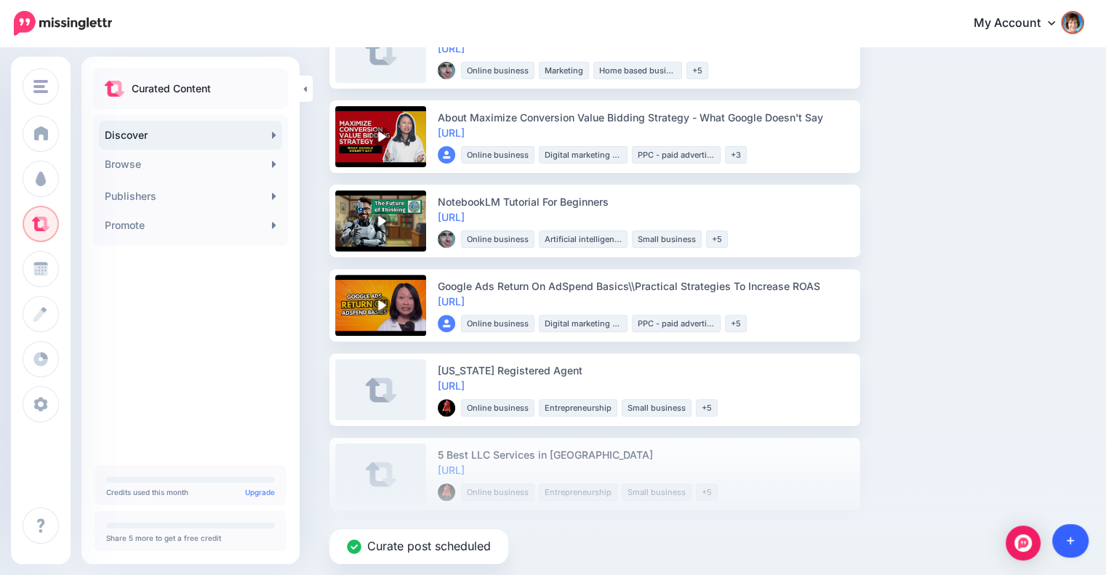
click at [1065, 536] on link at bounding box center [1071, 540] width 37 height 33
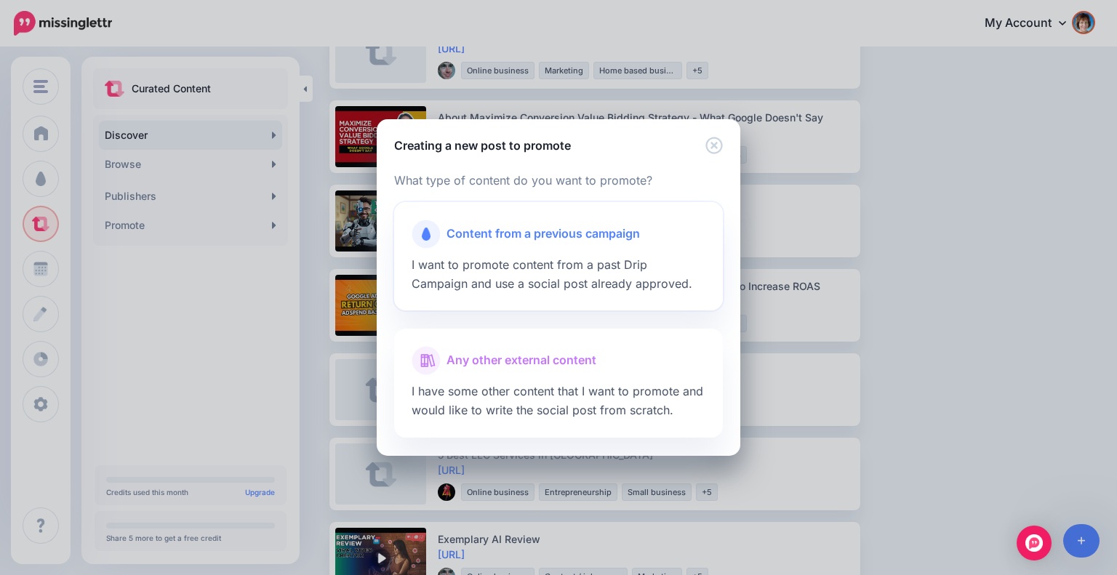
click at [578, 234] on span "Content from a previous campaign" at bounding box center [543, 234] width 193 height 19
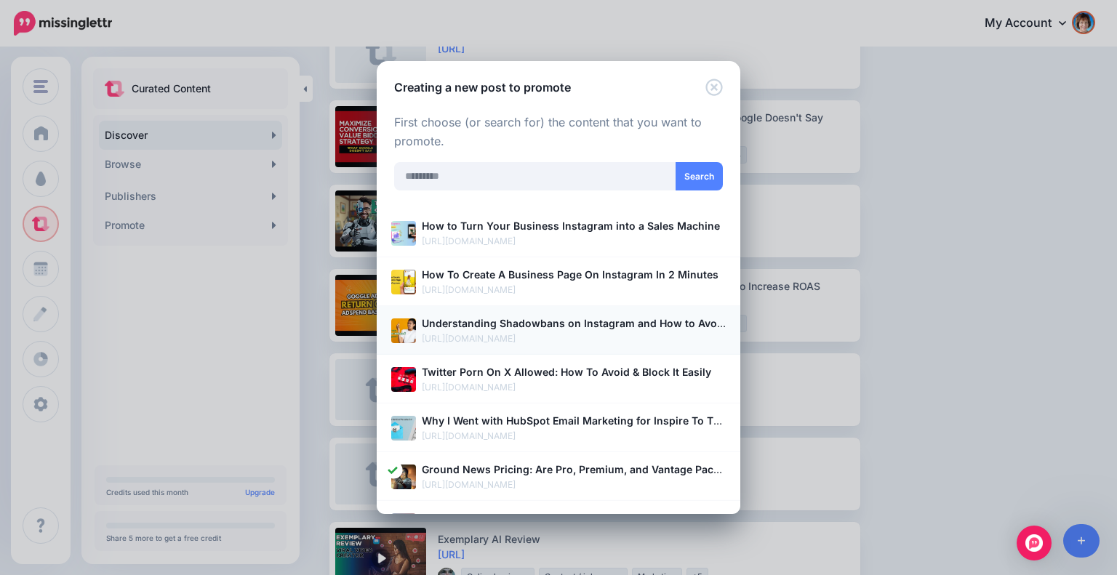
click at [564, 323] on b "Understanding Shadowbans on Instagram and How to Avoid Them" at bounding box center [590, 323] width 336 height 12
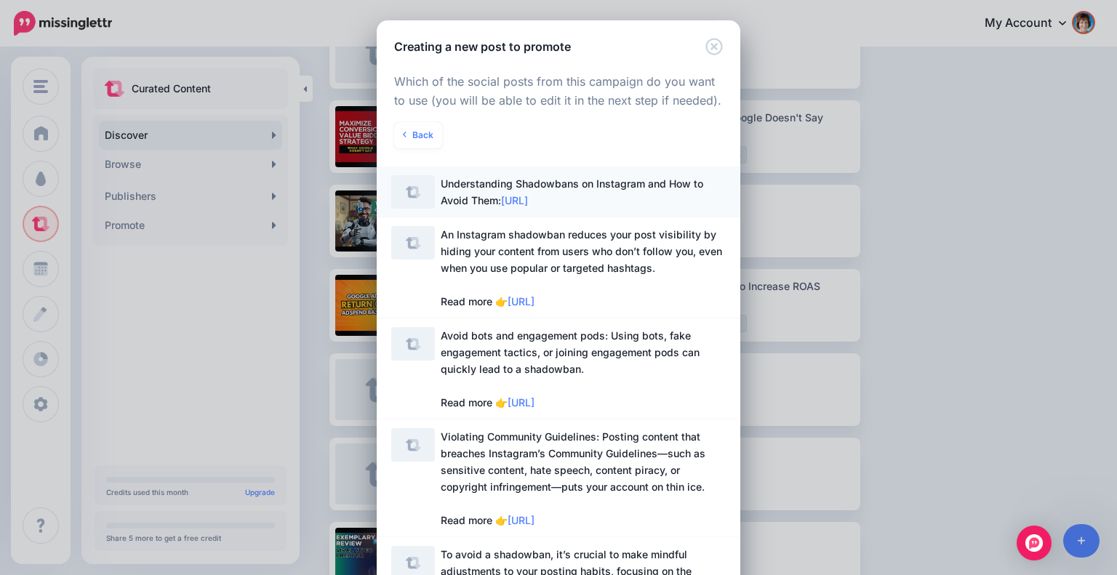
click at [618, 205] on span "Understanding Shadowbans on Instagram and How to Avoid Them: https://lttr.ai/Ai…" at bounding box center [583, 191] width 285 height 33
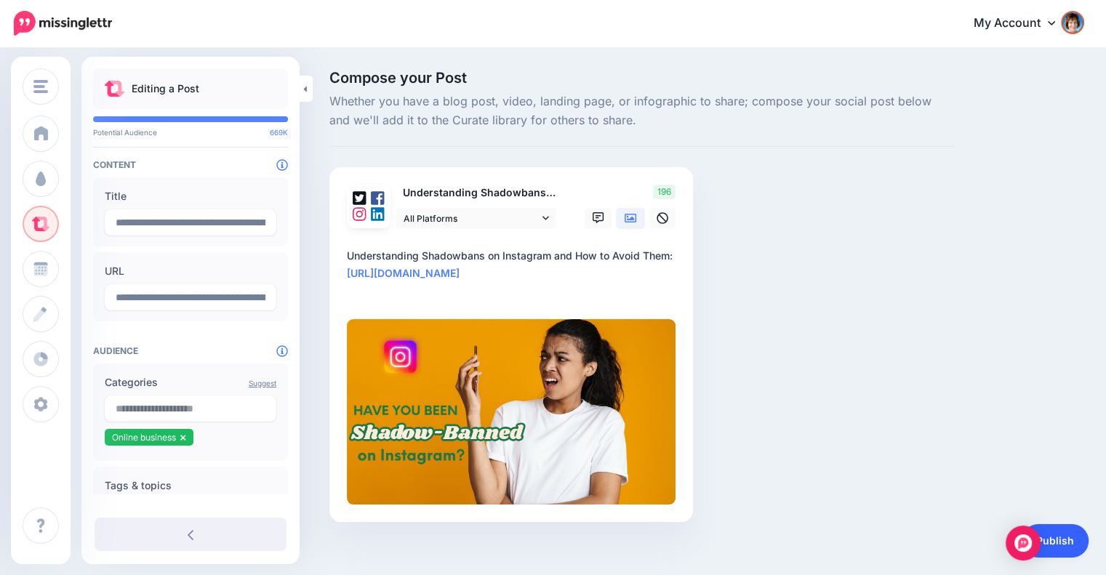
click at [1070, 538] on link "Publish" at bounding box center [1055, 540] width 67 height 33
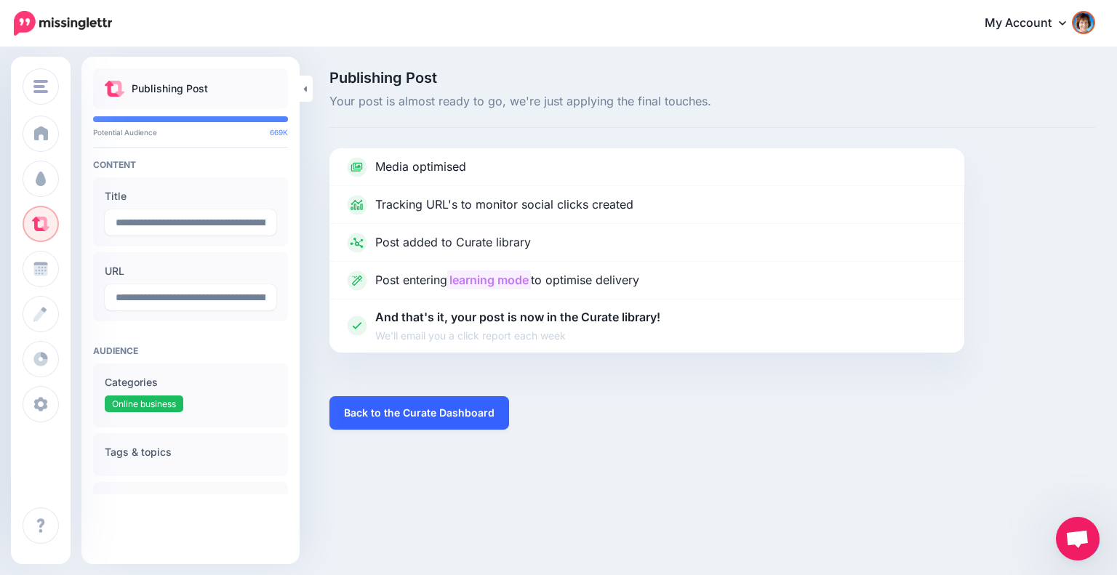
click at [438, 407] on link "Back to the Curate Dashboard" at bounding box center [420, 412] width 180 height 33
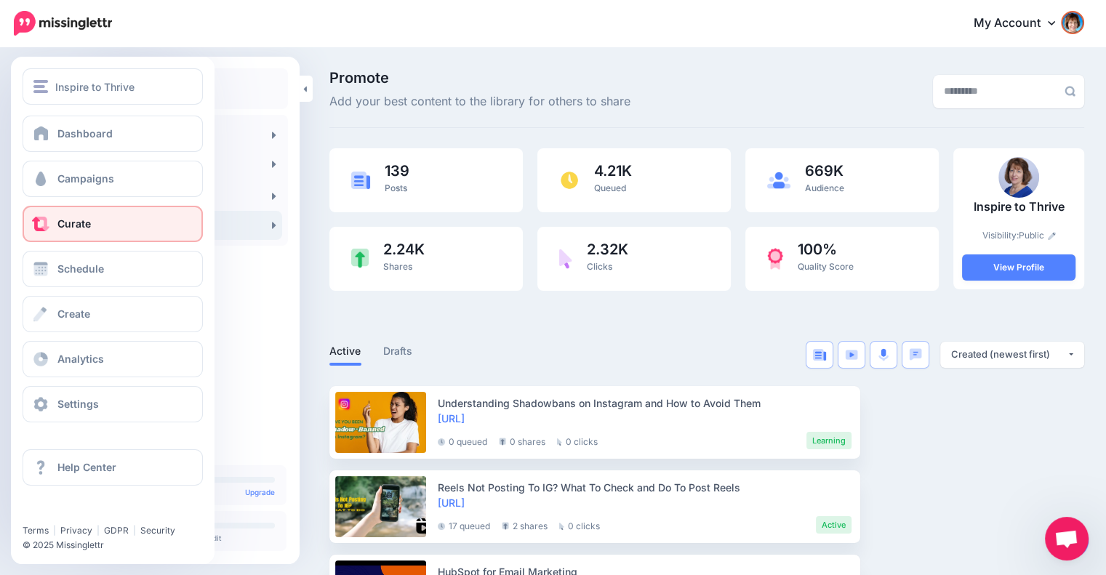
click at [49, 217] on span at bounding box center [40, 224] width 19 height 15
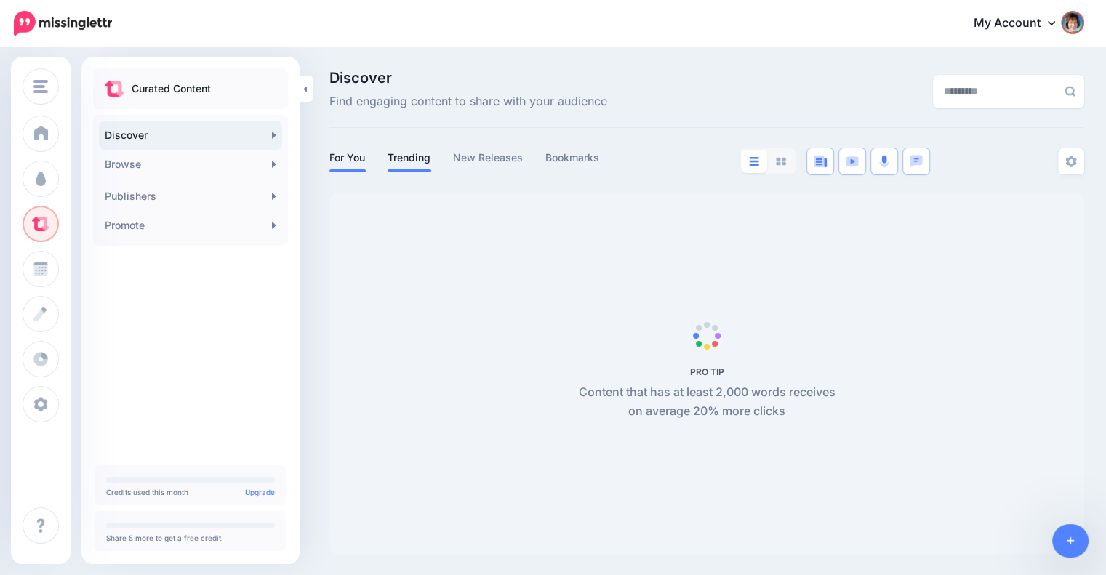
click at [417, 164] on link "Trending" at bounding box center [410, 157] width 44 height 17
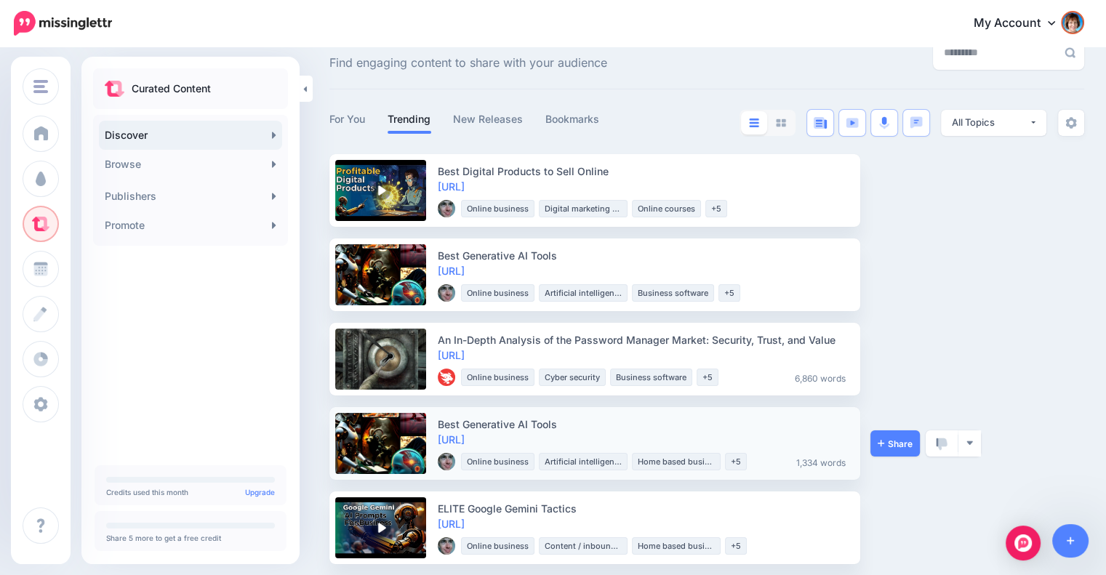
scroll to position [38, 0]
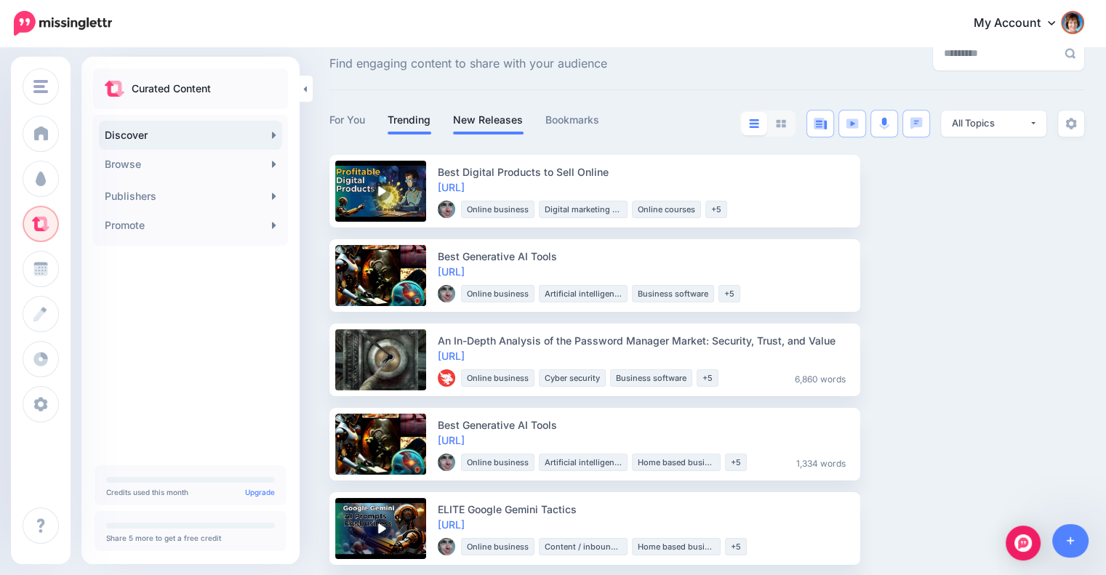
click at [513, 116] on link "New Releases" at bounding box center [488, 119] width 71 height 17
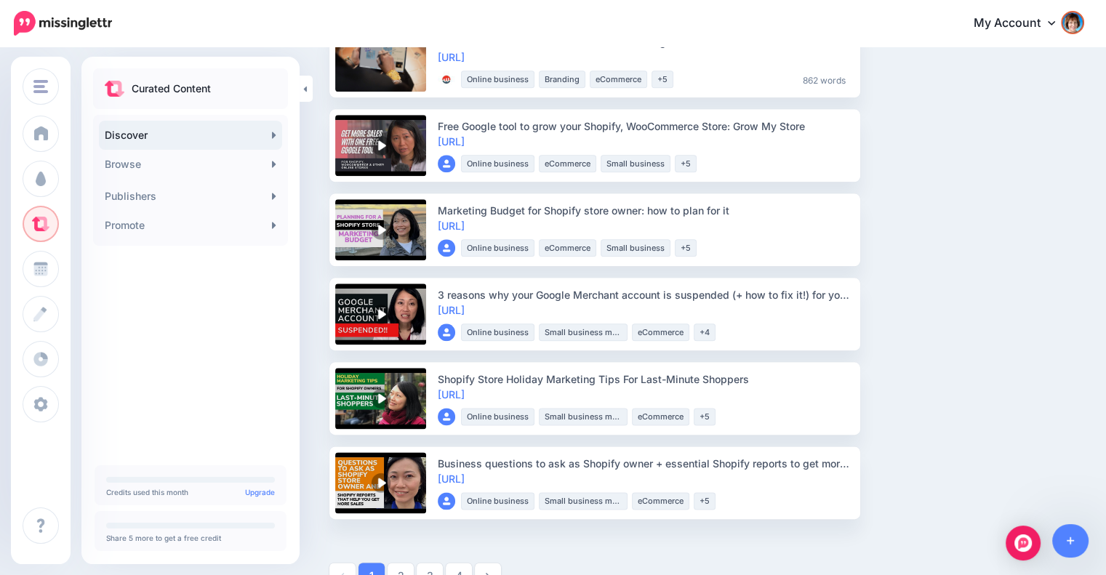
scroll to position [1722, 0]
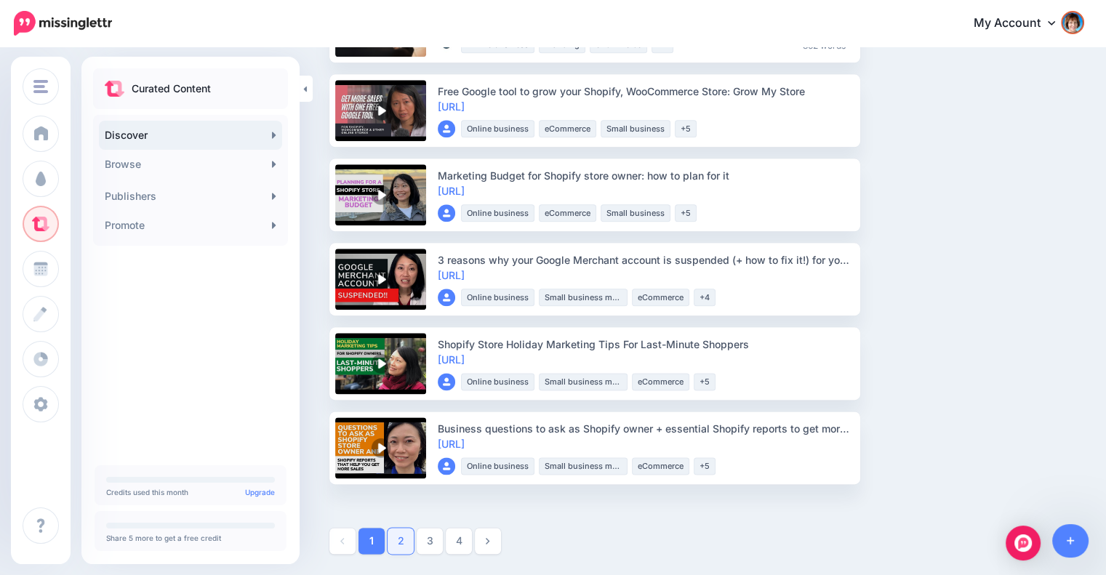
click at [402, 538] on link "2" at bounding box center [401, 541] width 26 height 26
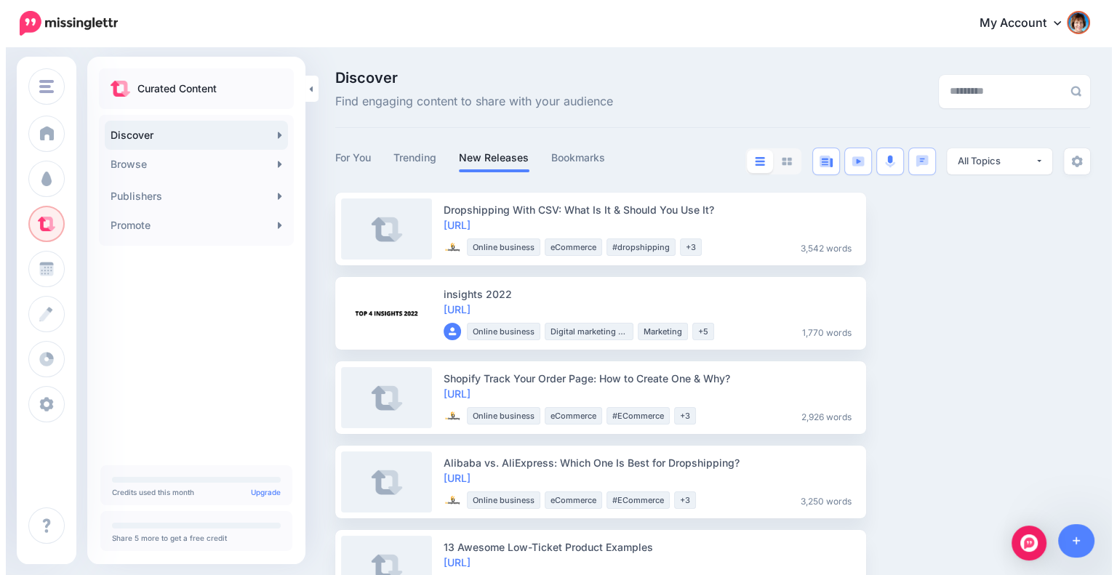
scroll to position [113, 0]
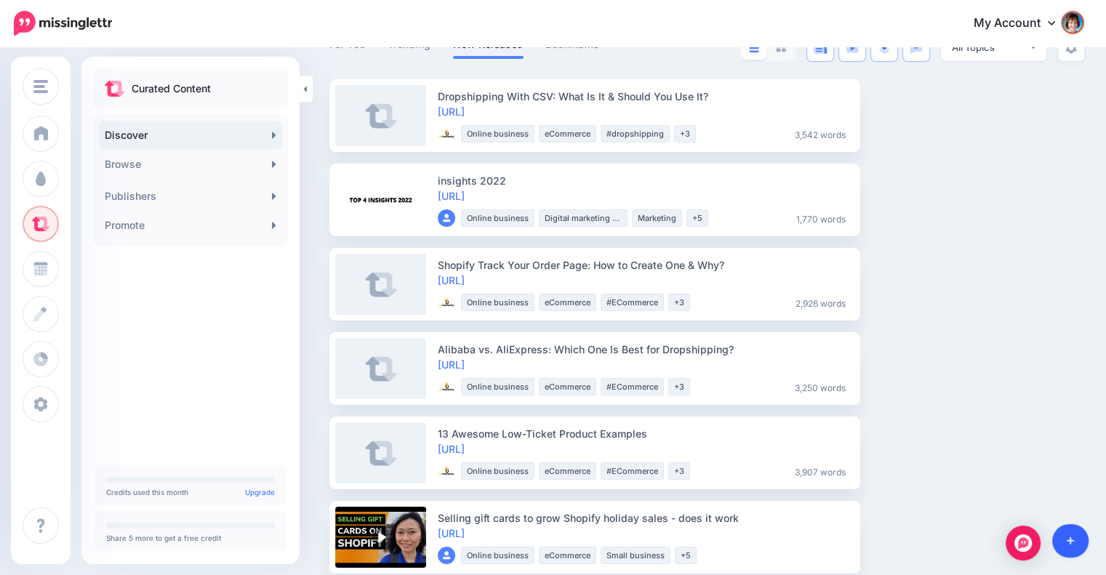
click at [1074, 547] on link at bounding box center [1071, 540] width 37 height 33
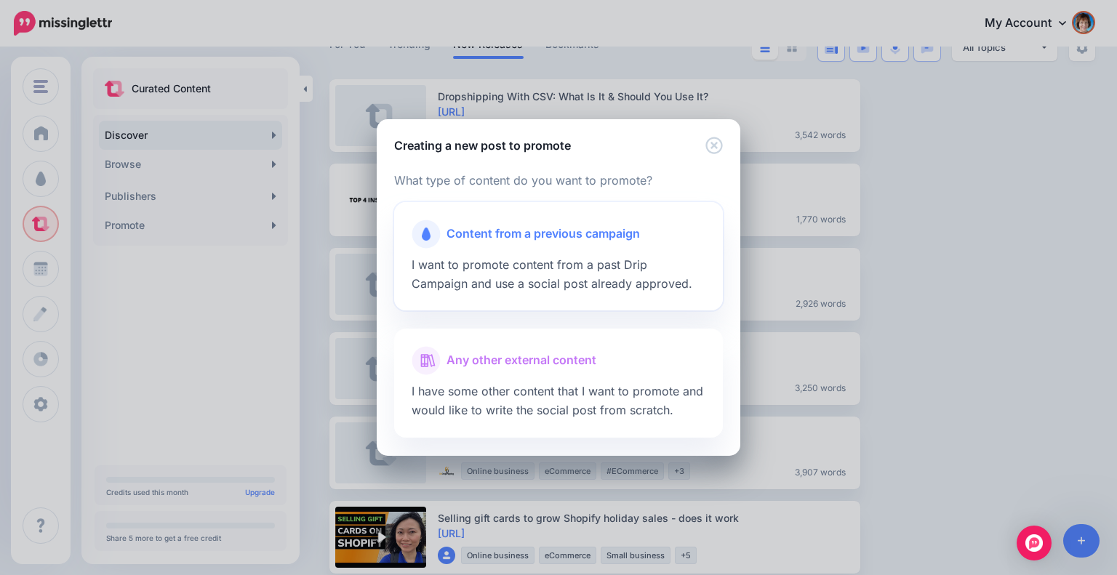
click at [631, 234] on span "Content from a previous campaign" at bounding box center [543, 234] width 193 height 19
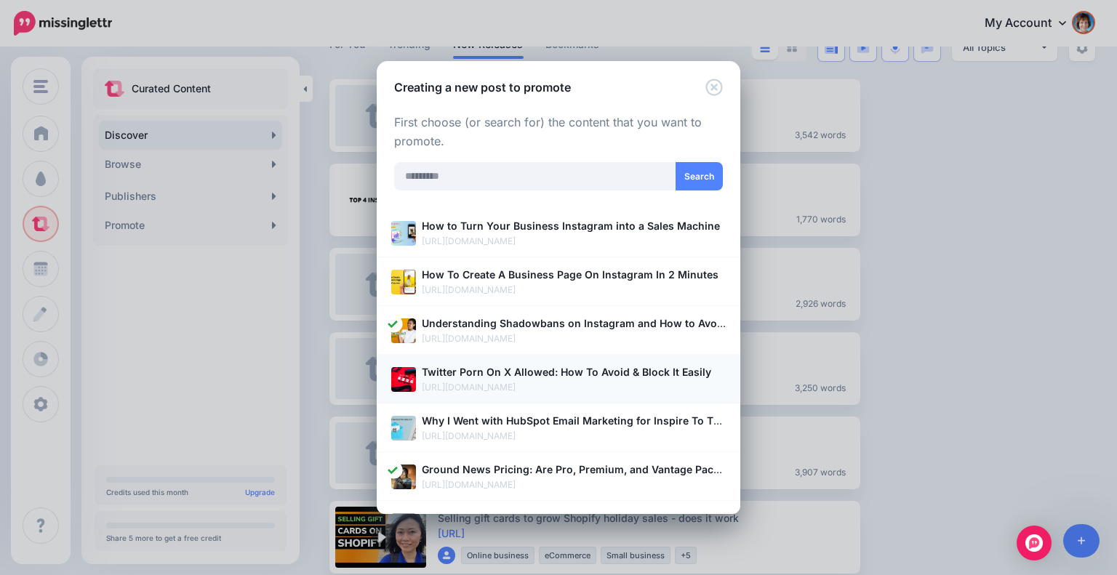
click at [631, 370] on b "Twitter Porn On X Allowed: How To Avoid & Block It Easily" at bounding box center [567, 372] width 290 height 12
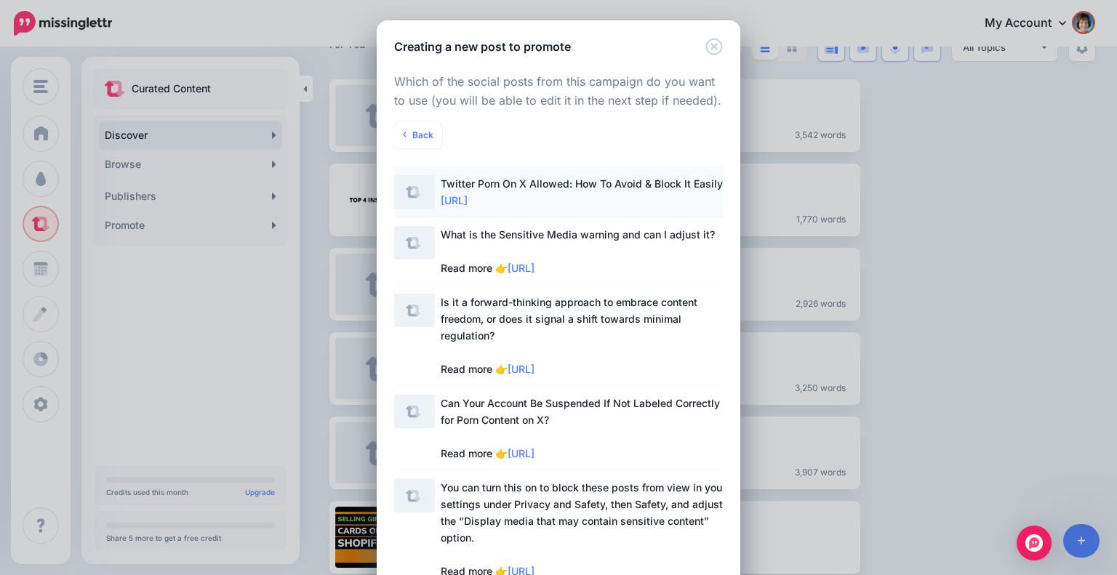
click at [626, 204] on span "Twitter Porn On X Allowed: How To Avoid & Block It Easily: https://lttr.ai/Ah94L" at bounding box center [583, 191] width 285 height 33
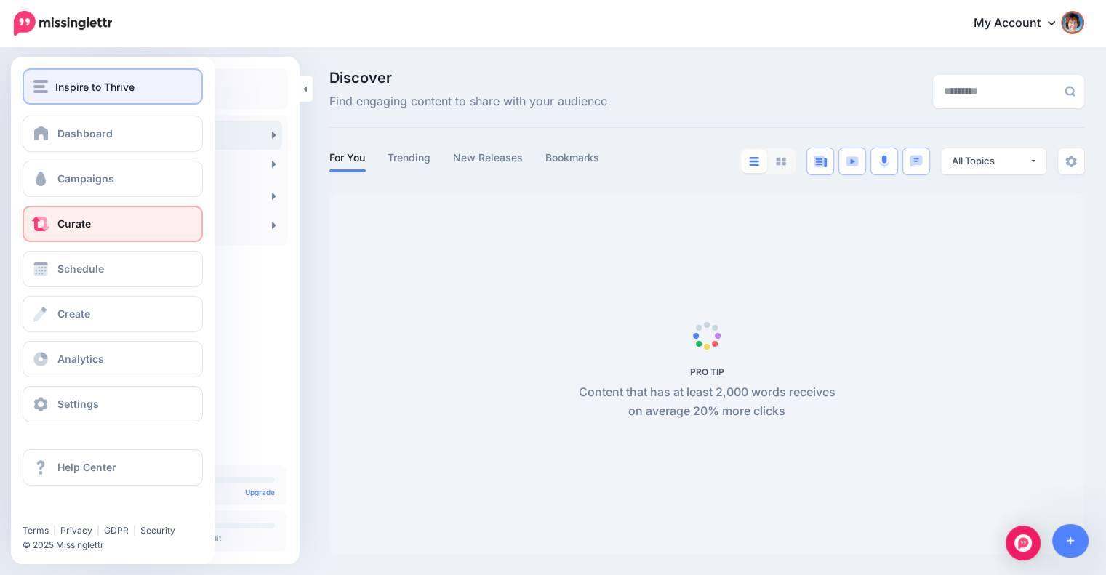
click at [44, 87] on img "button" at bounding box center [40, 86] width 15 height 13
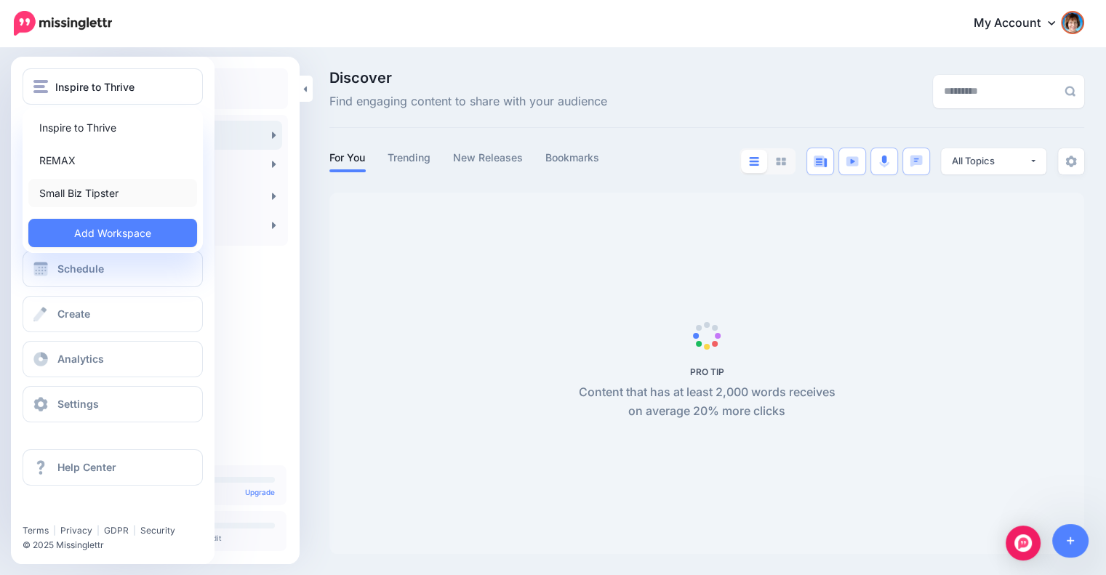
click at [57, 190] on link "Small Biz Tipster" at bounding box center [112, 193] width 169 height 28
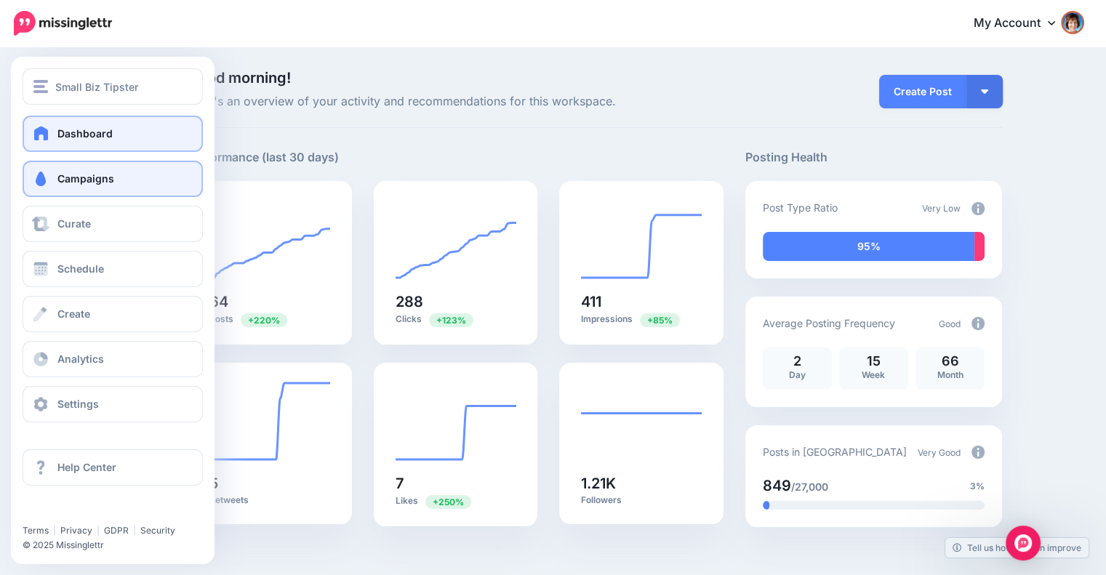
click at [49, 175] on span at bounding box center [40, 179] width 19 height 15
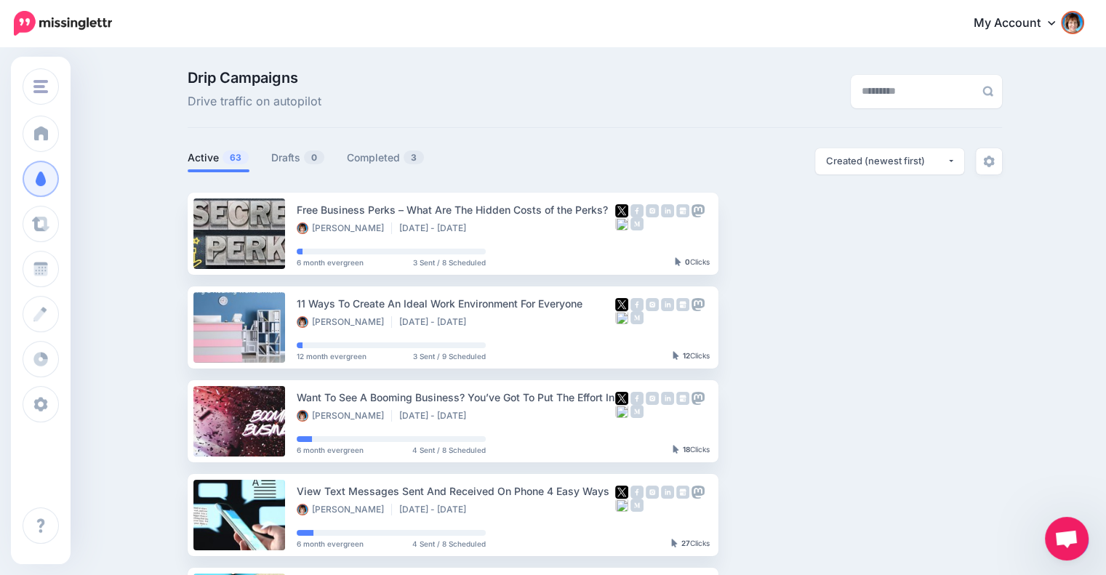
click at [237, 168] on li "Active 63" at bounding box center [219, 160] width 62 height 24
click at [290, 150] on link "Drafts 0" at bounding box center [298, 157] width 54 height 17
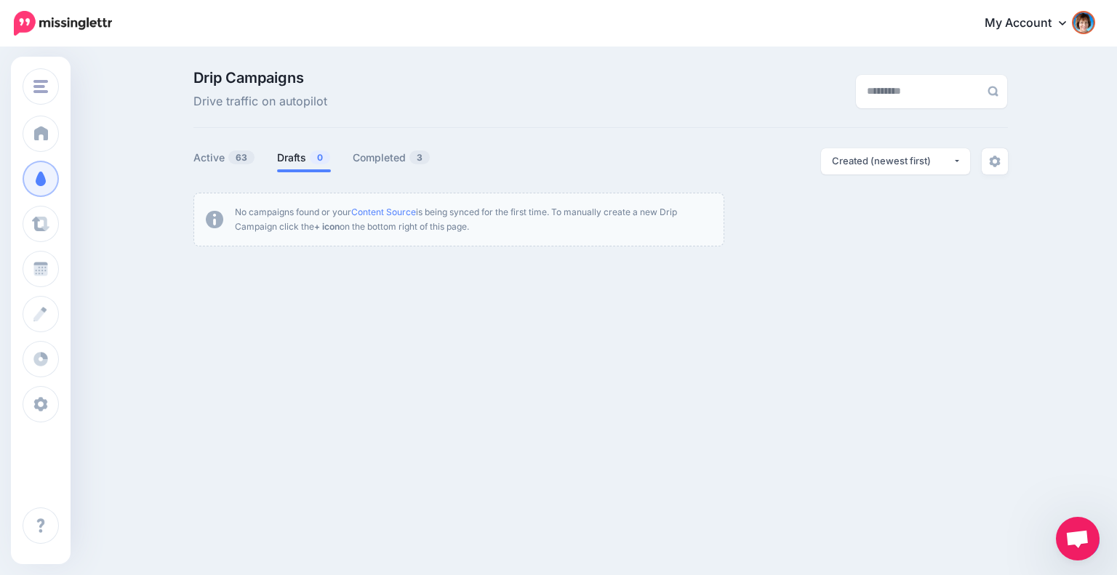
click at [314, 161] on span "0" at bounding box center [320, 158] width 20 height 14
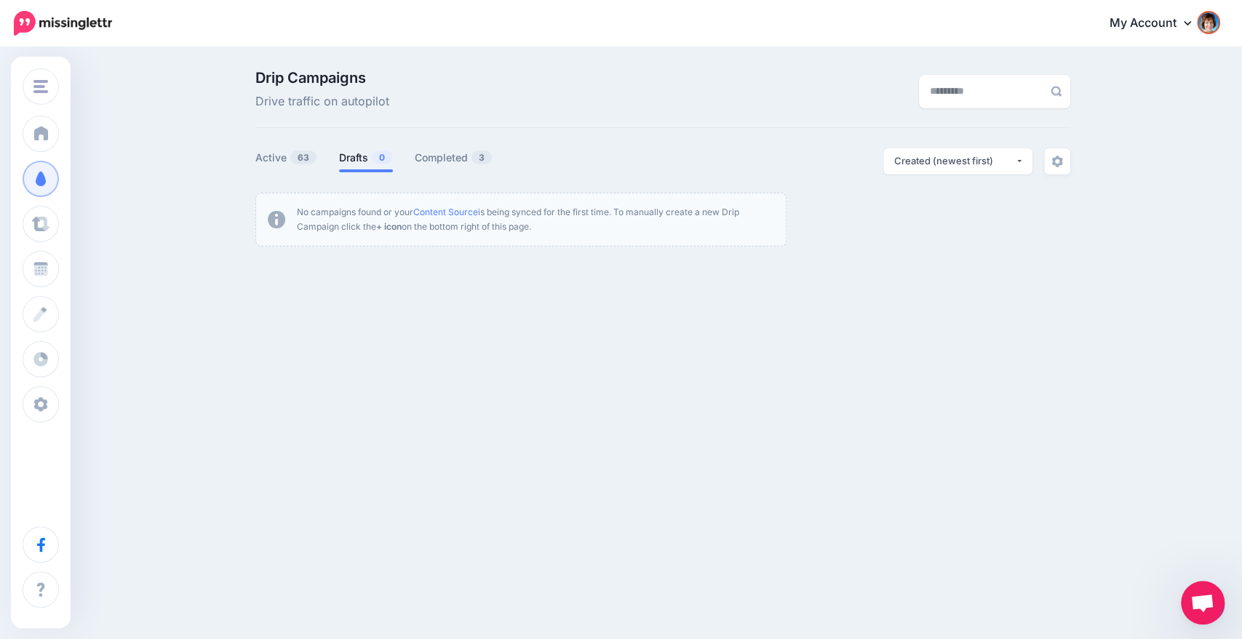
drag, startPoint x: 1047, startPoint y: 0, endPoint x: 813, endPoint y: 433, distance: 492.5
click at [813, 433] on div "Small Biz Tipster Inspire to Thrive REMAX Small Biz Tipster Add Workspace Dashb…" at bounding box center [621, 319] width 1242 height 639
click at [1106, 575] on span "Open chat" at bounding box center [1202, 604] width 24 height 20
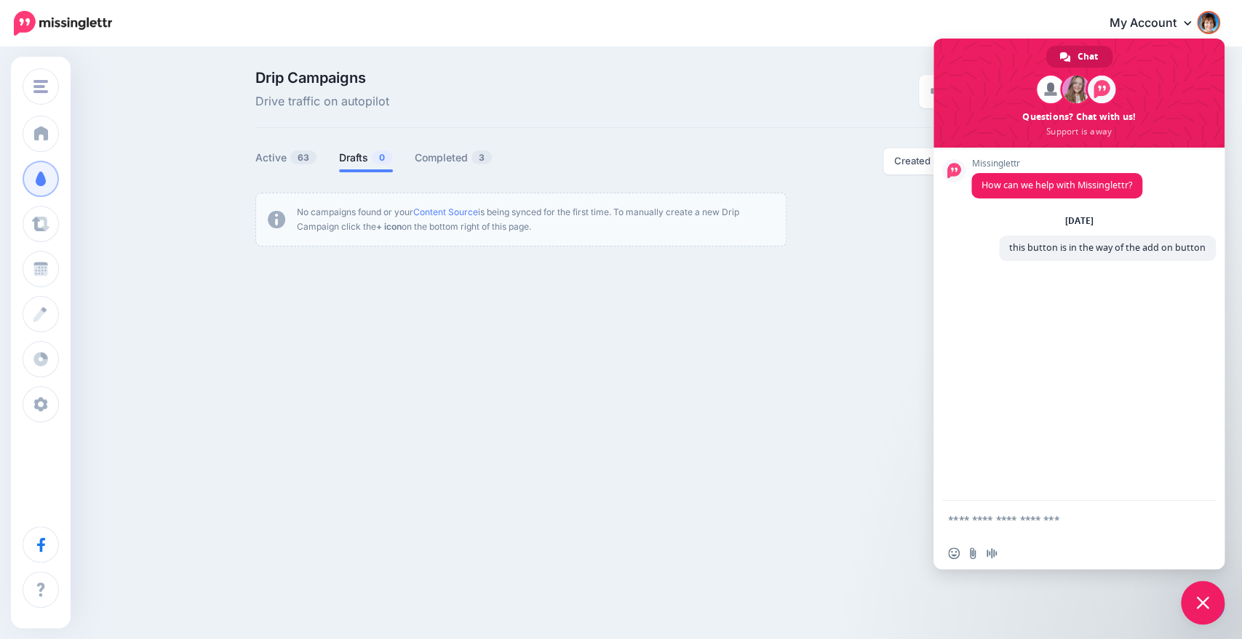
click at [892, 245] on ul "No campaigns found or your Content Source is being synced for the first time. T…" at bounding box center [662, 220] width 815 height 54
click at [1106, 575] on span "Close chat" at bounding box center [1202, 602] width 13 height 13
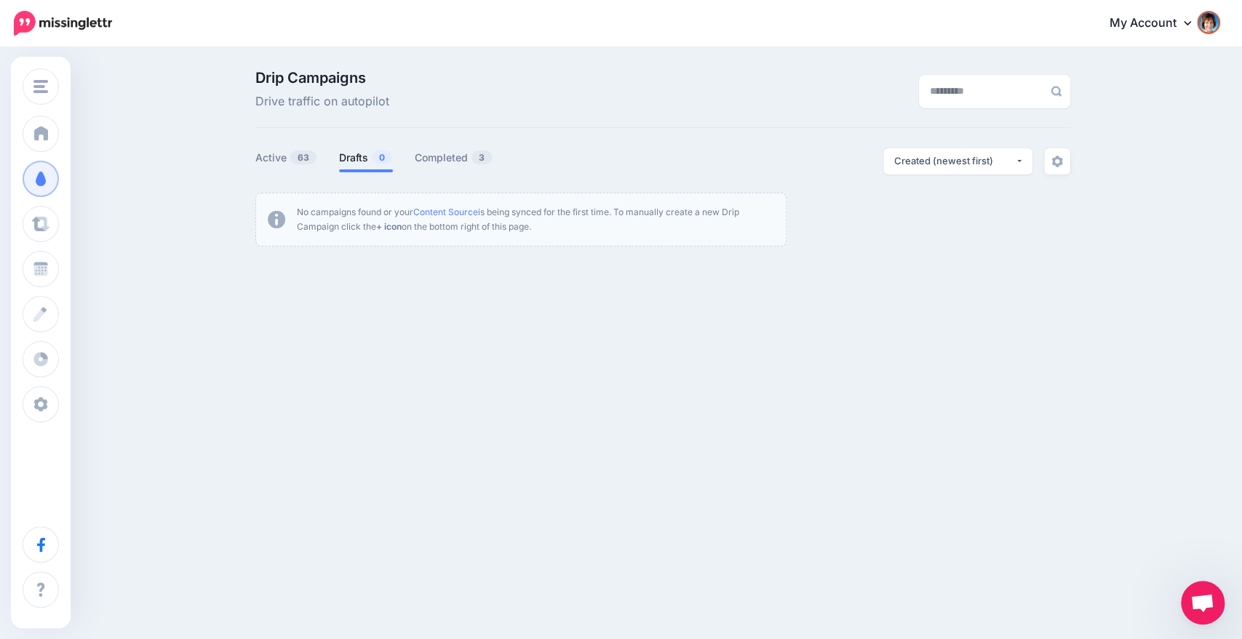
click at [1106, 575] on div "Small Biz Tipster Inspire to Thrive REMAX Small Biz Tipster Add Workspace Dashb…" at bounding box center [621, 319] width 1242 height 639
click at [1106, 572] on div "Small Biz Tipster Inspire to Thrive REMAX Small Biz Tipster Add Workspace Dashb…" at bounding box center [621, 319] width 1242 height 639
click at [1106, 562] on div "Small Biz Tipster Inspire to Thrive REMAX Small Biz Tipster Add Workspace Dashb…" at bounding box center [621, 319] width 1242 height 639
click at [1106, 565] on div "Small Biz Tipster Inspire to Thrive REMAX Small Biz Tipster Add Workspace Dashb…" at bounding box center [621, 319] width 1242 height 639
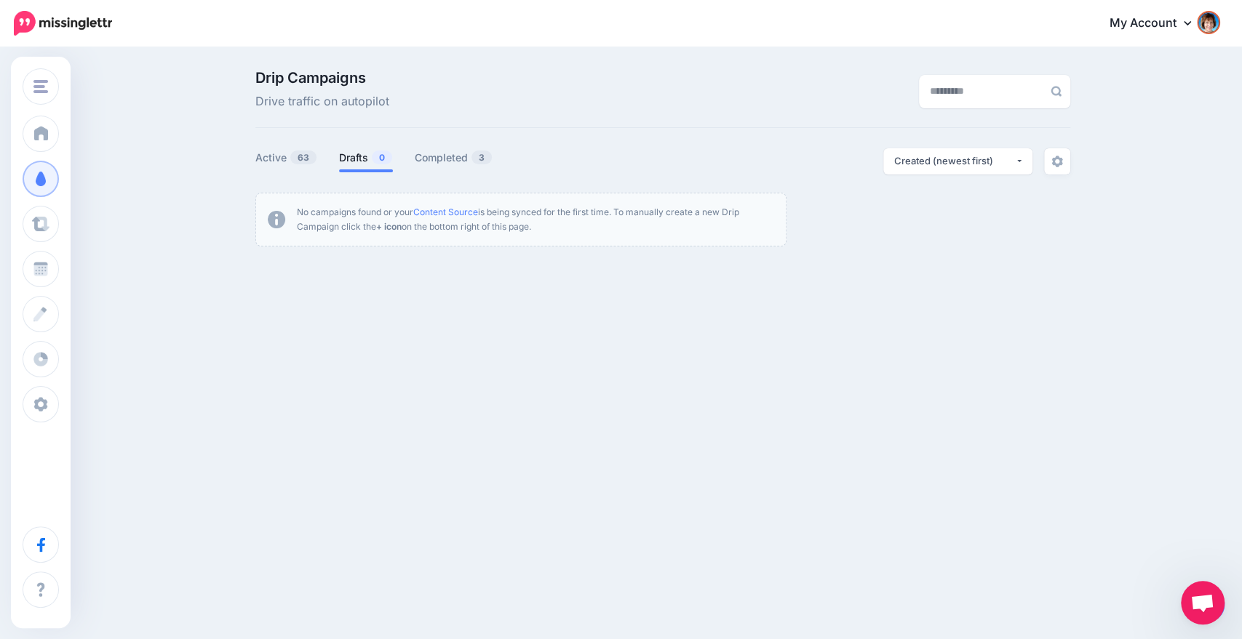
click at [1106, 565] on div "Small Biz Tipster Inspire to Thrive REMAX Small Biz Tipster Add Workspace Dashb…" at bounding box center [621, 319] width 1242 height 639
click at [271, 148] on li "Active 63" at bounding box center [286, 160] width 62 height 24
click at [274, 161] on link "Active 63" at bounding box center [286, 157] width 62 height 17
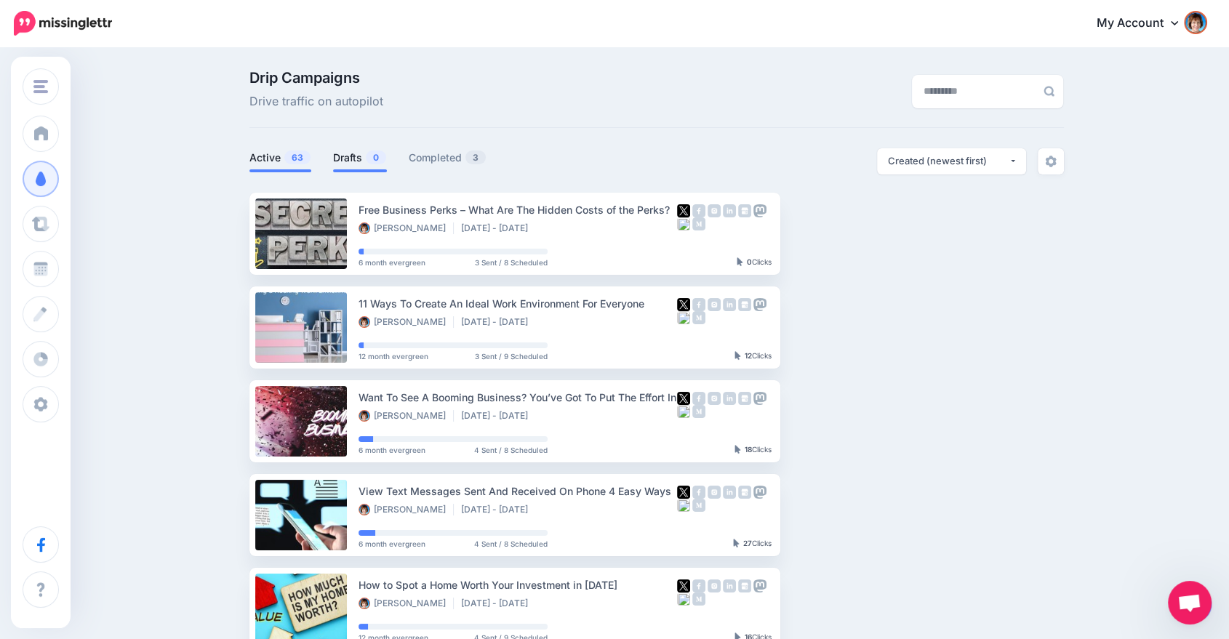
click at [359, 162] on link "Drafts 0" at bounding box center [360, 157] width 54 height 17
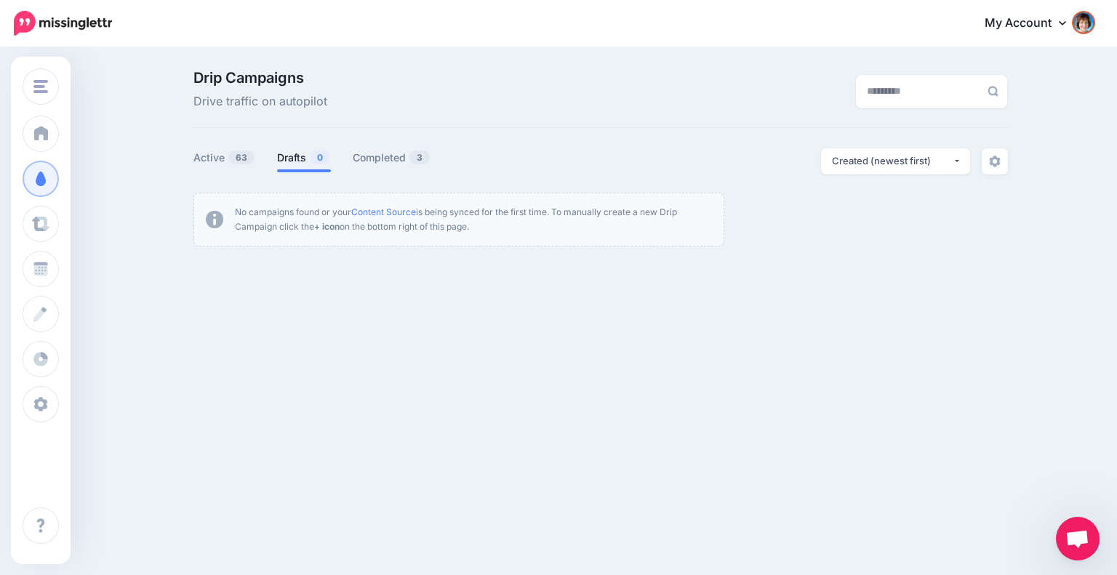
click at [1042, 549] on div "Small Biz Tipster Inspire to Thrive REMAX Small Biz Tipster Add Workspace Dashb…" at bounding box center [558, 287] width 1117 height 575
click at [1106, 558] on div "Small Biz Tipster Inspire to Thrive REMAX Small Biz Tipster Add Workspace Dashb…" at bounding box center [558, 287] width 1117 height 575
drag, startPoint x: 1103, startPoint y: 506, endPoint x: 1058, endPoint y: 452, distance: 70.8
click at [1103, 506] on div "Small Biz Tipster Inspire to Thrive REMAX Small Biz Tipster Add Workspace Dashb…" at bounding box center [558, 287] width 1117 height 575
click at [1058, 452] on div "Small Biz Tipster Inspire to Thrive REMAX Small Biz Tipster Add Workspace Dashb…" at bounding box center [558, 287] width 1117 height 575
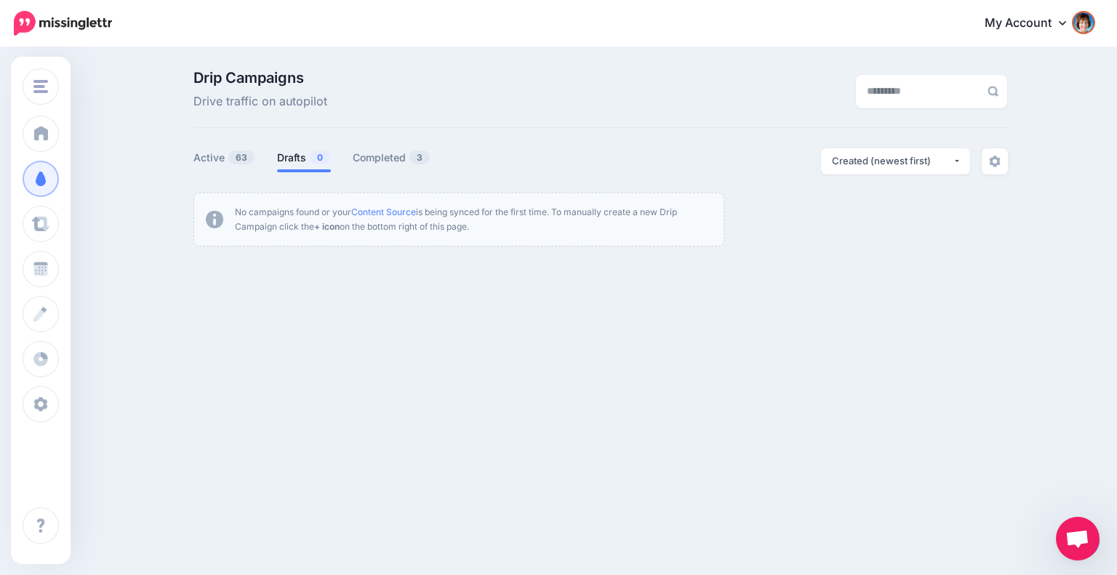
click at [277, 161] on link "Drafts 0" at bounding box center [304, 157] width 54 height 17
click at [1105, 564] on div "Small Biz Tipster Inspire to Thrive REMAX Small Biz Tipster Add Workspace Dashb…" at bounding box center [558, 287] width 1117 height 575
click at [1077, 564] on div "Small Biz Tipster Inspire to Thrive REMAX Small Biz Tipster Add Workspace Dashb…" at bounding box center [558, 287] width 1117 height 575
click at [1042, 561] on div "Small Biz Tipster Inspire to Thrive REMAX Small Biz Tipster Add Workspace Dashb…" at bounding box center [558, 287] width 1117 height 575
click at [1039, 540] on div "Small Biz Tipster Inspire to Thrive REMAX Small Biz Tipster Add Workspace Dashb…" at bounding box center [558, 287] width 1117 height 575
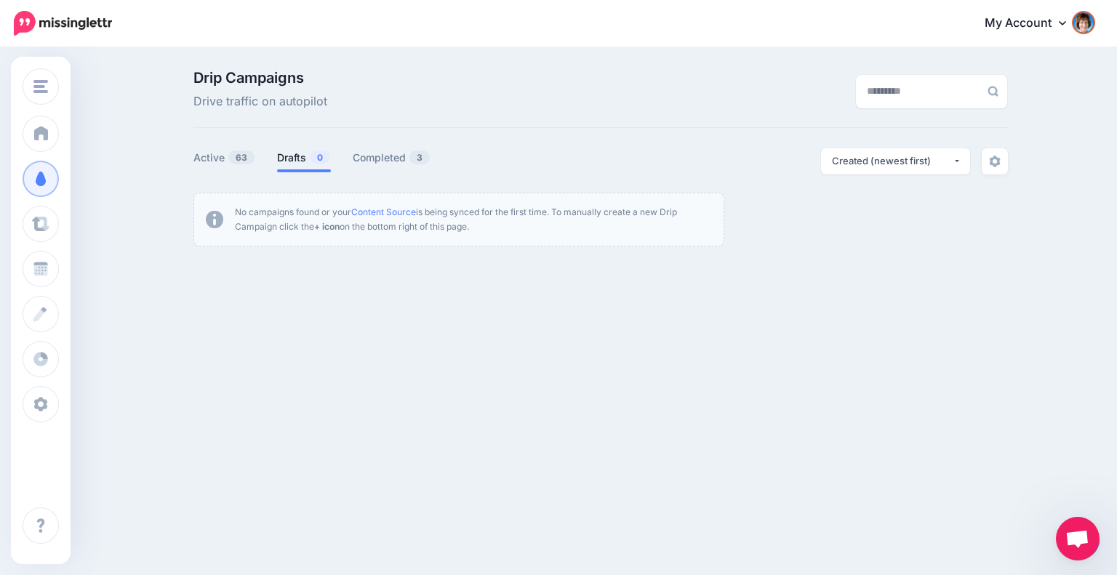
drag, startPoint x: 1041, startPoint y: 518, endPoint x: 1063, endPoint y: 497, distance: 30.4
click at [1042, 517] on div "Small Biz Tipster Inspire to Thrive REMAX Small Biz Tipster Add Workspace Dashb…" at bounding box center [558, 287] width 1117 height 575
drag, startPoint x: 1063, startPoint y: 497, endPoint x: 1067, endPoint y: 487, distance: 10.4
click at [1065, 492] on div "Small Biz Tipster Inspire to Thrive REMAX Small Biz Tipster Add Workspace Dashb…" at bounding box center [558, 287] width 1117 height 575
click at [1082, 547] on span "Open chat" at bounding box center [1078, 540] width 24 height 20
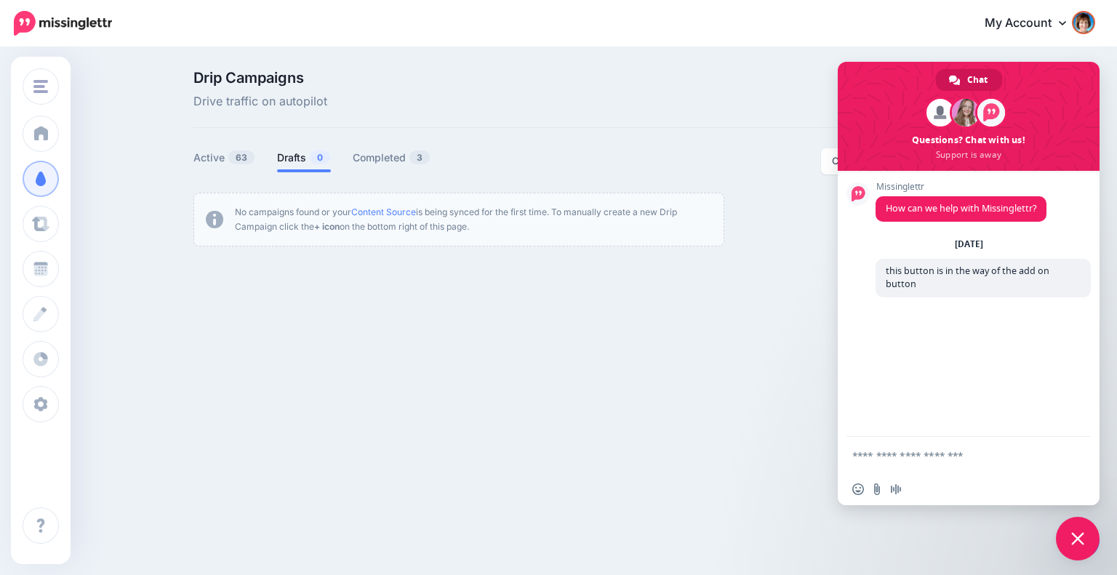
click at [945, 456] on textarea "Compose your message..." at bounding box center [955, 455] width 204 height 36
click at [949, 438] on textarea "**********" at bounding box center [955, 442] width 204 height 63
type textarea "**********"
click at [1069, 424] on span "Send" at bounding box center [1074, 429] width 11 height 11
click at [1072, 538] on span "Close chat" at bounding box center [1077, 538] width 13 height 13
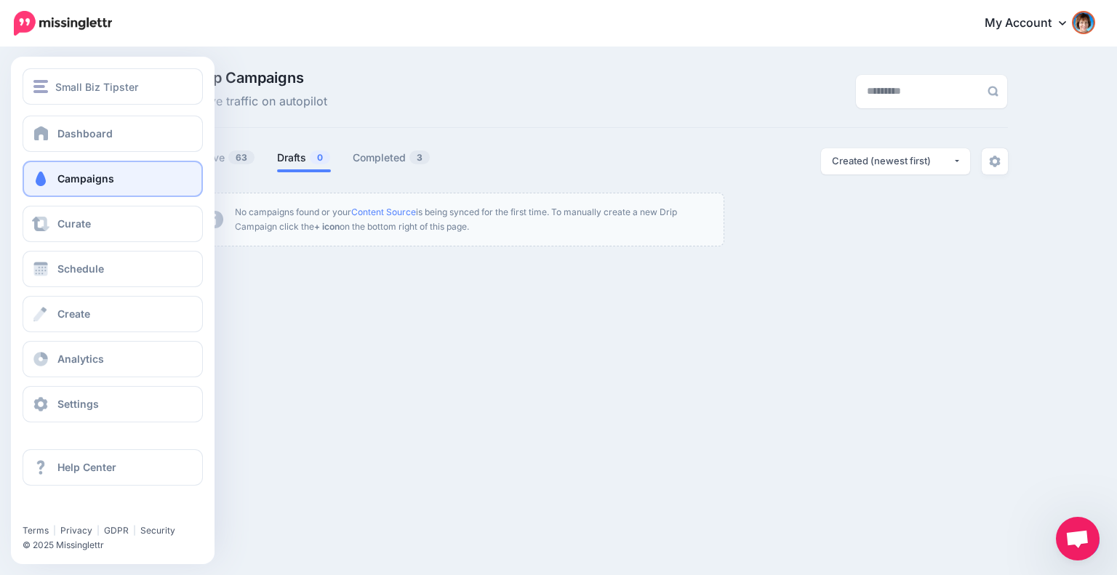
click at [61, 181] on span "Campaigns" at bounding box center [85, 178] width 57 height 12
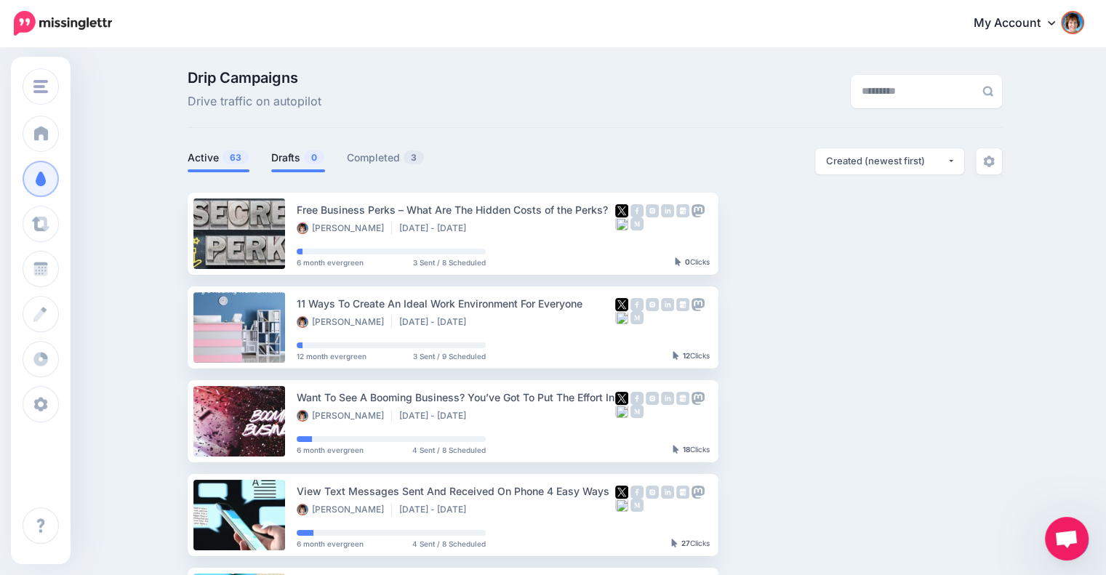
click at [280, 155] on link "Drafts 0" at bounding box center [298, 157] width 54 height 17
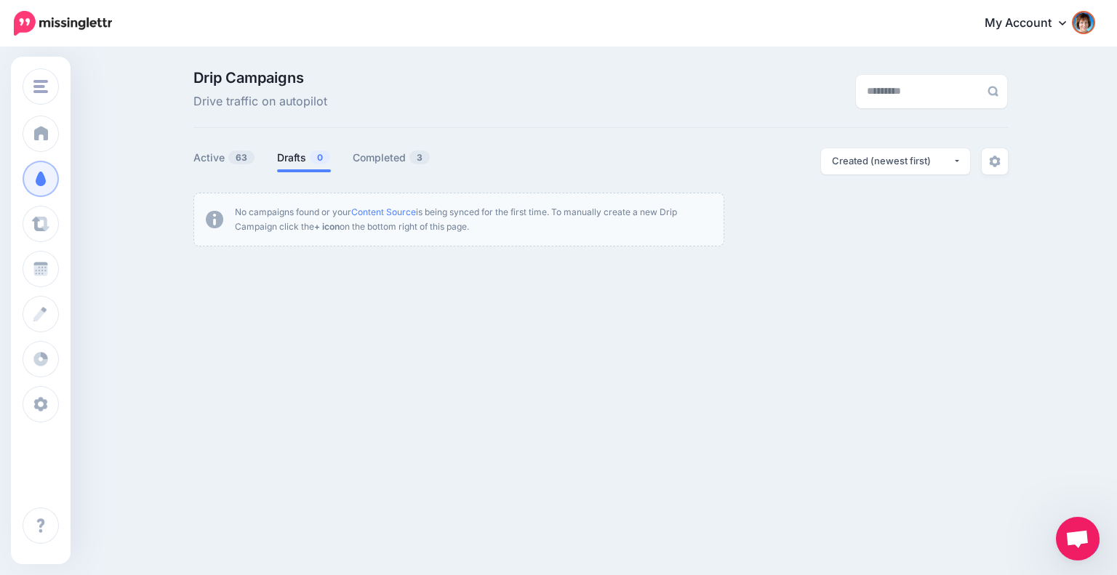
click at [1076, 540] on span "Open chat" at bounding box center [1078, 540] width 24 height 20
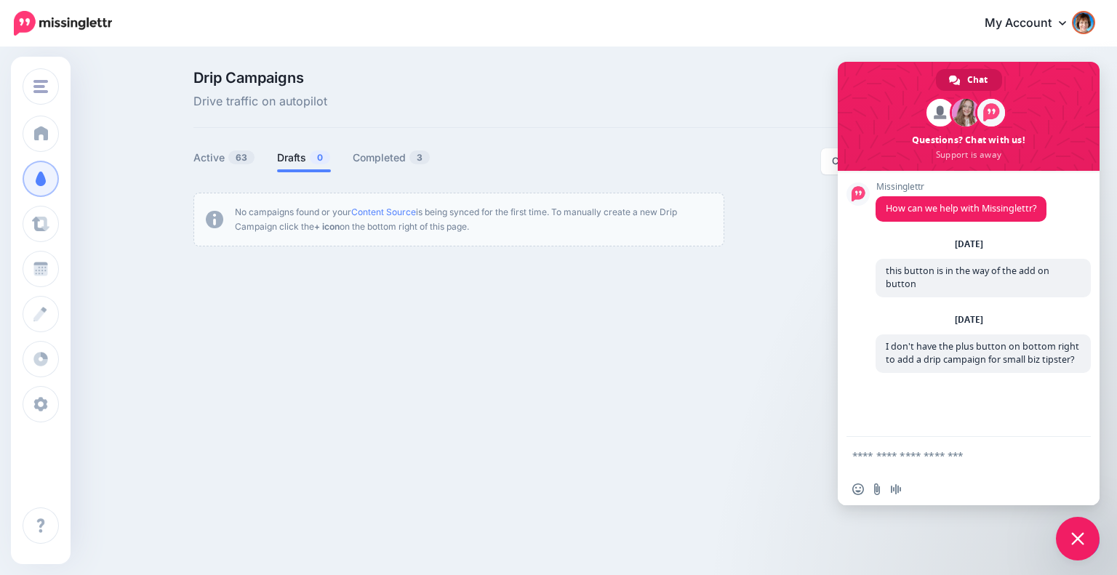
click at [778, 270] on div "Drip Campaigns Drive traffic on autopilot Active 63 0 3" at bounding box center [558, 164] width 1117 height 231
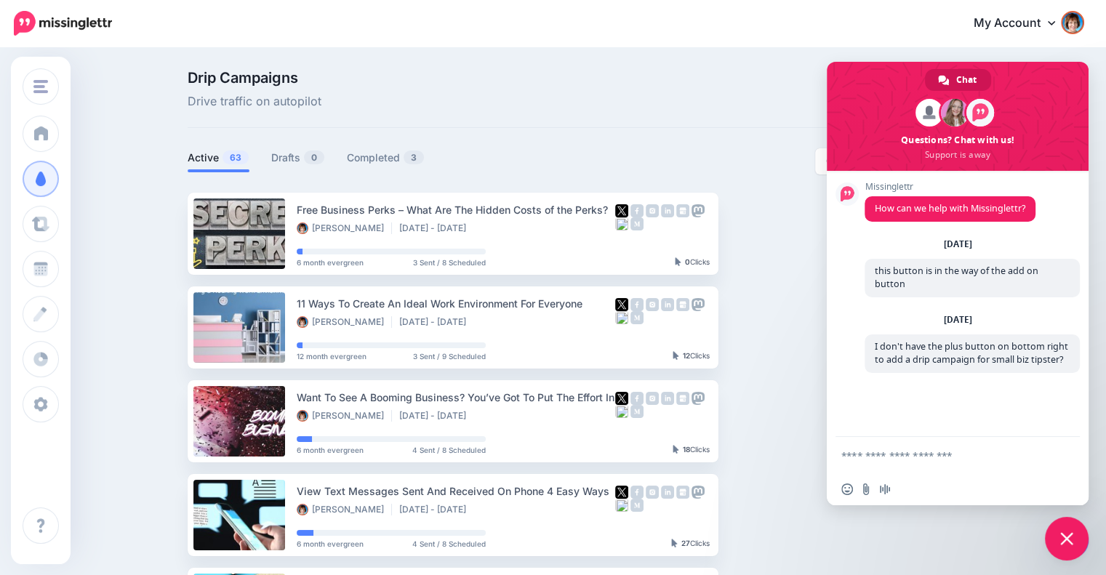
click at [1071, 530] on span "Close chat" at bounding box center [1067, 539] width 44 height 44
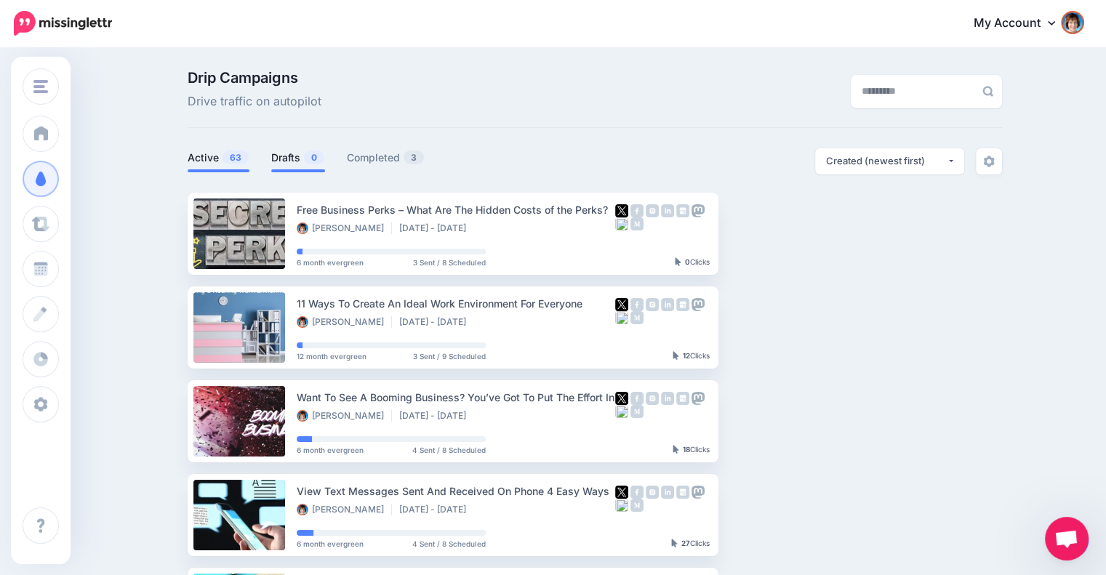
click at [297, 153] on link "Drafts 0" at bounding box center [298, 157] width 54 height 17
